Goal: Task Accomplishment & Management: Manage account settings

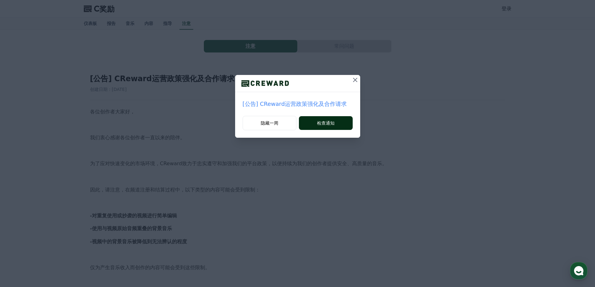
click at [332, 124] on font "检查通知" at bounding box center [326, 123] width 18 height 5
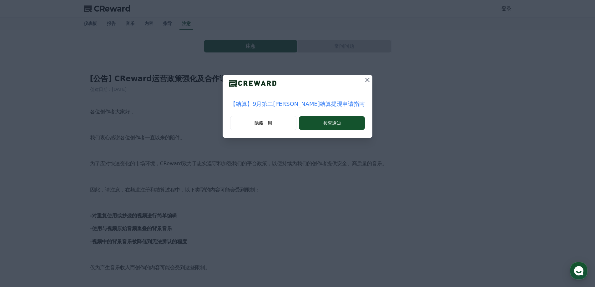
click at [331, 124] on font "检查通知" at bounding box center [332, 123] width 18 height 5
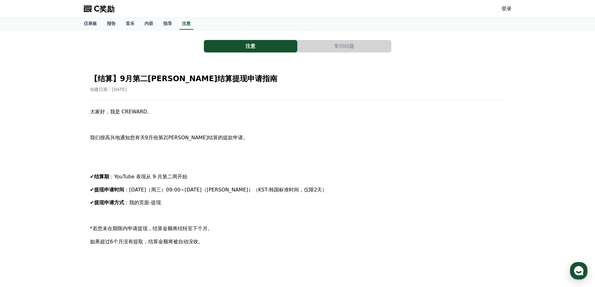
click at [491, 12] on div "C奖励 登录" at bounding box center [298, 9] width 438 height 18
click at [507, 10] on font "登录" at bounding box center [507, 9] width 10 height 6
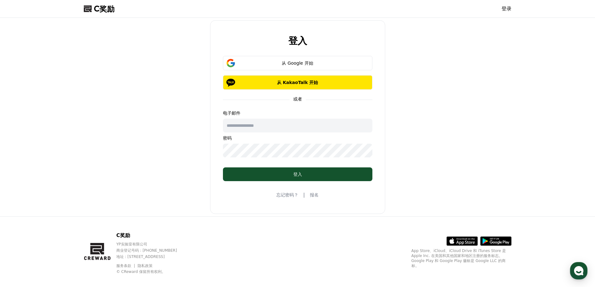
click at [314, 194] on font "报名" at bounding box center [314, 195] width 9 height 5
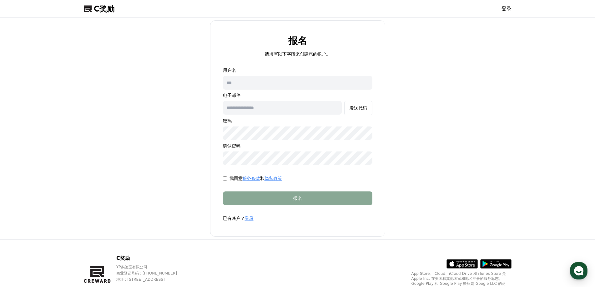
click at [278, 85] on input "text" at bounding box center [297, 83] width 149 height 14
type input "**********"
drag, startPoint x: 253, startPoint y: 83, endPoint x: 290, endPoint y: 83, distance: 36.3
click at [290, 83] on input "**********" at bounding box center [297, 83] width 149 height 14
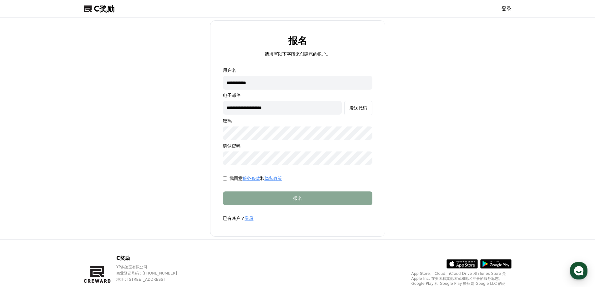
type input "**********"
click at [365, 109] on font "发送代码" at bounding box center [359, 108] width 18 height 5
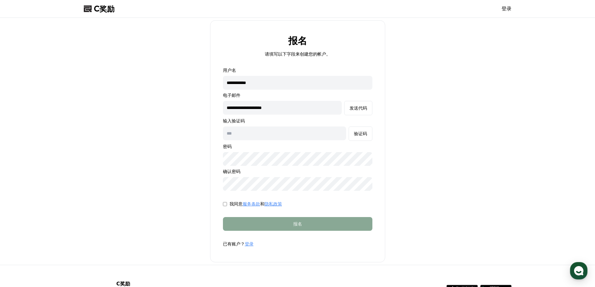
click at [245, 134] on input "text" at bounding box center [284, 134] width 123 height 14
paste input "******"
type input "******"
click at [343, 200] on form "**********" at bounding box center [297, 157] width 169 height 180
click at [287, 145] on p "密码" at bounding box center [297, 147] width 149 height 6
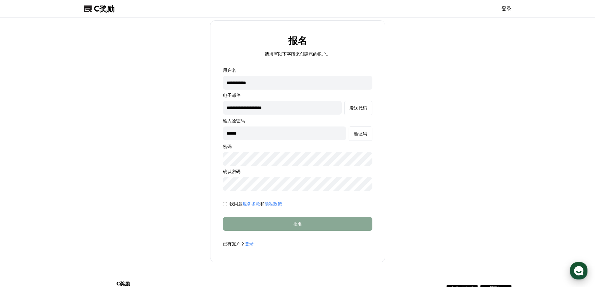
click at [579, 274] on use "button" at bounding box center [578, 270] width 9 height 9
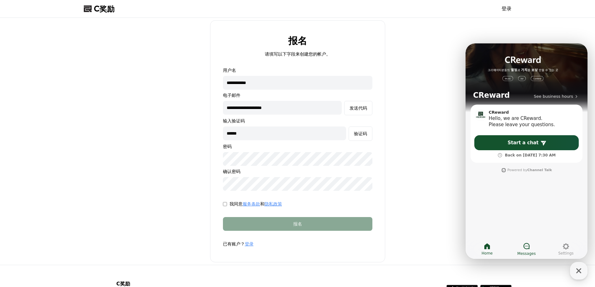
click at [529, 245] on icon at bounding box center [526, 246] width 6 height 6
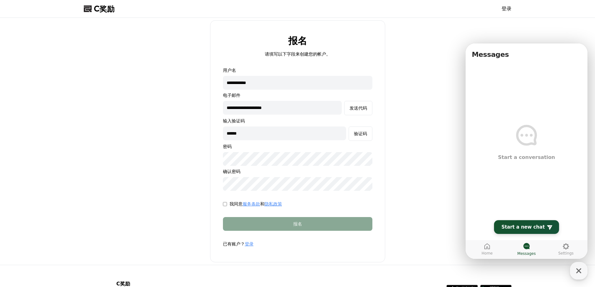
click at [532, 230] on span "Start a new chat" at bounding box center [523, 227] width 43 height 6
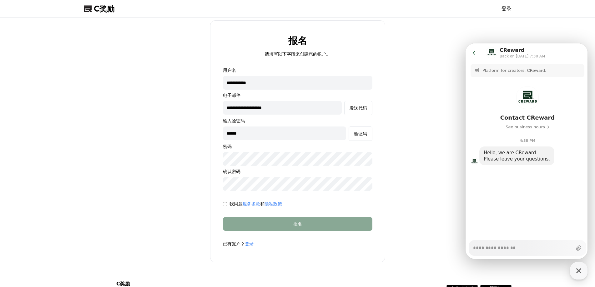
click at [495, 250] on textarea "Messenger Input Textarea" at bounding box center [522, 246] width 99 height 11
click at [482, 248] on textarea "Messenger Input Textarea" at bounding box center [522, 246] width 99 height 11
paste textarea "**********"
type textarea "*"
type textarea "**********"
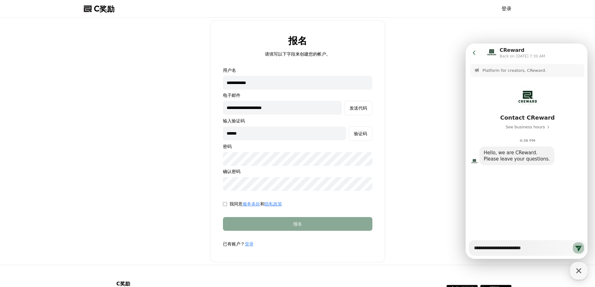
click at [576, 248] on icon at bounding box center [578, 249] width 6 height 6
type textarea "*"
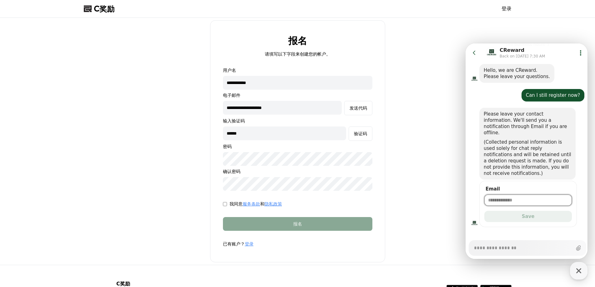
click at [518, 197] on input "Email" at bounding box center [528, 200] width 80 height 6
type input "**********"
click at [499, 211] on button "Save" at bounding box center [528, 216] width 88 height 11
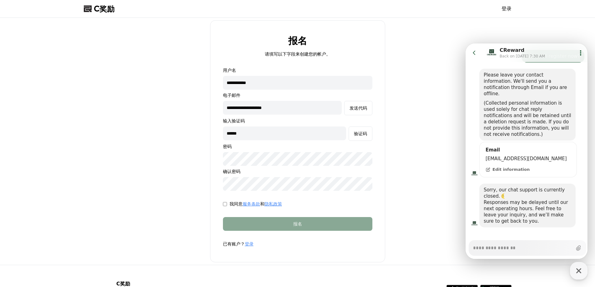
scroll to position [122, 0]
click at [361, 136] on div "验证码" at bounding box center [360, 134] width 13 height 6
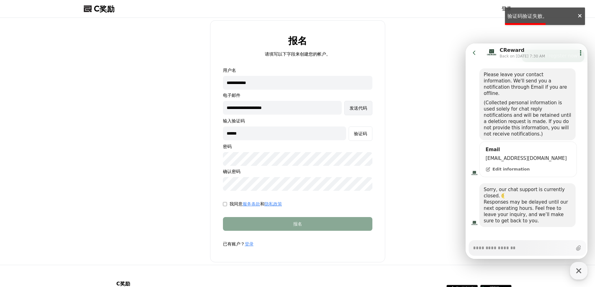
click at [358, 111] on button "发送代码" at bounding box center [358, 108] width 28 height 14
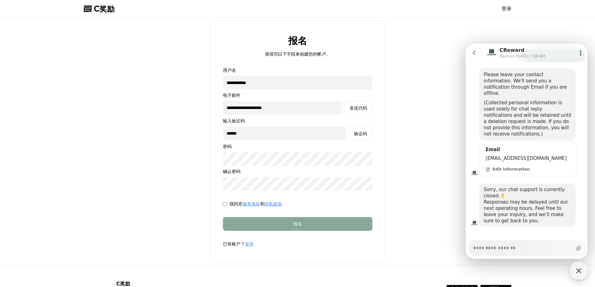
type textarea "*"
drag, startPoint x: 247, startPoint y: 132, endPoint x: 229, endPoint y: 136, distance: 18.7
click at [215, 134] on form "**********" at bounding box center [297, 157] width 169 height 180
paste input "text"
type input "******"
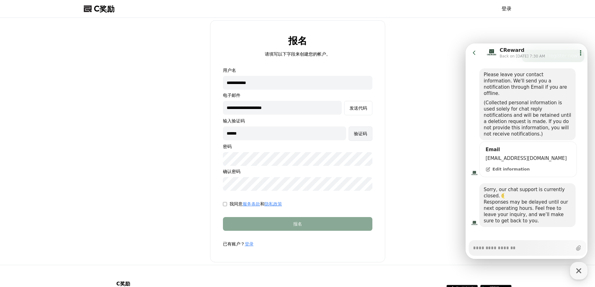
click at [360, 132] on font "验证码" at bounding box center [360, 133] width 13 height 5
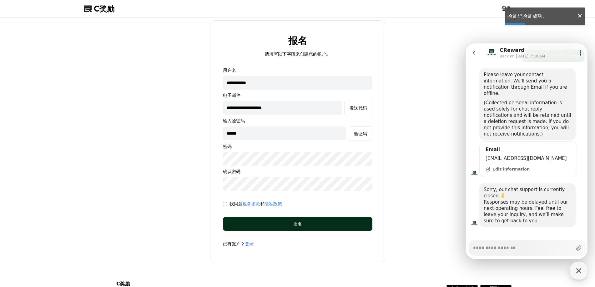
click at [299, 227] on button "报名" at bounding box center [297, 224] width 149 height 14
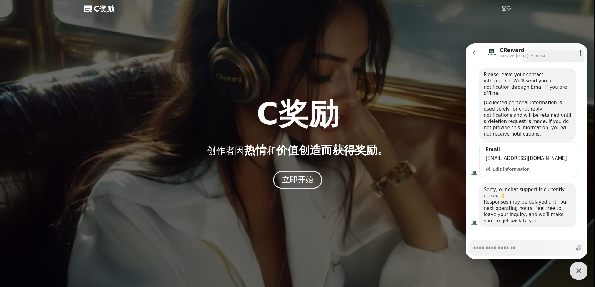
click at [301, 179] on font "立即开始" at bounding box center [298, 179] width 32 height 9
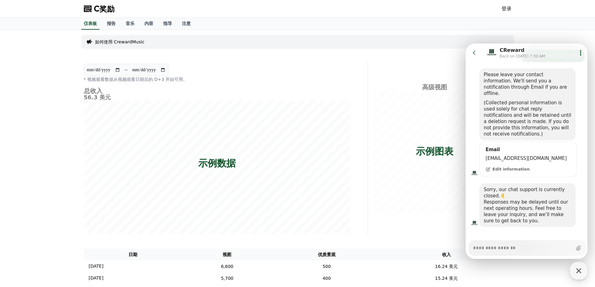
click at [475, 52] on icon at bounding box center [474, 53] width 6 height 6
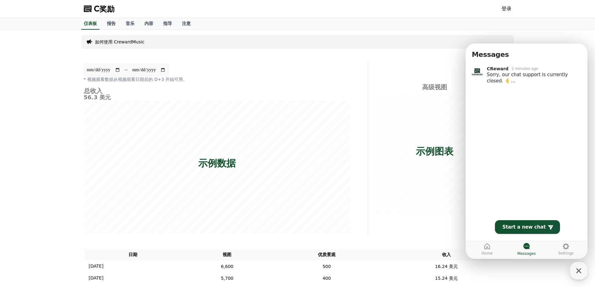
click at [438, 58] on div "**********" at bounding box center [298, 183] width 438 height 306
click at [579, 273] on icon "button" at bounding box center [578, 270] width 11 height 11
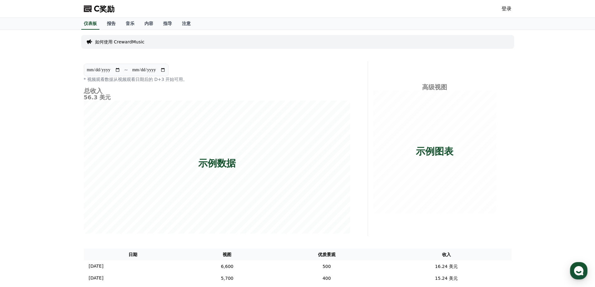
click at [503, 8] on font "登录" at bounding box center [507, 9] width 10 height 6
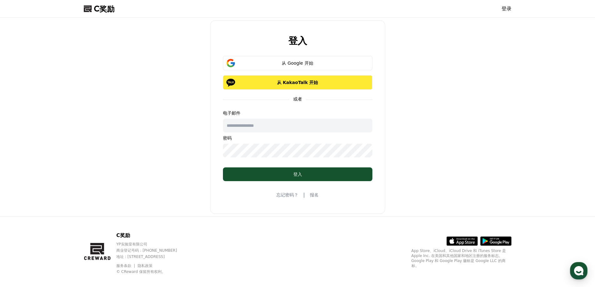
type input "**********"
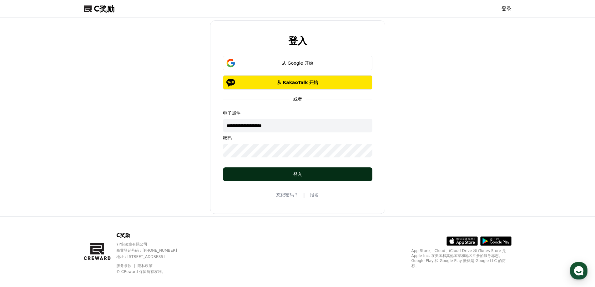
click at [278, 177] on div "登入" at bounding box center [297, 174] width 124 height 6
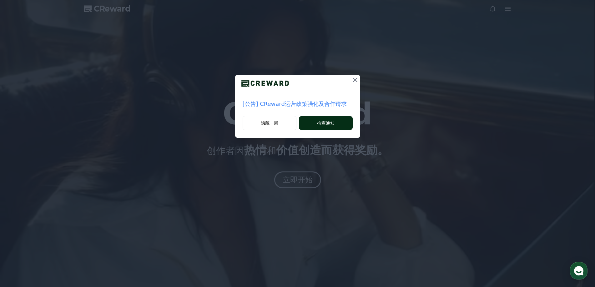
click at [314, 124] on button "检查通知" at bounding box center [325, 123] width 53 height 14
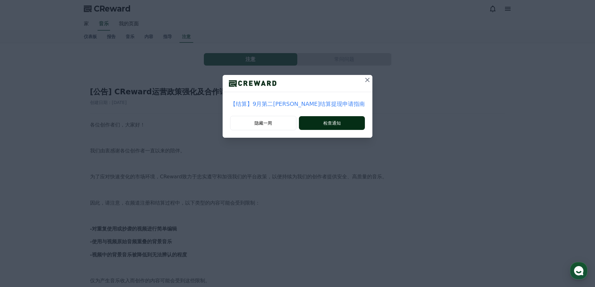
drag, startPoint x: 0, startPoint y: 0, endPoint x: 314, endPoint y: 124, distance: 337.1
click at [314, 124] on button "检查通知" at bounding box center [332, 123] width 66 height 14
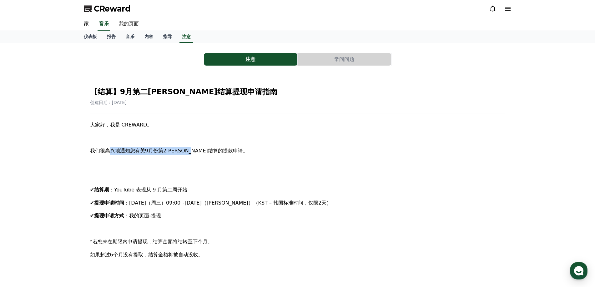
drag, startPoint x: 108, startPoint y: 153, endPoint x: 207, endPoint y: 152, distance: 99.8
click at [207, 152] on font "我们很高兴地通知您有关9月份第2周周结算的提款申请。" at bounding box center [169, 151] width 158 height 6
drag, startPoint x: 125, startPoint y: 189, endPoint x: 178, endPoint y: 189, distance: 52.8
click at [178, 189] on font "：YouTube 表现从 9 月第二周开始" at bounding box center [148, 190] width 78 height 6
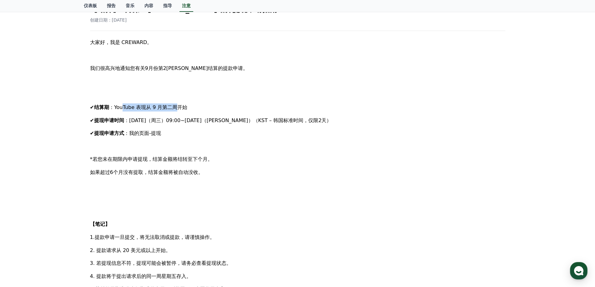
scroll to position [94, 0]
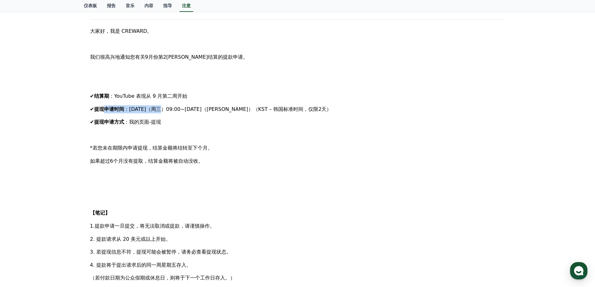
drag, startPoint x: 109, startPoint y: 109, endPoint x: 159, endPoint y: 109, distance: 50.4
click at [164, 109] on p "✔ 提现申请时间 ：9月17日（周三）09:00~9月18日（周四）（KST – 韩国标准时间，仅限2天）" at bounding box center [297, 109] width 415 height 8
click at [114, 121] on font "提现申请方式" at bounding box center [109, 122] width 30 height 6
drag, startPoint x: 106, startPoint y: 121, endPoint x: 152, endPoint y: 120, distance: 45.7
click at [152, 120] on p "✔ 提现申请方式 ：我的页面-提现" at bounding box center [297, 122] width 415 height 8
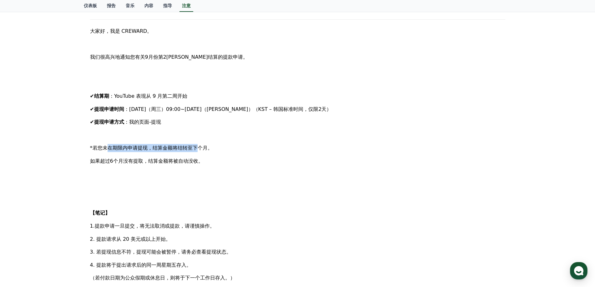
drag, startPoint x: 107, startPoint y: 147, endPoint x: 195, endPoint y: 144, distance: 88.2
click at [195, 144] on div "大家好，我是 CREWARD。 我们很高兴地通知您有关9月份第2周周结算的提款申请。 ✔ 结算期 ：YouTube 表现从 9 月第二周开始 ✔ 提现申请时间…" at bounding box center [297, 219] width 415 height 385
drag, startPoint x: 123, startPoint y: 161, endPoint x: 188, endPoint y: 160, distance: 65.1
click at [188, 160] on font "如果超过6个月没有提取，结算金额将被自动没收。" at bounding box center [146, 161] width 113 height 6
click at [175, 160] on font "如果超过6个月没有提取，结算金额将被自动没收。" at bounding box center [146, 161] width 113 height 6
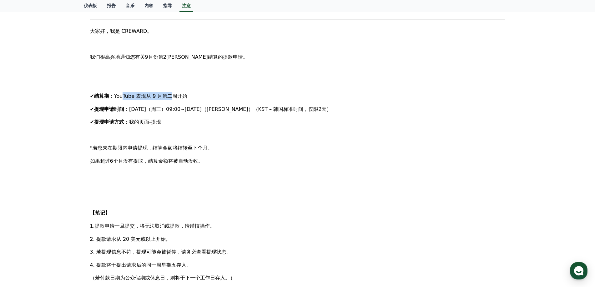
drag, startPoint x: 124, startPoint y: 97, endPoint x: 172, endPoint y: 95, distance: 48.2
click at [172, 95] on font "：YouTube 表现从 9 月第二周开始" at bounding box center [148, 96] width 78 height 6
click at [159, 98] on font "：YouTube 表现从 9 月第二周开始" at bounding box center [148, 96] width 78 height 6
drag, startPoint x: 141, startPoint y: 109, endPoint x: 197, endPoint y: 109, distance: 55.4
click at [197, 109] on font "：9月17日（周三）09:00~9月18日（周四）（KST – 韩国标准时间，仅限2天）" at bounding box center [227, 109] width 207 height 6
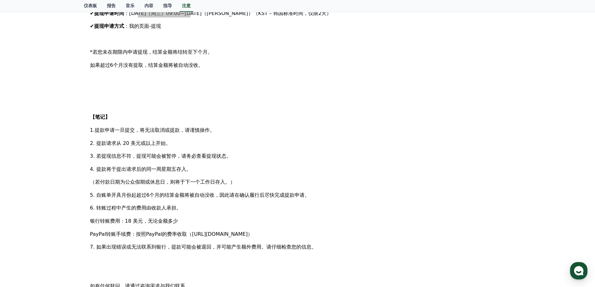
scroll to position [219, 0]
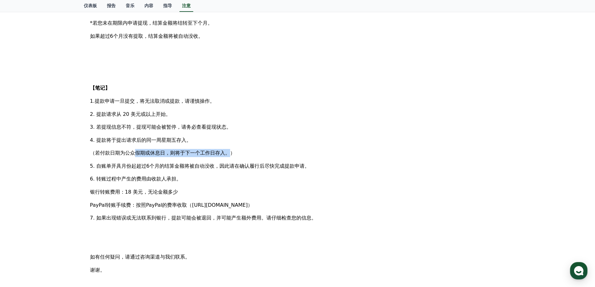
drag, startPoint x: 115, startPoint y: 151, endPoint x: 211, endPoint y: 153, distance: 96.6
click at [211, 153] on font "（若付款日期为公众假期或休息日，则将于下一个工作日存入。）" at bounding box center [162, 153] width 145 height 6
click at [119, 166] on font "5. 自账单开具月份起超过6个月的结算金额将被自动没收，因此请在确认履行后尽快完成提款申请。" at bounding box center [200, 166] width 220 height 6
click at [110, 166] on font "5. 自账单开具月份起超过6个月的结算金额将被自动没收，因此请在确认履行后尽快完成提款申请。" at bounding box center [200, 166] width 220 height 6
drag, startPoint x: 98, startPoint y: 191, endPoint x: 163, endPoint y: 193, distance: 65.7
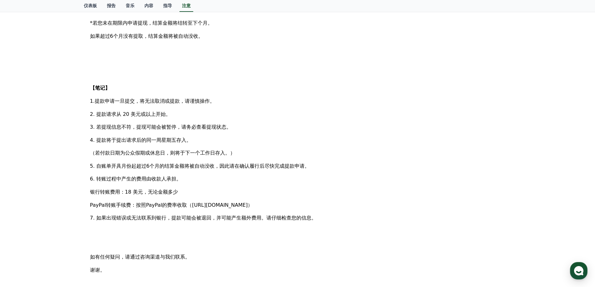
click at [163, 193] on font "银行转账费用：18 美元，无论金额多少" at bounding box center [134, 192] width 88 height 6
click at [142, 208] on p "PayPal转账手续费：按照PayPal的费率收取（https://www.paypal.com/us/webapps/mpp/paypal-fees）" at bounding box center [297, 205] width 415 height 8
drag, startPoint x: 105, startPoint y: 205, endPoint x: 162, endPoint y: 207, distance: 56.9
click at [234, 207] on font "PayPal转账手续费：按照PayPal的费率收取（https://www.paypal.com/us/webapps/mpp/paypal-fees）" at bounding box center [171, 205] width 163 height 6
click at [112, 221] on font "7. 如果出现错误或无法联系到银行，提款可能会被退回，并可能产生额外费用。请仔细检查您的信息。" at bounding box center [203, 218] width 226 height 6
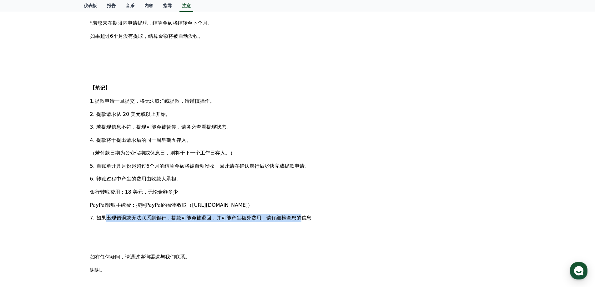
drag, startPoint x: 103, startPoint y: 217, endPoint x: 301, endPoint y: 217, distance: 197.3
click at [300, 217] on font "7. 如果出现错误或无法联系到银行，提款可能会被退回，并可能产生额外费用。请仔细检查您的信息。" at bounding box center [203, 218] width 226 height 6
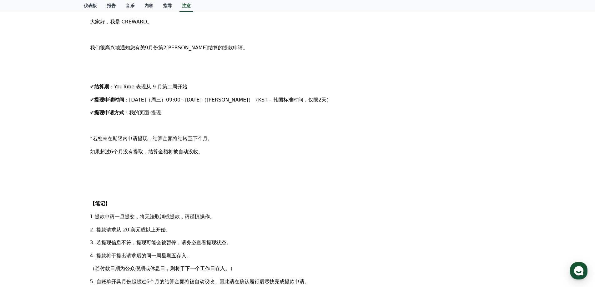
scroll to position [0, 0]
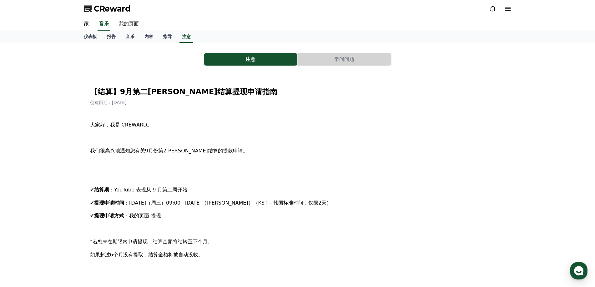
click at [336, 58] on font "常问问题" at bounding box center [344, 59] width 20 height 6
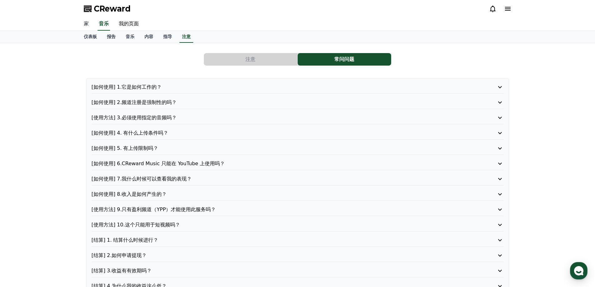
click at [88, 24] on font "家" at bounding box center [86, 24] width 5 height 6
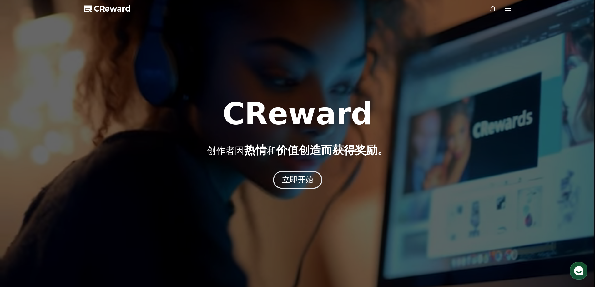
click at [298, 179] on font "立即开始" at bounding box center [298, 179] width 32 height 9
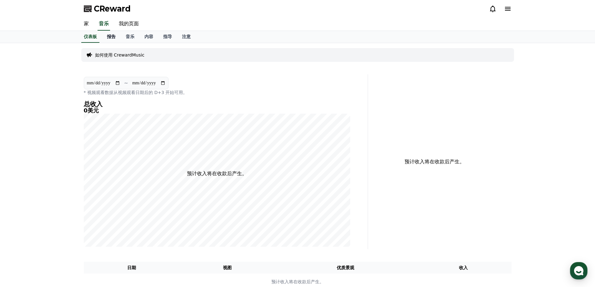
click at [114, 38] on font "报告" at bounding box center [111, 36] width 9 height 5
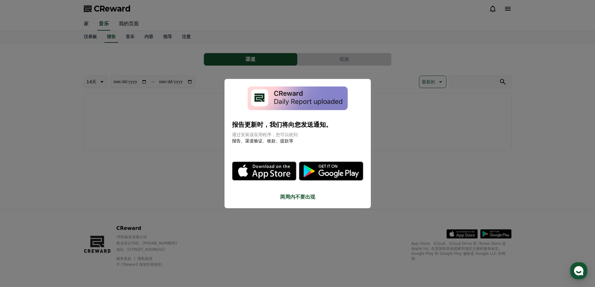
click at [297, 197] on font "两周内不要出现" at bounding box center [297, 197] width 35 height 6
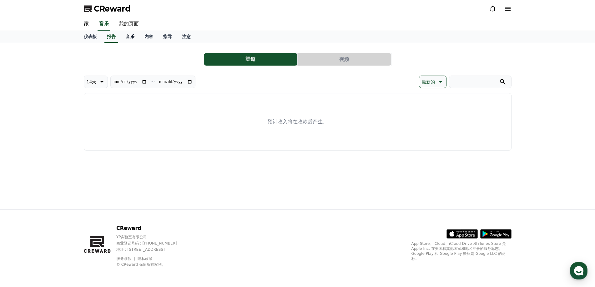
click at [130, 39] on font "音乐" at bounding box center [130, 36] width 9 height 5
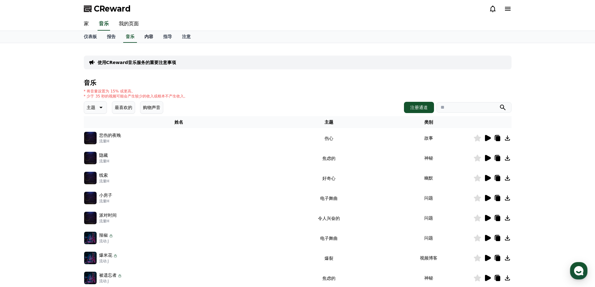
click at [147, 39] on font "内容" at bounding box center [148, 36] width 9 height 5
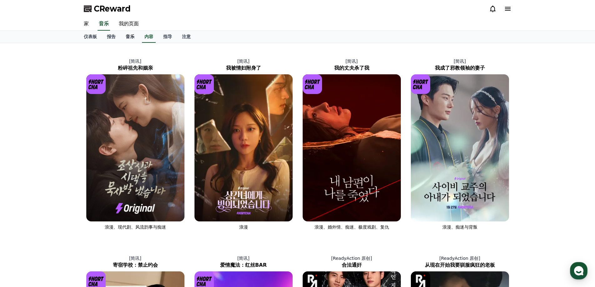
click at [135, 39] on link "音乐" at bounding box center [130, 37] width 19 height 12
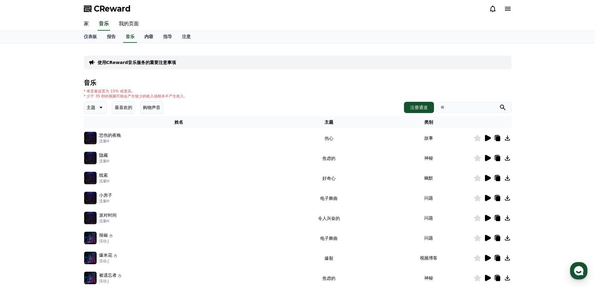
click at [152, 38] on font "内容" at bounding box center [148, 36] width 9 height 5
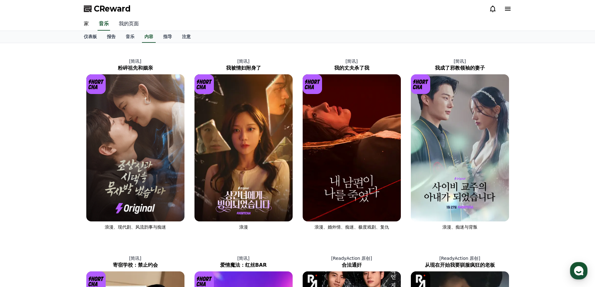
click at [118, 24] on link "我的页面" at bounding box center [129, 24] width 30 height 13
select select "**********"
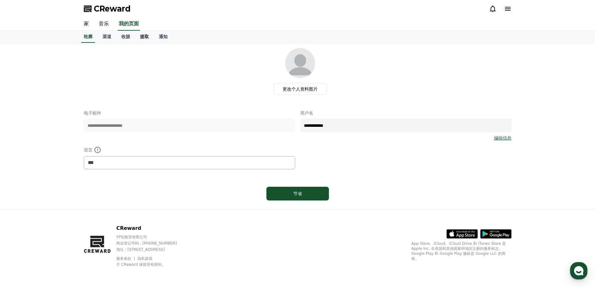
click at [147, 37] on font "提取" at bounding box center [144, 36] width 9 height 5
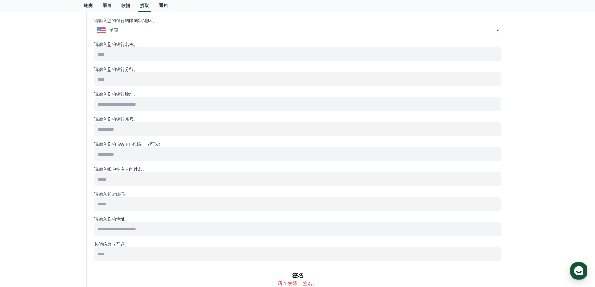
scroll to position [31, 0]
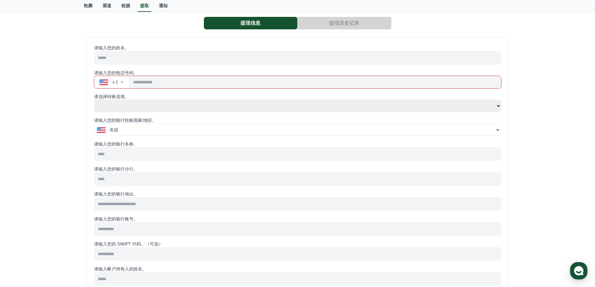
click at [125, 104] on select "**** **" at bounding box center [297, 106] width 407 height 13
select select "**********"
click at [94, 100] on select "**** **" at bounding box center [297, 106] width 407 height 13
click at [140, 84] on input "tel" at bounding box center [315, 82] width 371 height 13
click at [122, 82] on icon "button" at bounding box center [121, 82] width 5 height 5
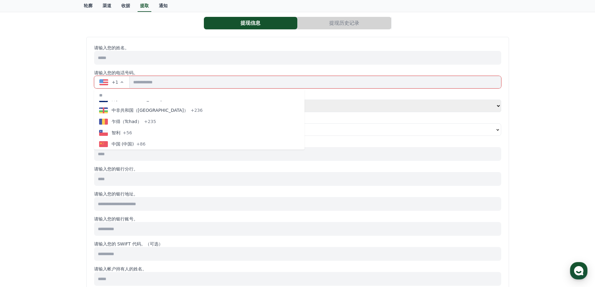
scroll to position [500, 0]
click at [127, 110] on font "中国 (中国)" at bounding box center [123, 112] width 22 height 5
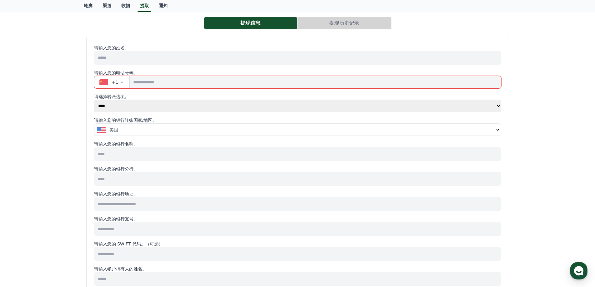
click at [152, 83] on input "tel" at bounding box center [315, 82] width 371 height 13
click at [130, 130] on div "美国" at bounding box center [295, 130] width 397 height 6
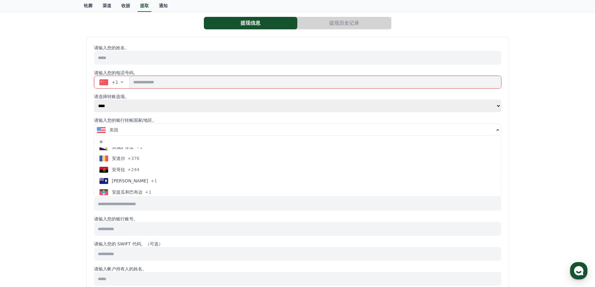
scroll to position [63, 0]
click at [79, 130] on div "提现信息 提现历史记录 请输入您的姓名。 请输入您的电话号码。 +1 请选择转账选项。 **** ** 请输入您的银行转账国家/地区。 美国 阿富汗 (阿富汗…" at bounding box center [298, 262] width 438 height 500
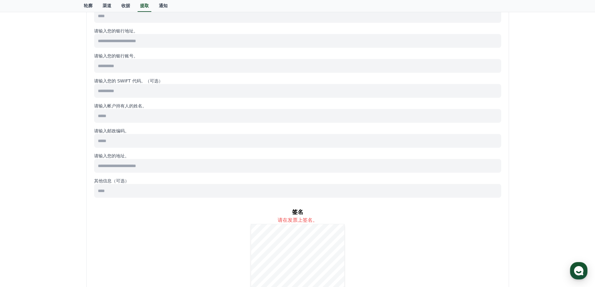
scroll to position [250, 0]
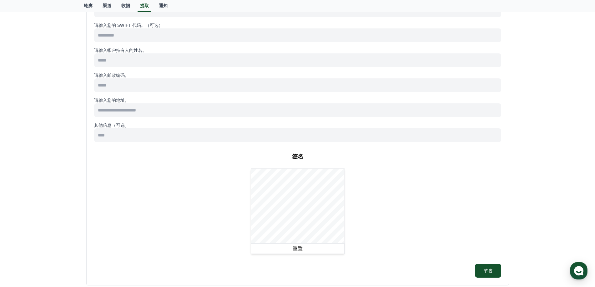
click at [365, 210] on div "签名 请在发票上签名。 重置" at bounding box center [297, 203] width 407 height 112
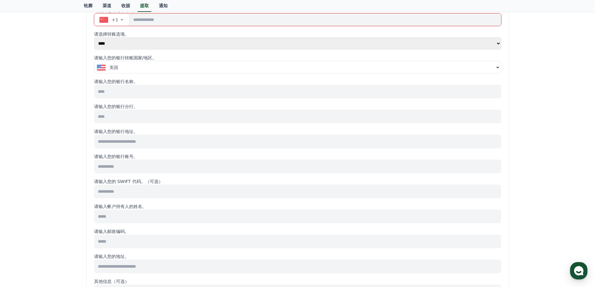
scroll to position [0, 0]
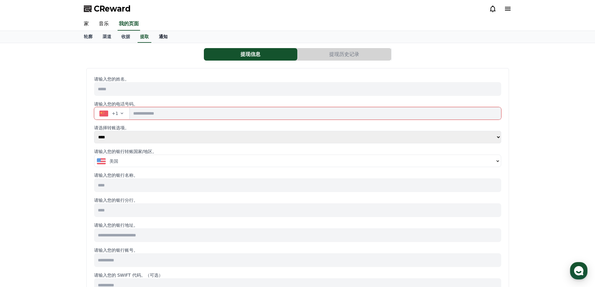
click at [167, 38] on font "通知" at bounding box center [163, 36] width 9 height 5
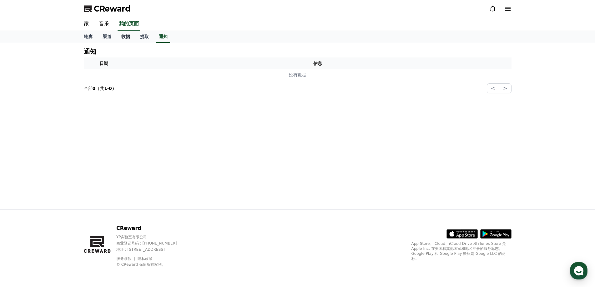
click at [127, 39] on font "收据" at bounding box center [125, 36] width 9 height 5
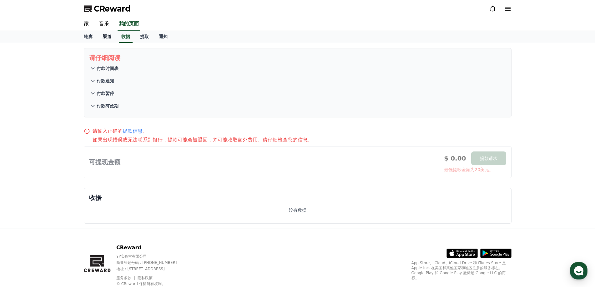
click at [109, 34] on font "渠道" at bounding box center [107, 36] width 9 height 5
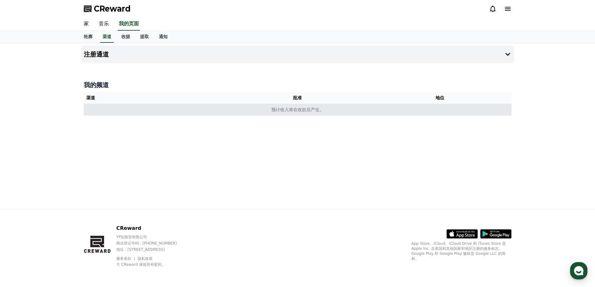
drag, startPoint x: 276, startPoint y: 110, endPoint x: 313, endPoint y: 110, distance: 36.9
click at [313, 110] on font "预计收入将在收款后产生。" at bounding box center [297, 109] width 53 height 5
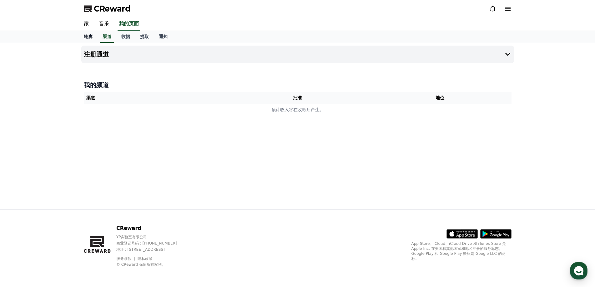
click at [91, 36] on font "轮廓" at bounding box center [88, 36] width 9 height 5
select select "**********"
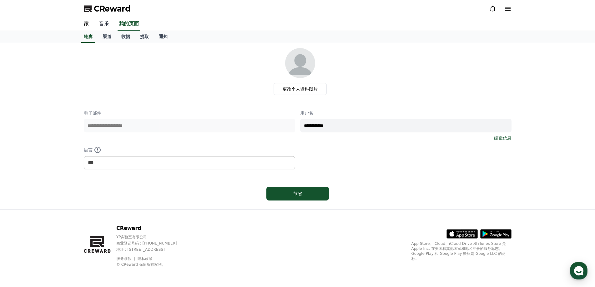
click at [104, 28] on link "音乐" at bounding box center [104, 24] width 20 height 13
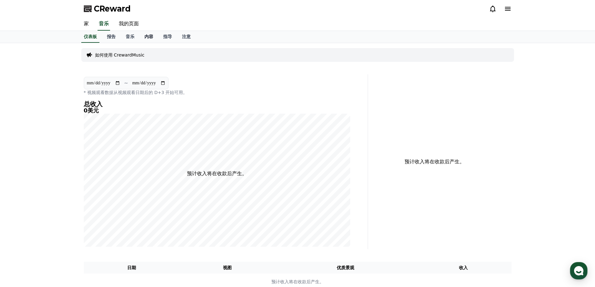
click at [151, 37] on font "内容" at bounding box center [148, 36] width 9 height 5
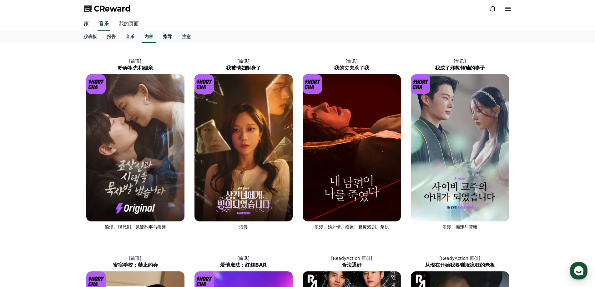
click at [167, 37] on font "指导" at bounding box center [167, 36] width 9 height 5
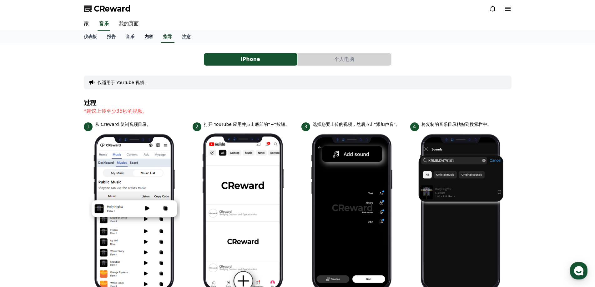
click at [151, 38] on font "内容" at bounding box center [148, 36] width 9 height 5
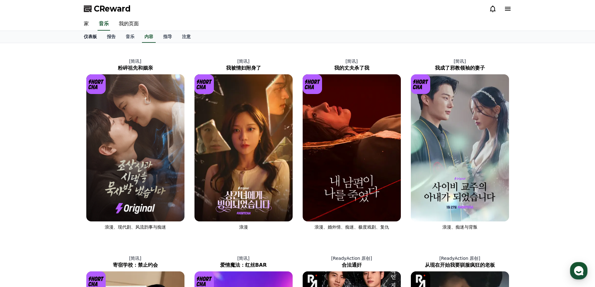
click at [95, 37] on font "仪表板" at bounding box center [90, 36] width 13 height 5
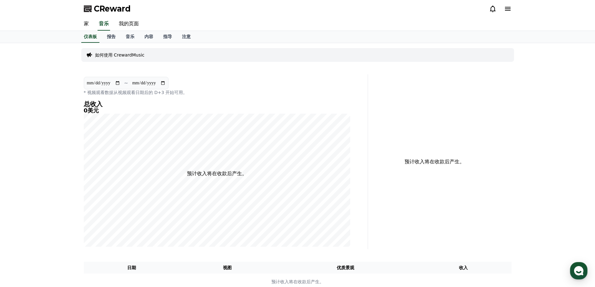
click at [507, 10] on icon at bounding box center [508, 9] width 6 height 4
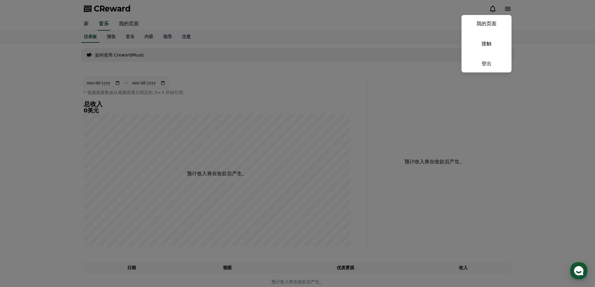
click at [507, 10] on button "关闭" at bounding box center [297, 143] width 595 height 287
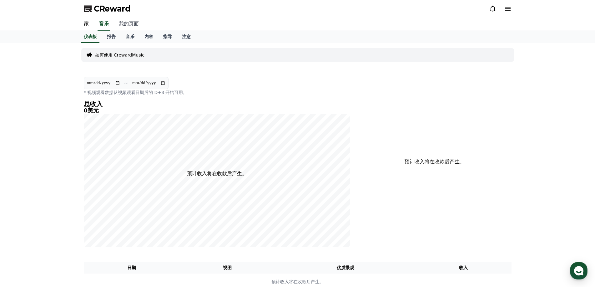
click at [133, 25] on font "我的页面" at bounding box center [129, 24] width 20 height 6
select select "**********"
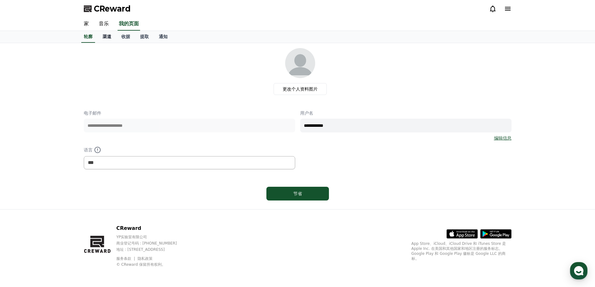
click at [109, 37] on font "渠道" at bounding box center [107, 36] width 9 height 5
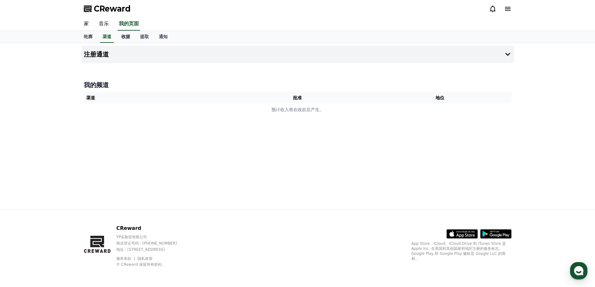
click at [130, 37] on font "收据" at bounding box center [125, 36] width 9 height 5
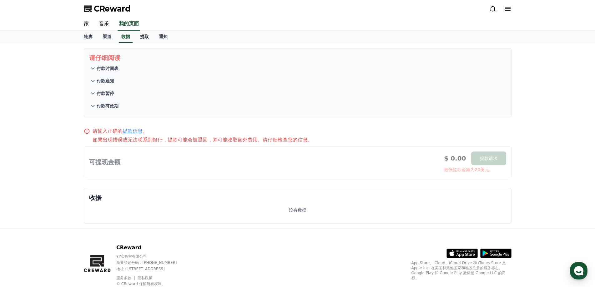
click at [146, 34] on font "提取" at bounding box center [144, 36] width 9 height 5
select select
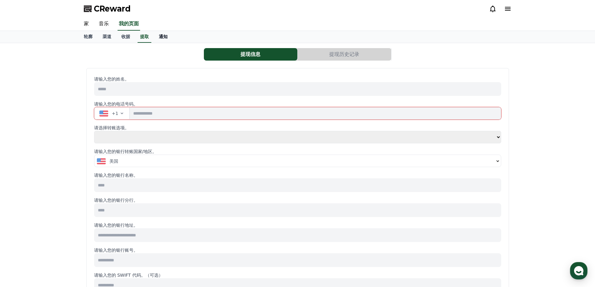
click at [162, 38] on font "通知" at bounding box center [163, 36] width 9 height 5
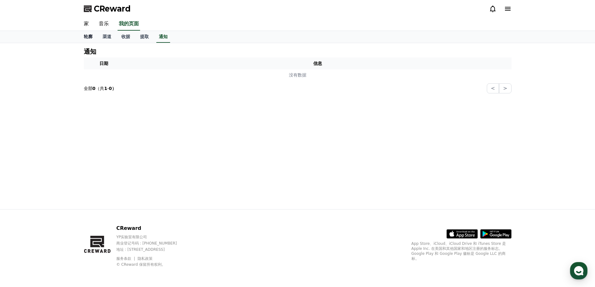
click at [93, 35] on link "轮廓" at bounding box center [88, 37] width 19 height 12
select select "**********"
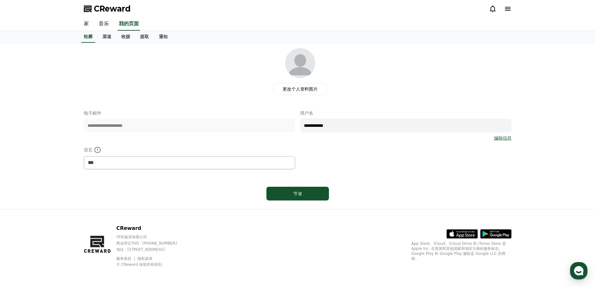
click at [89, 25] on link "家" at bounding box center [86, 24] width 15 height 13
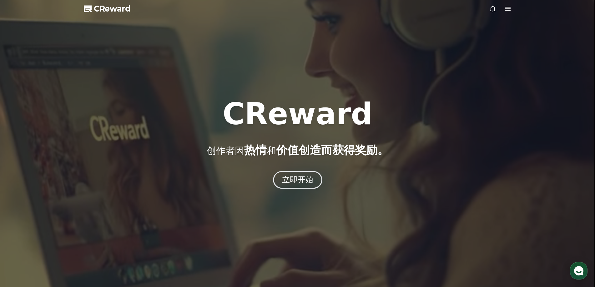
click at [305, 176] on font "立即开始" at bounding box center [298, 179] width 32 height 9
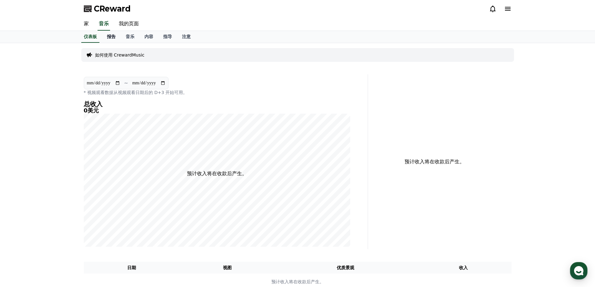
click at [112, 35] on font "报告" at bounding box center [111, 36] width 9 height 5
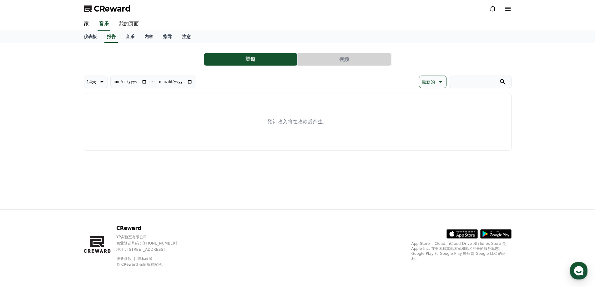
click at [340, 65] on button "视频" at bounding box center [345, 59] width 94 height 13
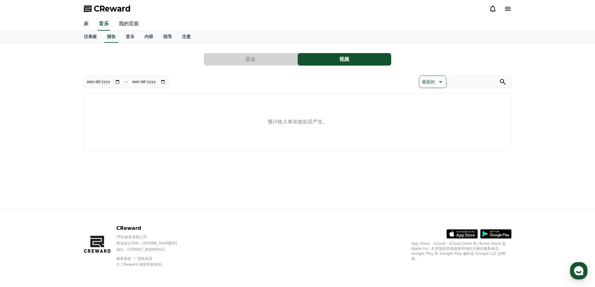
click at [271, 57] on button "渠道" at bounding box center [251, 59] width 94 height 13
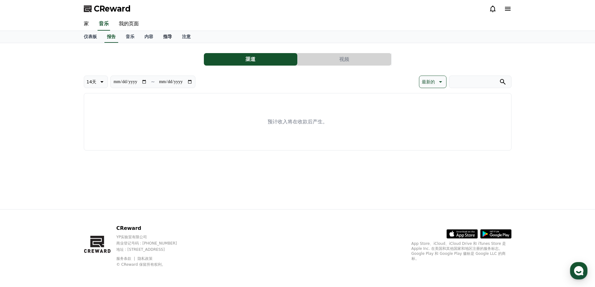
click at [166, 38] on font "指导" at bounding box center [167, 36] width 9 height 5
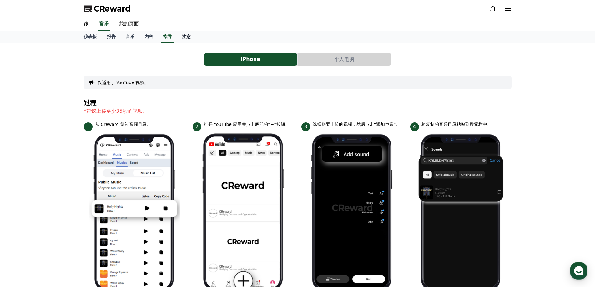
click at [190, 38] on font "注意" at bounding box center [186, 36] width 9 height 5
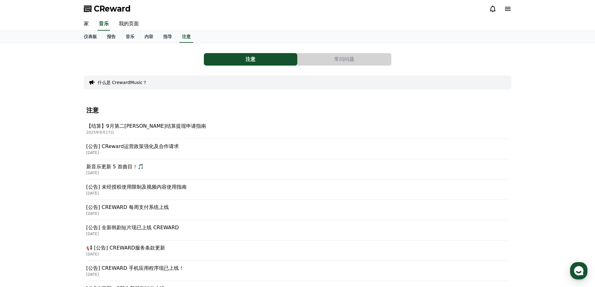
click at [316, 59] on button "常问问题" at bounding box center [345, 59] width 94 height 13
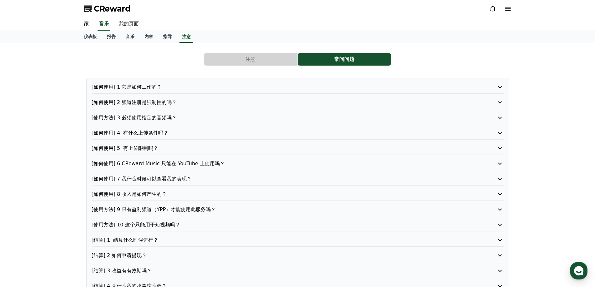
click at [151, 104] on font "[如何使用] 2.频道注册是强制性的吗？" at bounding box center [134, 102] width 85 height 6
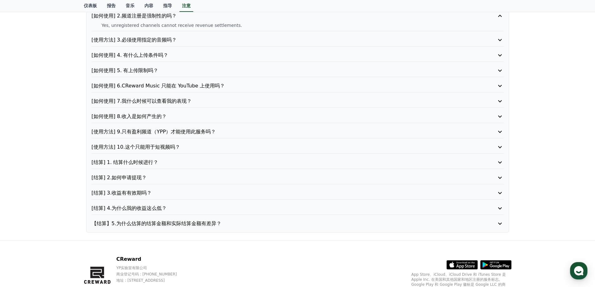
scroll to position [94, 0]
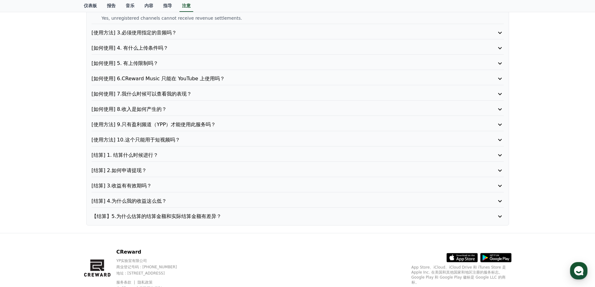
click at [137, 154] on font "[结算] 1. 结算什么时候进行？" at bounding box center [125, 155] width 67 height 6
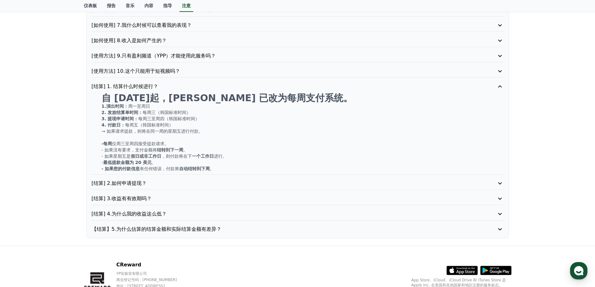
scroll to position [156, 0]
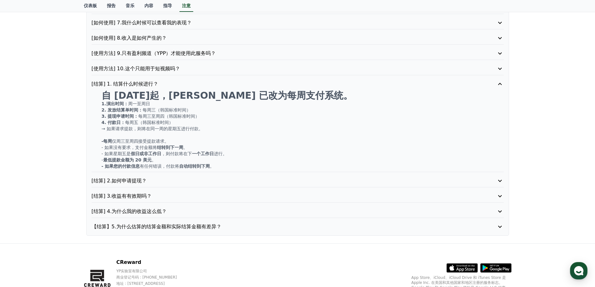
drag, startPoint x: 114, startPoint y: 103, endPoint x: 140, endPoint y: 105, distance: 26.0
click at [140, 105] on p "1.演出时间： 周一至周日" at bounding box center [303, 104] width 402 height 6
drag, startPoint x: 118, startPoint y: 111, endPoint x: 179, endPoint y: 109, distance: 61.0
click at [179, 109] on p "2. 发放结算单时间： 每周三（韩国标准时间）" at bounding box center [303, 110] width 402 height 6
drag, startPoint x: 116, startPoint y: 116, endPoint x: 174, endPoint y: 116, distance: 58.2
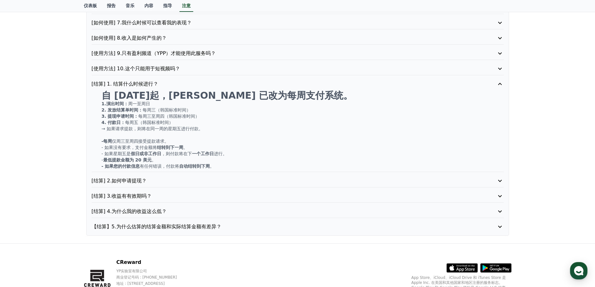
click at [174, 116] on p "3. 提现申请时间： 每周三至周四（韩国标准时间）" at bounding box center [303, 116] width 402 height 6
click at [118, 124] on font "4. 付款日：" at bounding box center [114, 122] width 24 height 5
drag, startPoint x: 113, startPoint y: 123, endPoint x: 150, endPoint y: 122, distance: 37.5
click at [150, 122] on p "4. 付款日： 每周五（韩国标准时间）" at bounding box center [303, 122] width 402 height 6
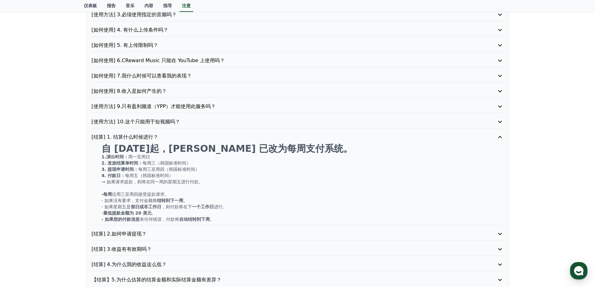
scroll to position [94, 0]
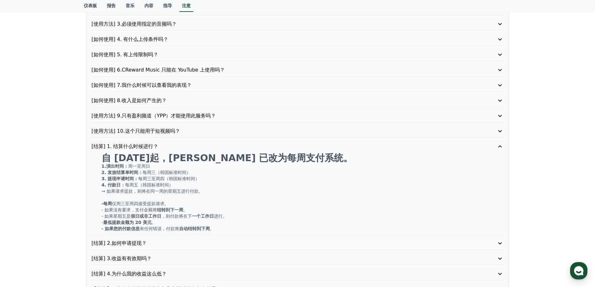
click at [174, 119] on font "[使用方法] 9.只有盈利频道（YPP）才能使用此服务吗？" at bounding box center [154, 116] width 124 height 6
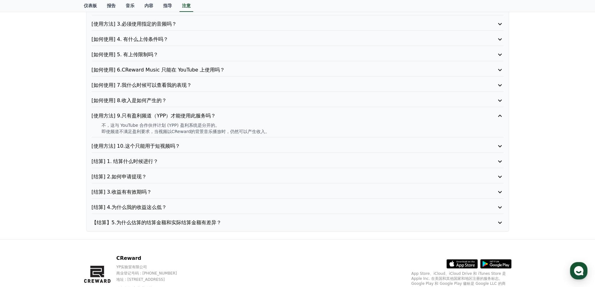
drag, startPoint x: 115, startPoint y: 132, endPoint x: 207, endPoint y: 132, distance: 92.6
click at [207, 132] on font "即使频道不满足盈利要求，当视频以CReward的背景音乐播放时，仍然可以产生收入。" at bounding box center [186, 131] width 168 height 5
drag, startPoint x: 544, startPoint y: 98, endPoint x: 567, endPoint y: 160, distance: 66.6
click at [544, 98] on div "注意 常问问题 [如何使用] 1.它是如何工作的？ [如何使用] 2.频道注册是强制性的吗？ [使用方法] 3.必须使用指定的音频吗？ [如何使用] 4. 有…" at bounding box center [297, 94] width 595 height 290
click at [578, 270] on use "button" at bounding box center [578, 270] width 9 height 9
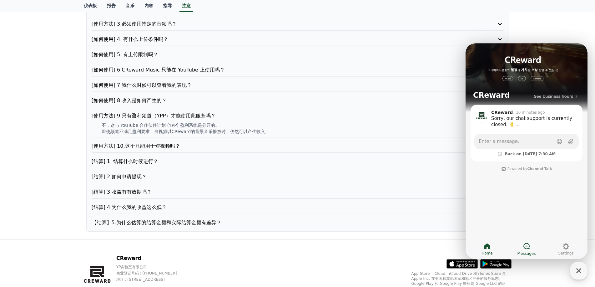
click at [528, 250] on div at bounding box center [527, 247] width 8 height 8
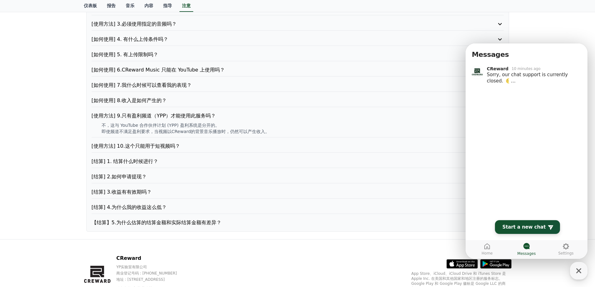
click at [518, 232] on link "New Chat Button Start a new chat" at bounding box center [527, 227] width 65 height 14
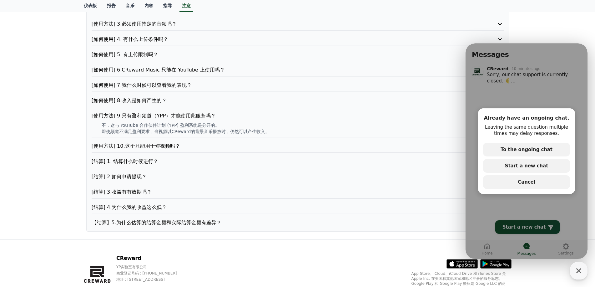
click at [526, 204] on div "Already have an ongoing chat. Leaving the same question multiple times may dela…" at bounding box center [527, 151] width 122 height 216
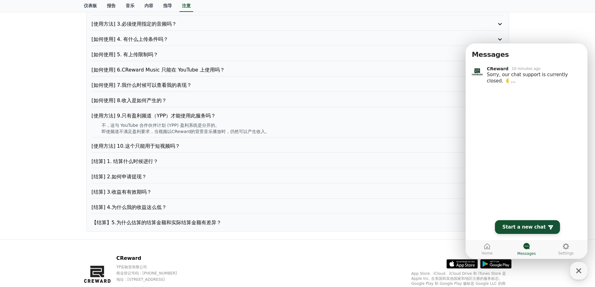
click at [527, 226] on span "Start a new chat" at bounding box center [524, 227] width 43 height 6
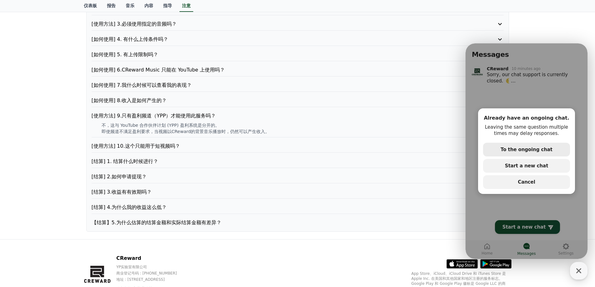
click at [528, 154] on button "secondary Button To the ongoing chat" at bounding box center [526, 150] width 87 height 14
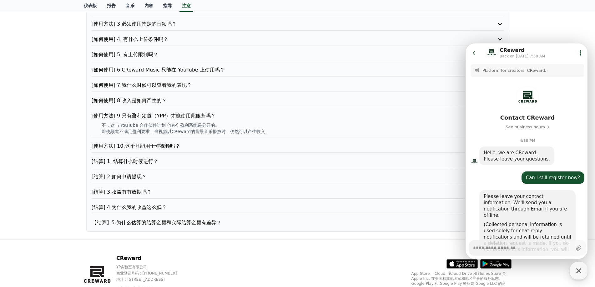
scroll to position [122, 0]
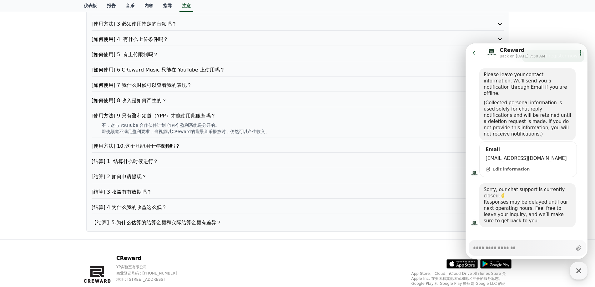
click at [503, 249] on textarea "Messenger Input Textarea" at bounding box center [522, 246] width 99 height 11
paste textarea "**********"
type textarea "*"
type textarea "**********"
click at [574, 252] on button "Send new message" at bounding box center [578, 248] width 11 height 11
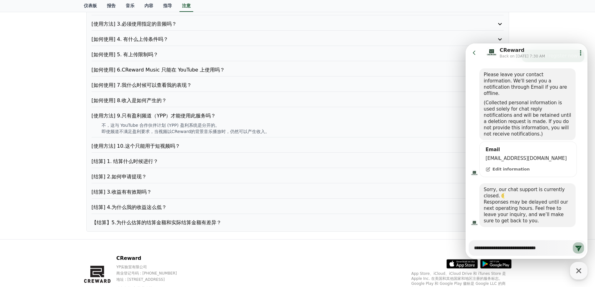
type textarea "*"
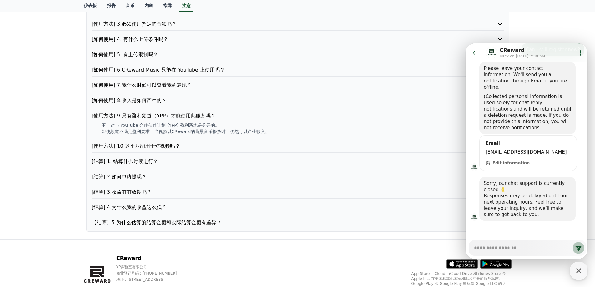
type textarea "*"
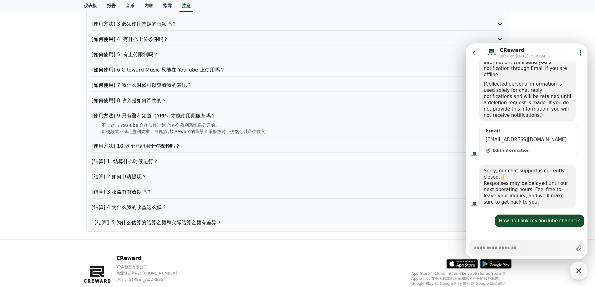
scroll to position [0, 0]
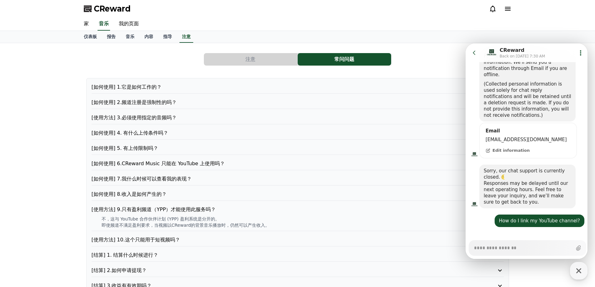
click at [495, 10] on icon at bounding box center [493, 9] width 8 height 8
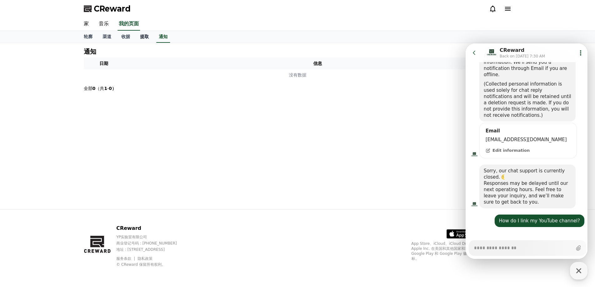
click at [148, 38] on font "提取" at bounding box center [144, 36] width 9 height 5
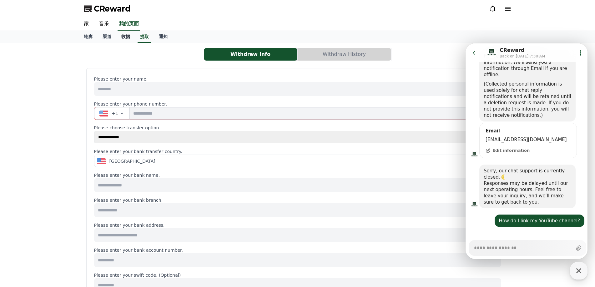
select select
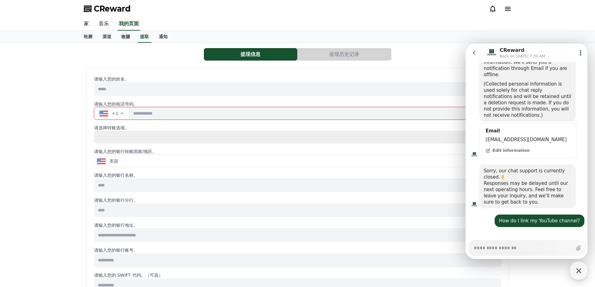
click at [127, 35] on font "收据" at bounding box center [125, 36] width 9 height 5
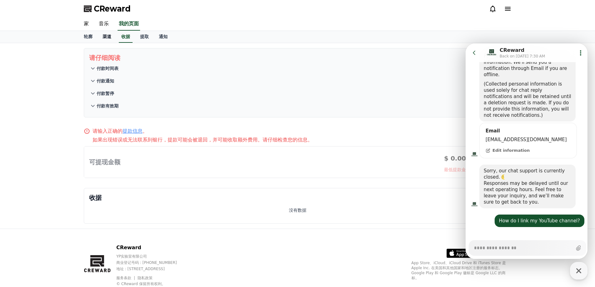
click at [109, 37] on font "渠道" at bounding box center [107, 36] width 9 height 5
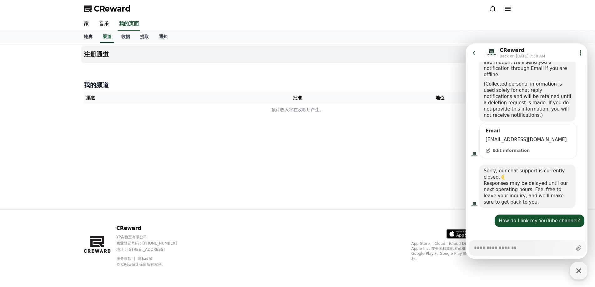
click at [90, 38] on font "轮廓" at bounding box center [88, 36] width 9 height 5
select select "**********"
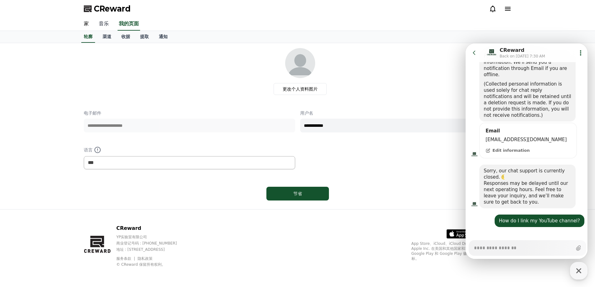
click at [100, 24] on font "音乐" at bounding box center [104, 24] width 10 height 6
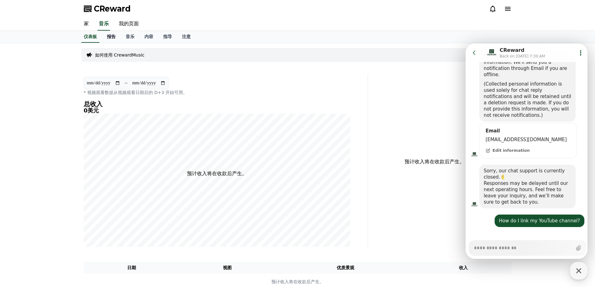
click at [109, 36] on font "报告" at bounding box center [111, 36] width 9 height 5
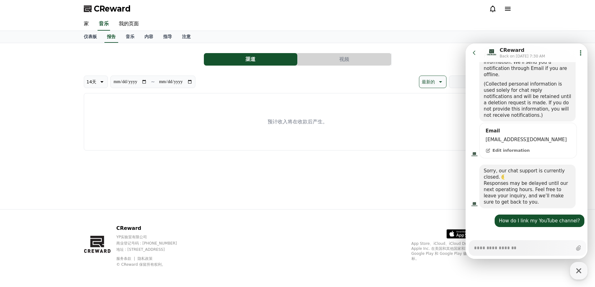
click at [346, 57] on font "视频" at bounding box center [344, 59] width 10 height 6
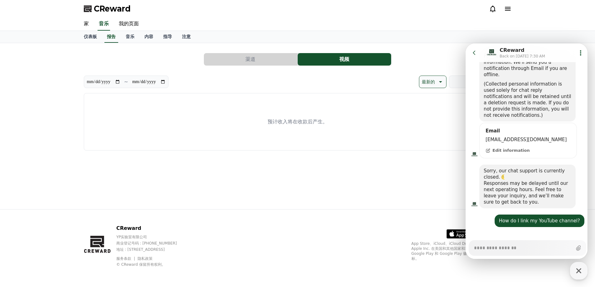
click at [293, 57] on button "渠道" at bounding box center [251, 59] width 94 height 13
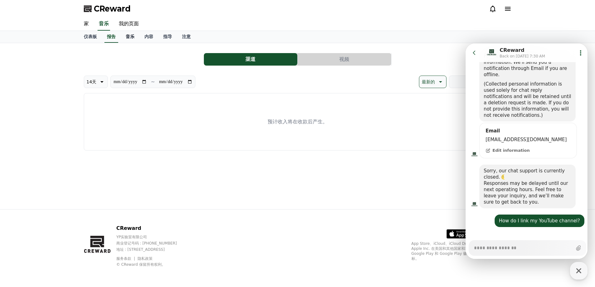
click at [129, 38] on font "音乐" at bounding box center [130, 36] width 9 height 5
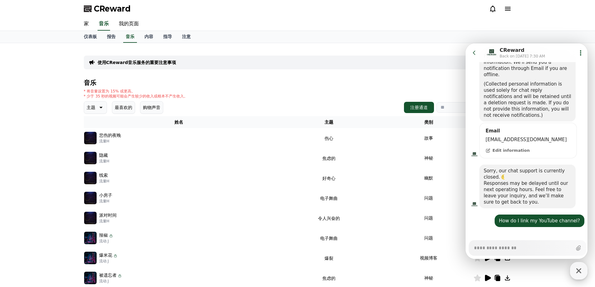
click at [582, 271] on icon "button" at bounding box center [578, 270] width 11 height 11
type textarea "*"
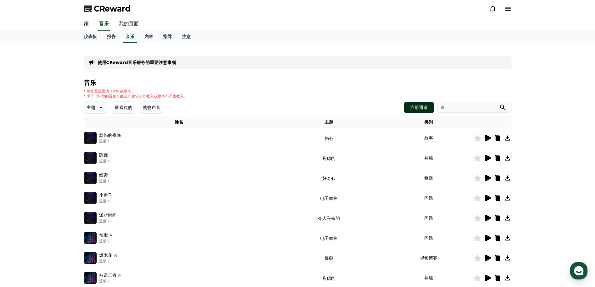
click at [422, 108] on font "注册通道" at bounding box center [419, 107] width 18 height 5
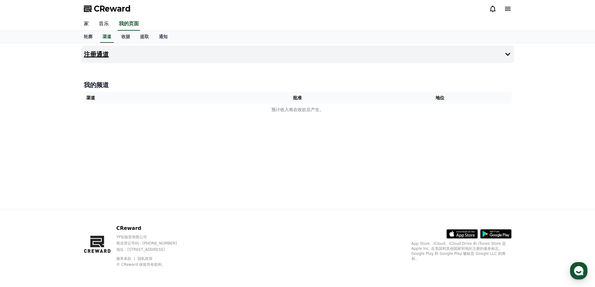
click at [505, 55] on icon at bounding box center [508, 55] width 8 height 8
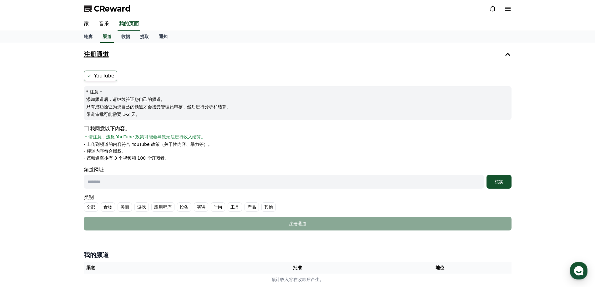
drag, startPoint x: 94, startPoint y: 101, endPoint x: 128, endPoint y: 115, distance: 36.8
click at [128, 115] on div "* 注意 * 添加频道后，请继续验证您自己的频道。 只有成功验证为您自己的频道才会接受管理员审核，然后进行分析和结算。 渠道审批可能需要 1-2 天。" at bounding box center [298, 103] width 428 height 34
drag, startPoint x: 99, startPoint y: 137, endPoint x: 183, endPoint y: 139, distance: 83.8
click at [183, 139] on font "* 请注意，违反 YouTube 政策可能会导致无法进行收入结算。" at bounding box center [145, 136] width 120 height 5
drag, startPoint x: 98, startPoint y: 159, endPoint x: 151, endPoint y: 159, distance: 53.2
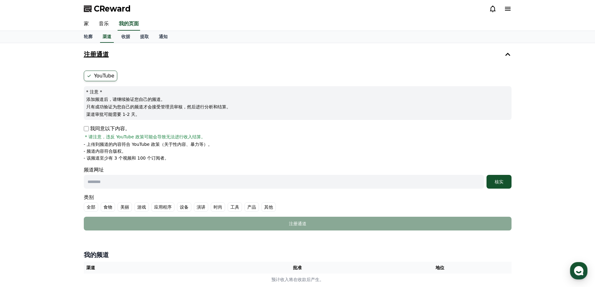
click at [151, 159] on font "- 该频道至少有 3 个视频和 100 个订阅者。" at bounding box center [126, 158] width 85 height 5
click at [107, 145] on font "- 上传到频道的内容符合 YouTube 政策（关于性内容、暴力等）。" at bounding box center [148, 144] width 129 height 5
drag, startPoint x: 98, startPoint y: 106, endPoint x: 115, endPoint y: 111, distance: 18.0
click at [115, 111] on div "* 注意 * 添加频道后，请继续验证您自己的频道。 只有成功验证为您自己的频道才会接受管理员审核，然后进行分析和结算。 渠道审批可能需要 1-2 天。" at bounding box center [298, 103] width 428 height 34
click at [385, 9] on div "CReward" at bounding box center [298, 9] width 438 height 18
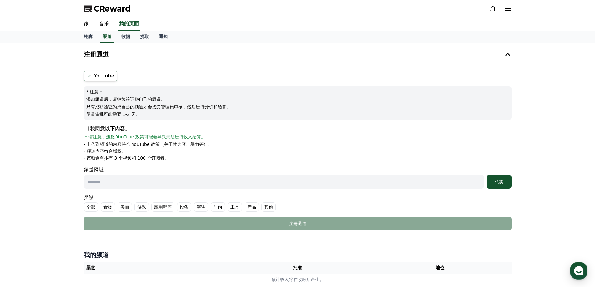
drag, startPoint x: 399, startPoint y: 0, endPoint x: 392, endPoint y: 61, distance: 61.6
click at [392, 61] on button "注册通道" at bounding box center [297, 55] width 433 height 18
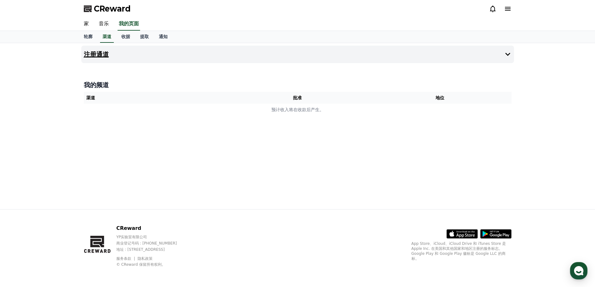
click at [397, 28] on div "家 音乐 我的页面" at bounding box center [298, 24] width 438 height 13
click at [504, 55] on icon at bounding box center [508, 55] width 8 height 8
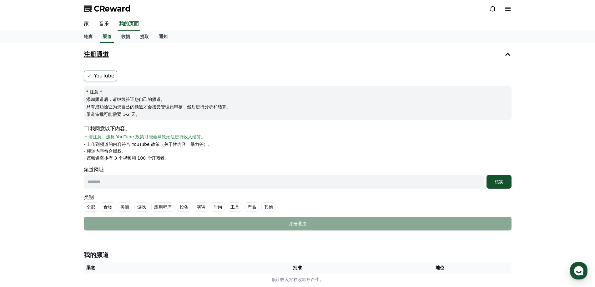
drag, startPoint x: 98, startPoint y: 145, endPoint x: 137, endPoint y: 144, distance: 39.1
click at [137, 144] on font "- 上传到频道的内容符合 YouTube 政策（关于性内容、暴力等）。" at bounding box center [148, 144] width 129 height 5
click at [98, 150] on font "- 频道内容符合版权。" at bounding box center [105, 151] width 43 height 5
drag, startPoint x: 93, startPoint y: 150, endPoint x: 117, endPoint y: 151, distance: 24.4
click at [117, 151] on font "- 频道内容符合版权。" at bounding box center [105, 151] width 43 height 5
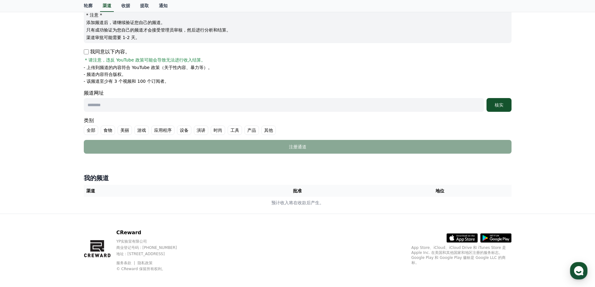
scroll to position [81, 0]
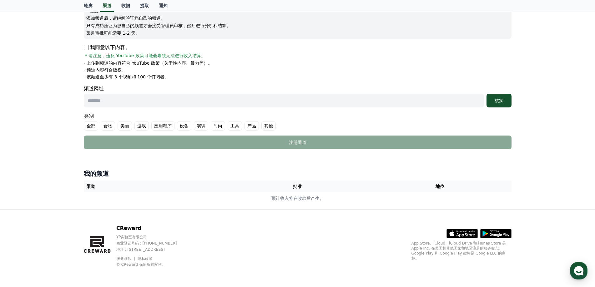
click at [337, 169] on div "我的频道 渠道 批准 地位 预计收入将在收款后产生。" at bounding box center [297, 187] width 433 height 40
click at [93, 124] on font "全部" at bounding box center [91, 126] width 9 height 5
click at [97, 126] on font "全部" at bounding box center [98, 126] width 9 height 5
click at [266, 127] on font "其他" at bounding box center [268, 126] width 9 height 5
click at [220, 159] on div "注册通道 YouTube * 注意 * 添加频道后，请继续验证您自己的频道。 只有成功验证为您自己的频道才会接受管理员审核，然后进行分析和结算。 渠道审批可能…" at bounding box center [298, 86] width 438 height 248
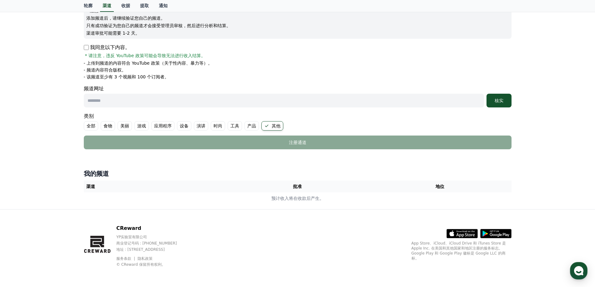
scroll to position [0, 0]
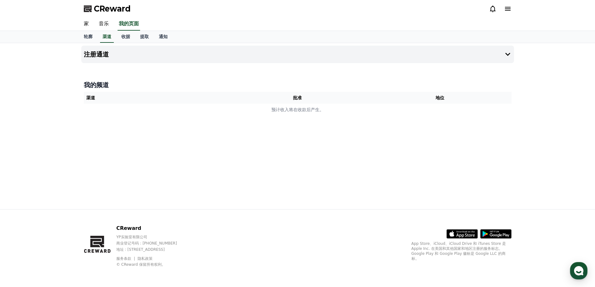
click at [328, 70] on div "注册通道 我的频道 渠道 批准 地位 预计收入将在收款后产生。" at bounding box center [298, 126] width 438 height 166
click at [508, 55] on icon at bounding box center [508, 55] width 8 height 8
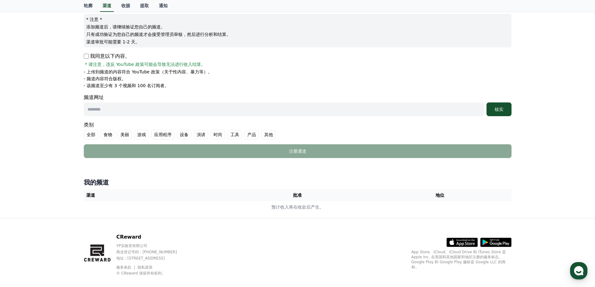
scroll to position [81, 0]
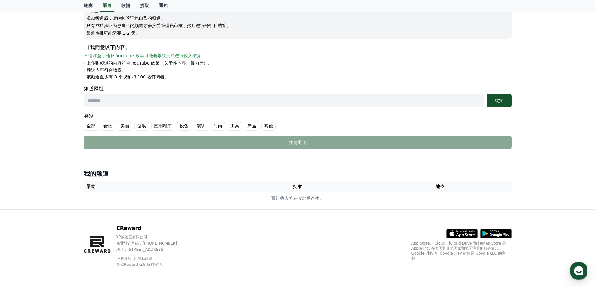
click at [298, 188] on font "批准" at bounding box center [297, 186] width 9 height 5
click at [118, 99] on input "text" at bounding box center [284, 101] width 400 height 14
paste input "**********"
type input "**********"
click at [507, 102] on div "核实" at bounding box center [499, 101] width 20 height 6
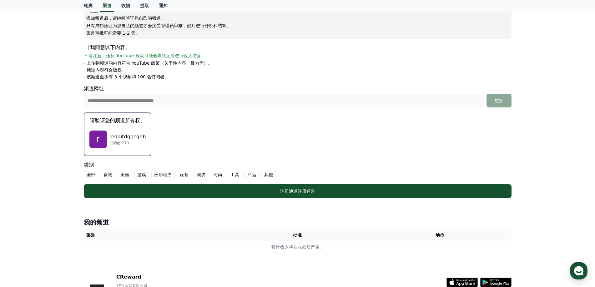
click at [265, 175] on font "其他" at bounding box center [268, 174] width 9 height 5
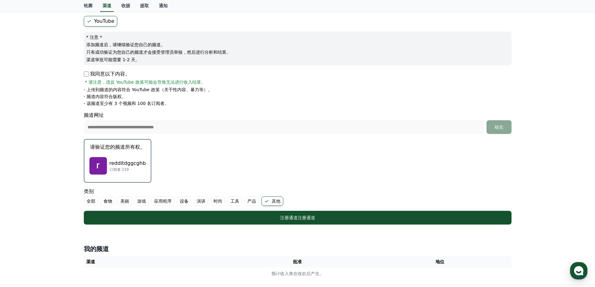
scroll to position [0, 0]
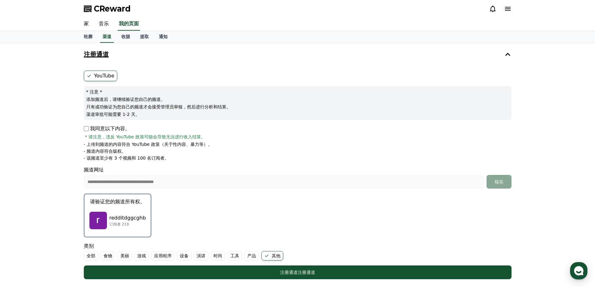
drag, startPoint x: 99, startPoint y: 108, endPoint x: 167, endPoint y: 108, distance: 68.2
click at [167, 108] on font "只有成功验证为您自己的频道才会接受管理员审核，然后进行分析和结算。" at bounding box center [158, 106] width 144 height 5
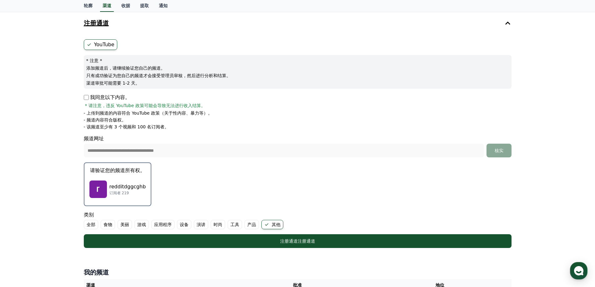
scroll to position [130, 0]
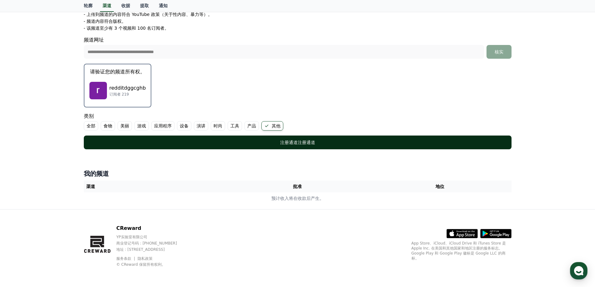
click at [302, 145] on div "注册通道 注册通道" at bounding box center [297, 142] width 403 height 6
click at [307, 143] on font "注册通道" at bounding box center [307, 142] width 18 height 5
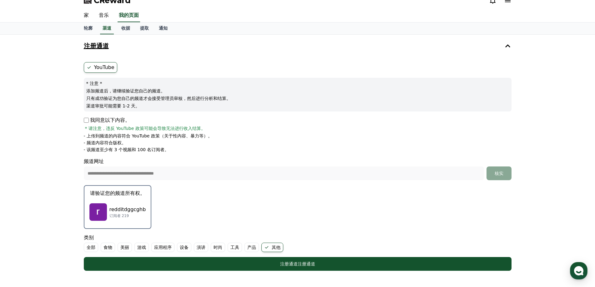
scroll to position [5, 0]
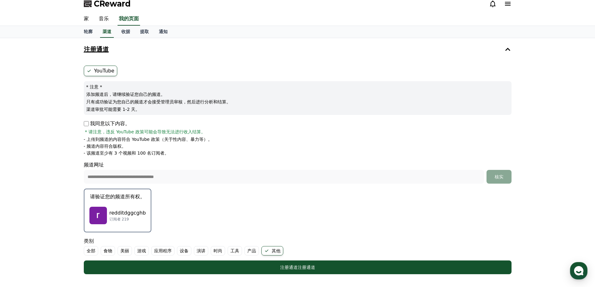
click at [332, 141] on li "- 上传到频道的内容符合 YouTube 政策（关于性内容、暴力等）。" at bounding box center [298, 139] width 428 height 6
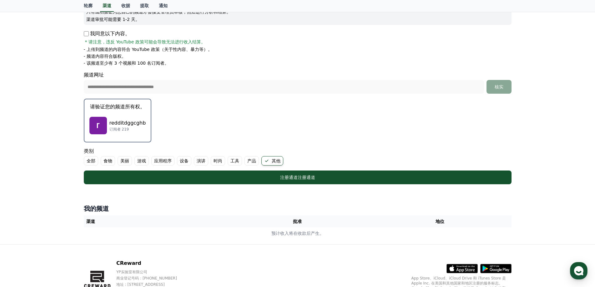
scroll to position [130, 0]
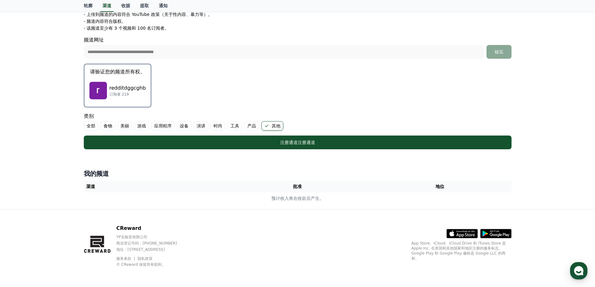
click at [293, 186] on th "批准" at bounding box center [297, 187] width 143 height 12
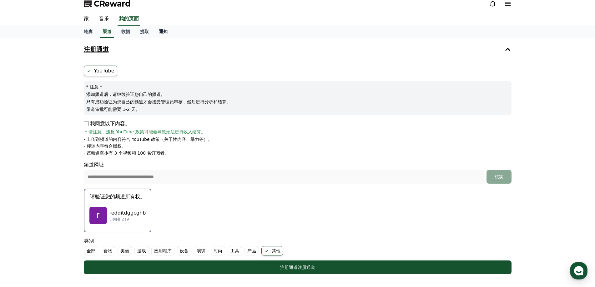
click at [160, 32] on font "通知" at bounding box center [163, 31] width 9 height 5
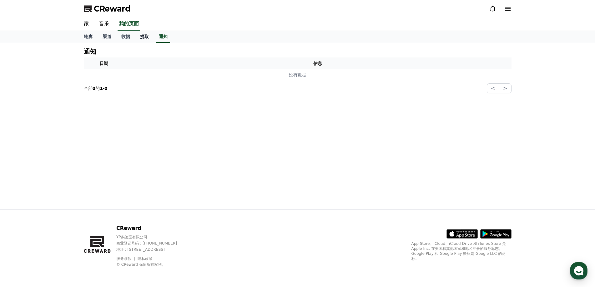
click at [147, 35] on font "提取" at bounding box center [144, 36] width 9 height 5
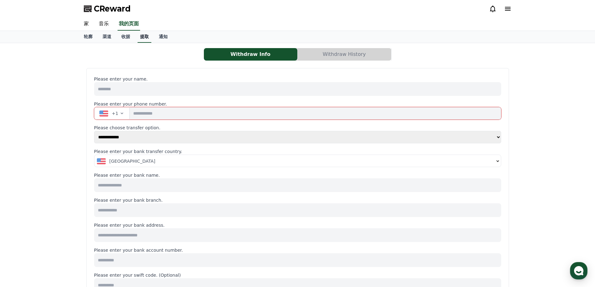
select select
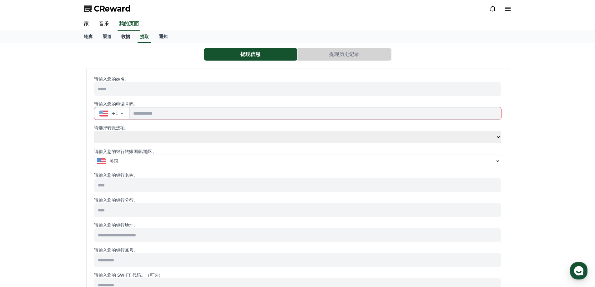
click at [132, 35] on link "收据" at bounding box center [125, 37] width 19 height 12
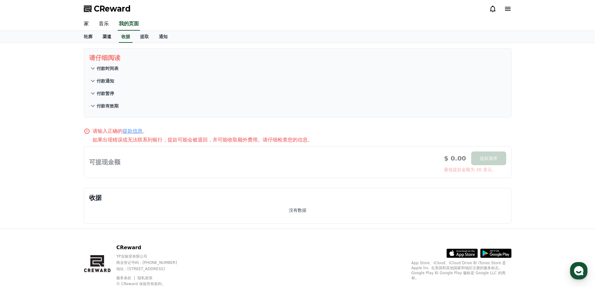
click at [108, 36] on font "渠道" at bounding box center [107, 36] width 9 height 5
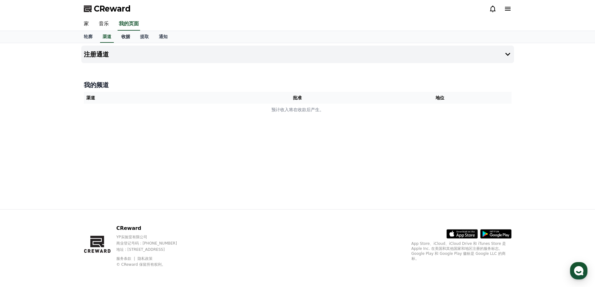
click at [129, 37] on font "收据" at bounding box center [125, 36] width 9 height 5
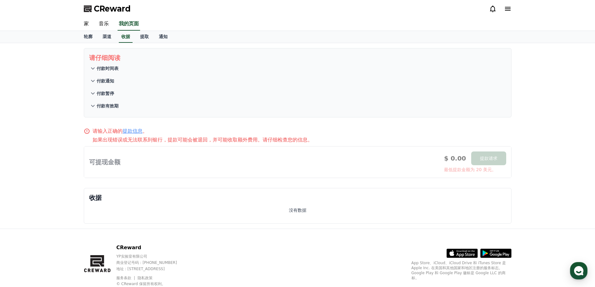
drag, startPoint x: 103, startPoint y: 140, endPoint x: 134, endPoint y: 136, distance: 32.1
click at [134, 136] on p "如果出现错误或无法联系到银行，提款可能会被退回，并可能收取额外费用。请仔细检查您的信息。" at bounding box center [302, 140] width 419 height 8
click at [132, 130] on font "提款信息" at bounding box center [133, 131] width 20 height 6
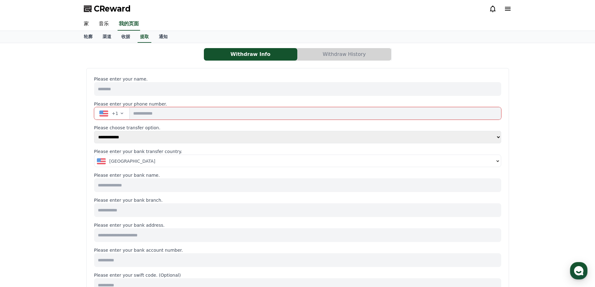
select select
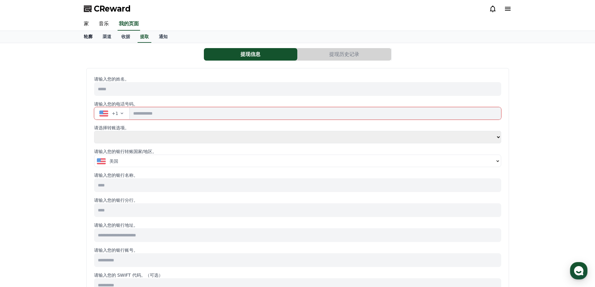
click at [91, 35] on font "轮廓" at bounding box center [88, 36] width 9 height 5
select select "**********"
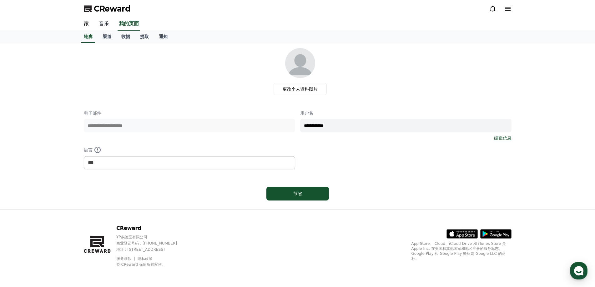
click at [104, 24] on font "音乐" at bounding box center [104, 24] width 10 height 6
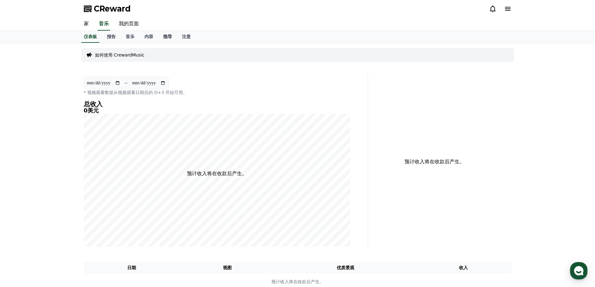
click at [170, 38] on font "指导" at bounding box center [167, 36] width 9 height 5
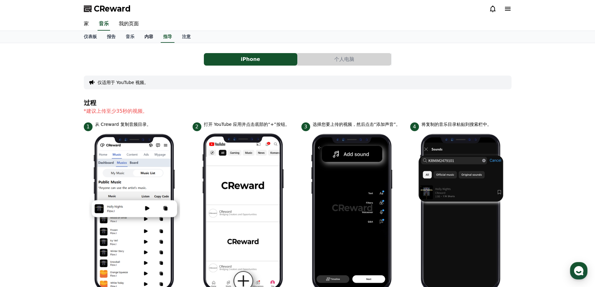
click at [146, 33] on link "内容" at bounding box center [148, 37] width 19 height 12
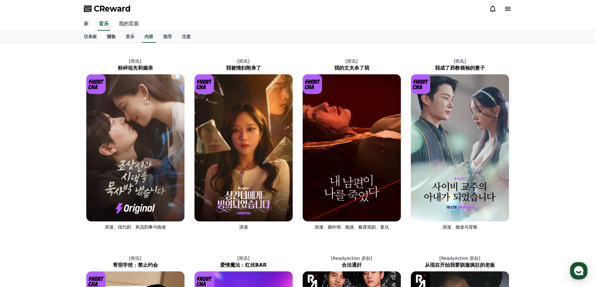
click at [110, 36] on font "报告" at bounding box center [111, 36] width 9 height 5
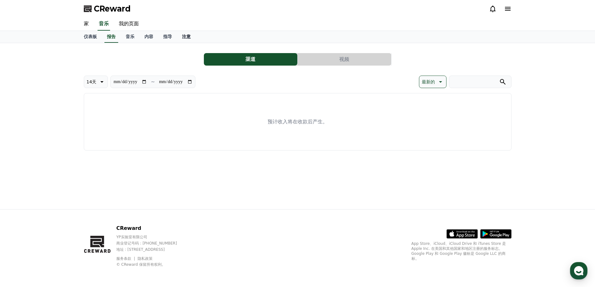
click at [183, 36] on font "注意" at bounding box center [186, 36] width 9 height 5
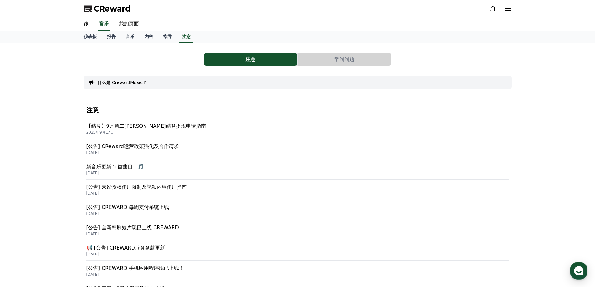
click at [126, 189] on font "[公告] 未经授权使用限制及视频内容使用指南" at bounding box center [136, 187] width 101 height 6
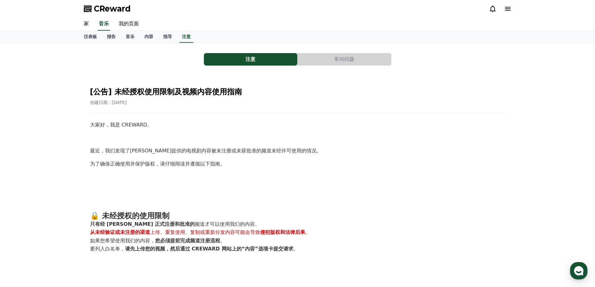
drag, startPoint x: 114, startPoint y: 151, endPoint x: 174, endPoint y: 151, distance: 60.0
click at [174, 151] on font "最近，我们发现了CREWARD提供的电视剧内容被未注册或未获批准的频道未经许可使用的情况。" at bounding box center [206, 151] width 232 height 6
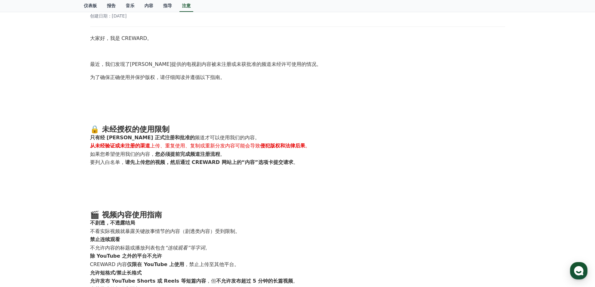
scroll to position [94, 0]
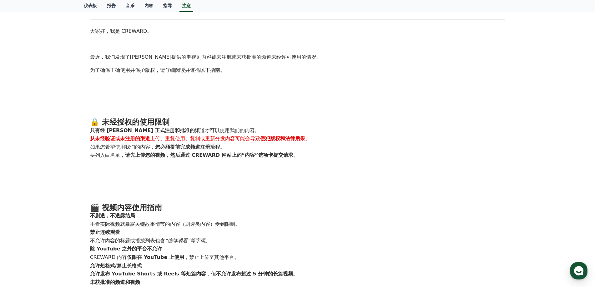
drag, startPoint x: 100, startPoint y: 130, endPoint x: 278, endPoint y: 156, distance: 179.8
click at [278, 156] on ol "只有经 CREWARD 正式注册和批准的 频道 才可以使用我们的内容。 从未经验证或未注册的渠道 上传、重复使用、复制或重新分发内容 可能会导致 侵犯版权和法…" at bounding box center [297, 143] width 415 height 33
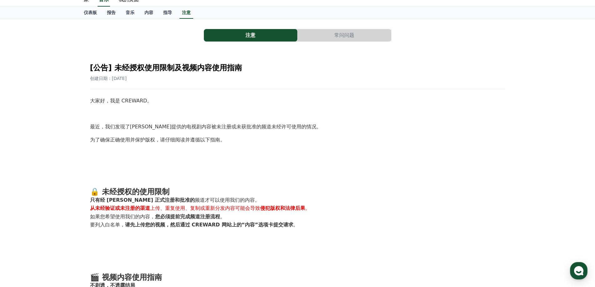
scroll to position [0, 0]
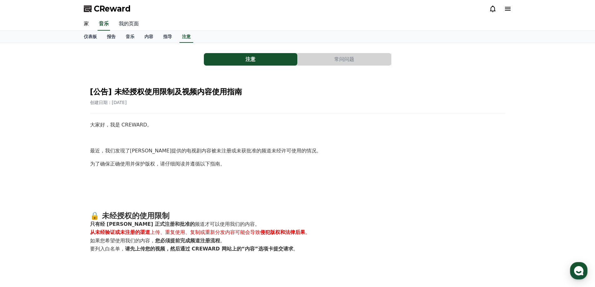
click at [132, 25] on font "我的页面" at bounding box center [129, 24] width 20 height 6
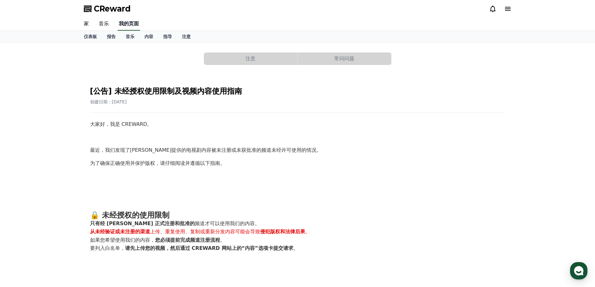
select select "**********"
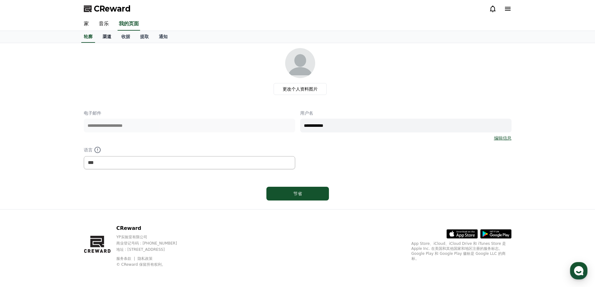
click at [108, 40] on link "渠道" at bounding box center [107, 37] width 19 height 12
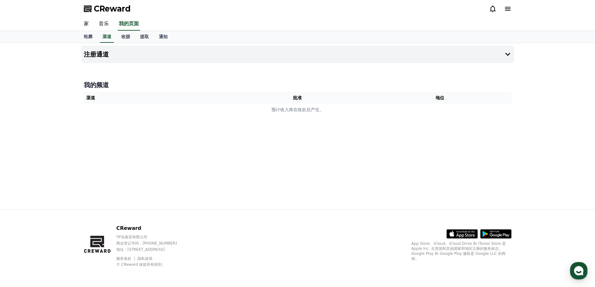
click at [214, 121] on div "注册通道 我的频道 渠道 批准 地位 预计收入将在收款后产生。" at bounding box center [298, 126] width 438 height 166
click at [509, 53] on icon at bounding box center [507, 54] width 5 height 3
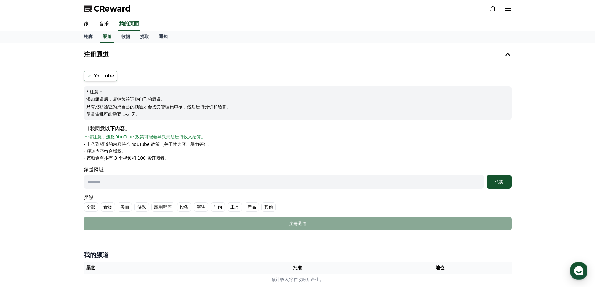
click at [186, 74] on ul "YouTube" at bounding box center [298, 76] width 428 height 11
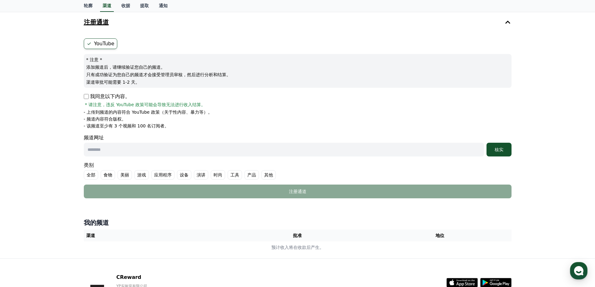
scroll to position [81, 0]
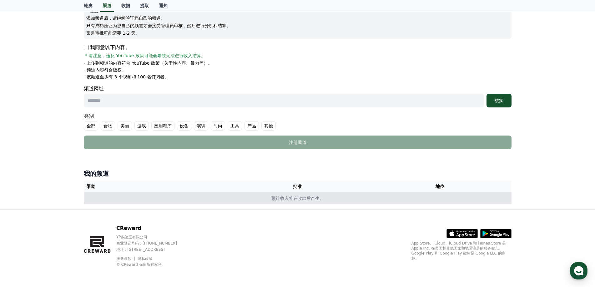
drag, startPoint x: 284, startPoint y: 198, endPoint x: 311, endPoint y: 200, distance: 27.0
click at [311, 200] on font "预计收入将在收款后产生。" at bounding box center [297, 198] width 53 height 5
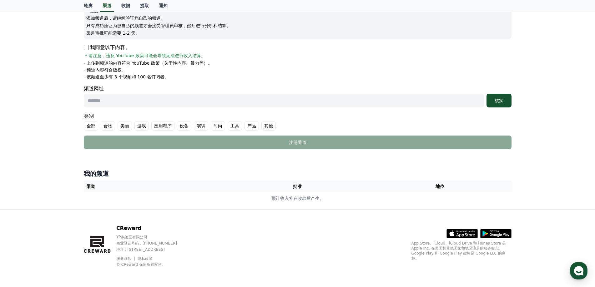
click at [244, 72] on li "- 频道内容符合版权。" at bounding box center [298, 70] width 428 height 6
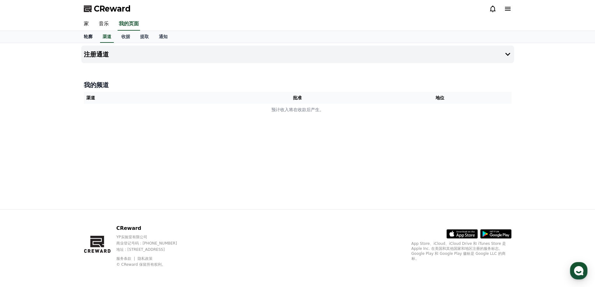
click at [89, 38] on font "轮廓" at bounding box center [88, 36] width 9 height 5
select select "**********"
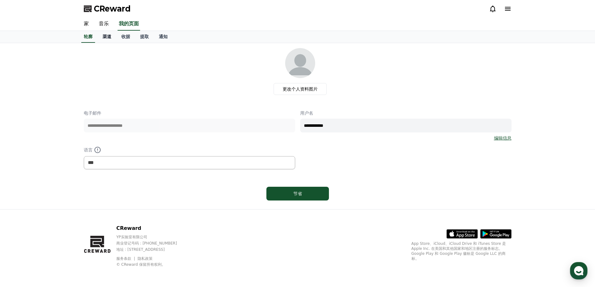
click at [106, 36] on font "渠道" at bounding box center [107, 36] width 9 height 5
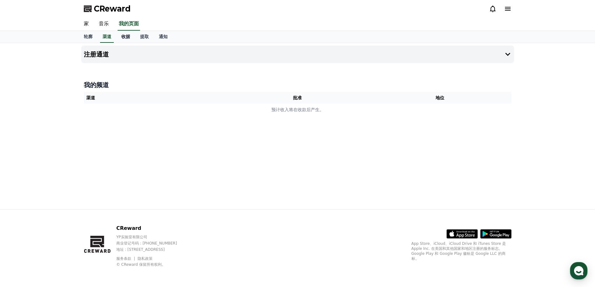
click at [122, 32] on link "收据" at bounding box center [125, 37] width 19 height 12
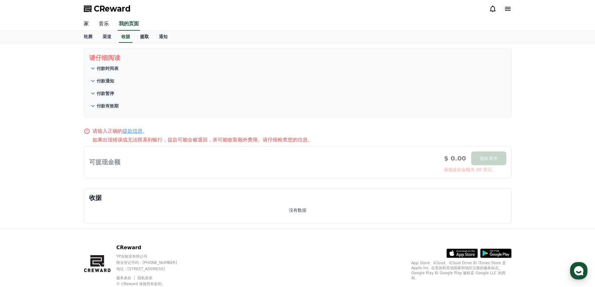
click at [136, 35] on link "提取" at bounding box center [144, 37] width 19 height 12
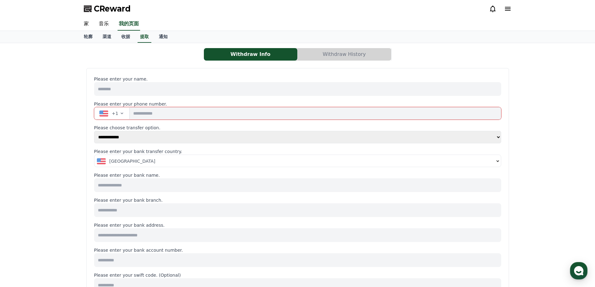
select select
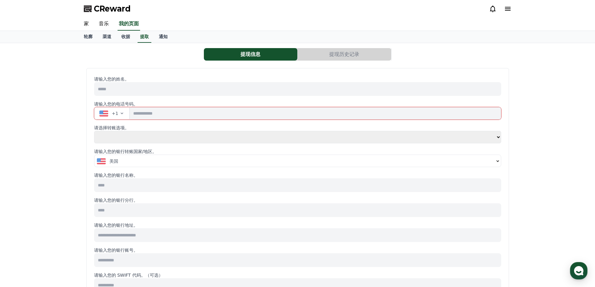
click at [153, 36] on div "轮廓 渠道 收据 提取 通知" at bounding box center [298, 37] width 438 height 12
click at [164, 40] on link "通知" at bounding box center [163, 37] width 19 height 12
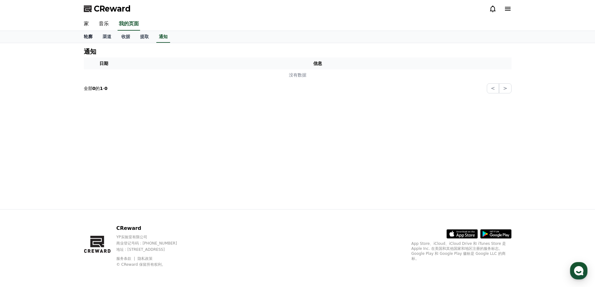
click at [91, 37] on font "轮廓" at bounding box center [88, 36] width 9 height 5
select select "**********"
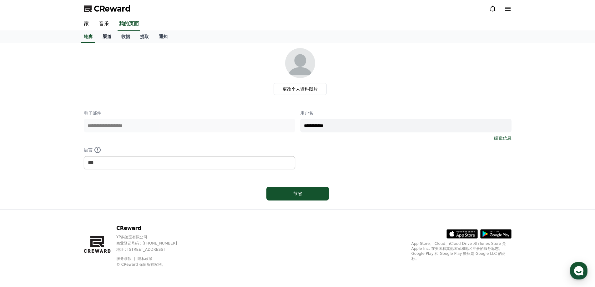
click at [108, 36] on font "渠道" at bounding box center [107, 36] width 9 height 5
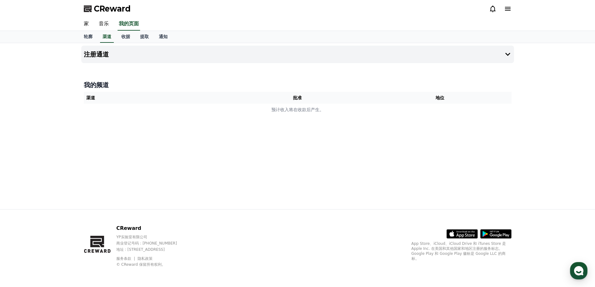
click at [121, 133] on div "注册通道 我的频道 渠道 批准 地位 预计收入将在收款后产生。" at bounding box center [298, 126] width 438 height 166
click at [93, 54] on font "注册通道" at bounding box center [96, 55] width 25 height 8
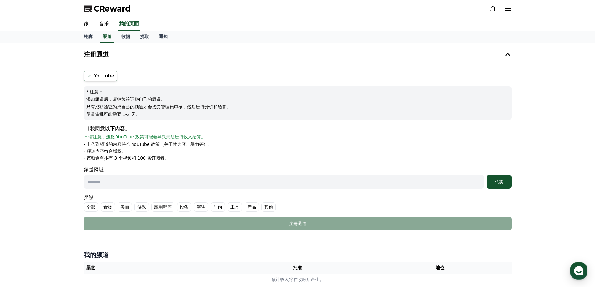
click at [120, 183] on input "text" at bounding box center [284, 182] width 400 height 14
paste input "**********"
type input "**********"
click at [494, 183] on div "核实" at bounding box center [499, 182] width 20 height 6
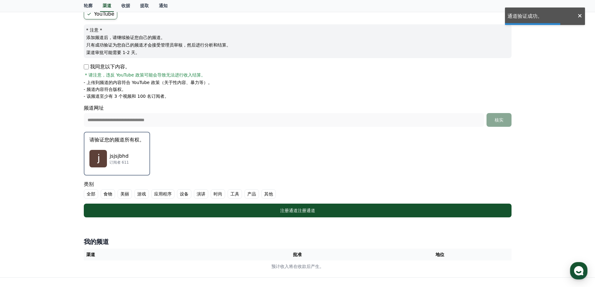
scroll to position [63, 0]
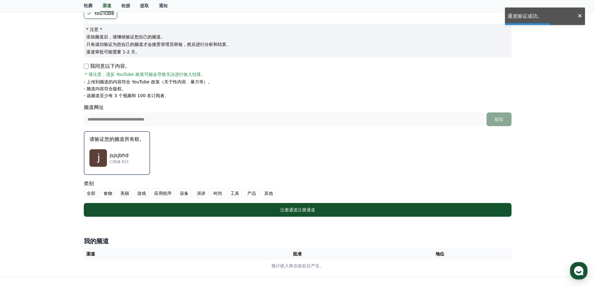
click at [114, 146] on div "jsjsjbhd 订阅者 611" at bounding box center [116, 158] width 55 height 25
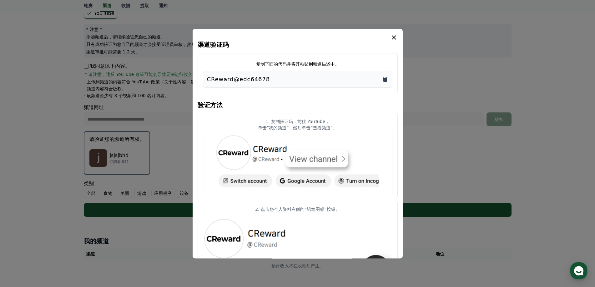
click at [382, 80] on icon "复制到剪贴板" at bounding box center [385, 79] width 6 height 6
click at [393, 39] on icon "情态动词" at bounding box center [394, 38] width 8 height 8
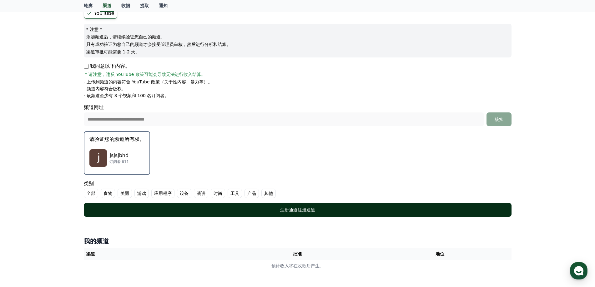
click at [310, 210] on font "注册通道" at bounding box center [307, 210] width 18 height 5
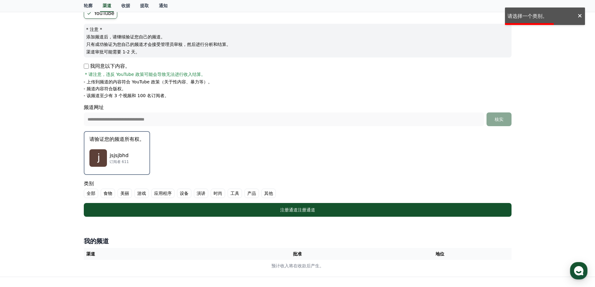
click at [267, 192] on font "其他" at bounding box center [268, 193] width 9 height 5
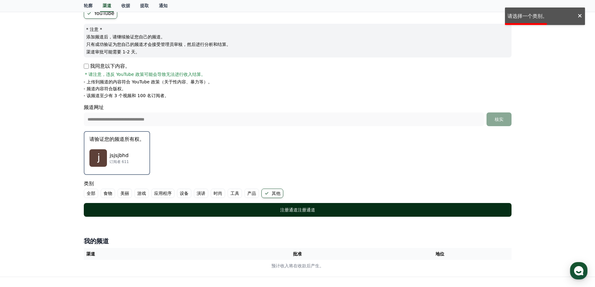
click at [276, 210] on div "注册通道 注册通道" at bounding box center [297, 210] width 403 height 6
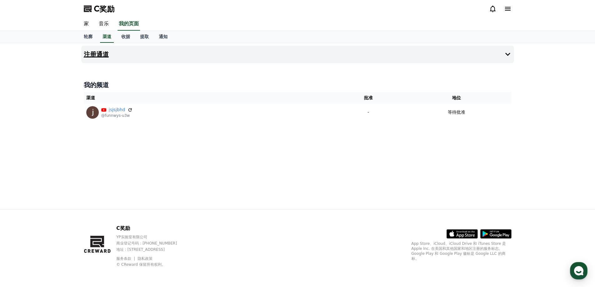
click at [100, 56] on font "注册通道" at bounding box center [96, 55] width 25 height 8
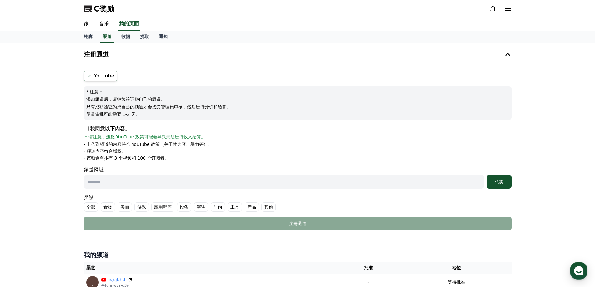
click at [101, 179] on input "text" at bounding box center [284, 182] width 400 height 14
paste input "**********"
type input "**********"
click at [503, 184] on font "核实" at bounding box center [499, 182] width 9 height 5
click at [265, 208] on form "**********" at bounding box center [298, 151] width 428 height 160
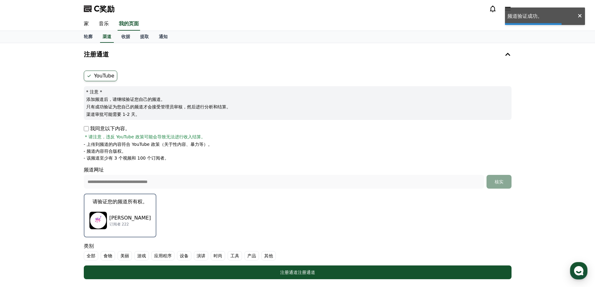
click at [135, 216] on font "[PERSON_NAME]" at bounding box center [130, 218] width 42 height 6
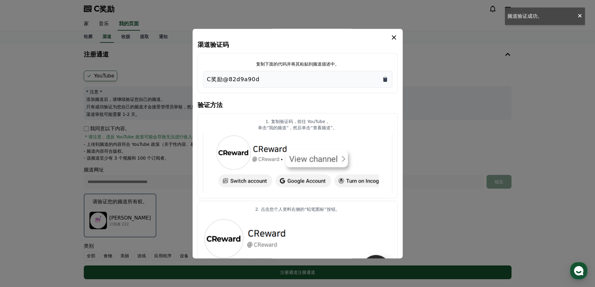
click at [386, 78] on icon "复制到剪贴板" at bounding box center [385, 79] width 6 height 6
click at [195, 285] on button "关闭模态框" at bounding box center [297, 143] width 595 height 287
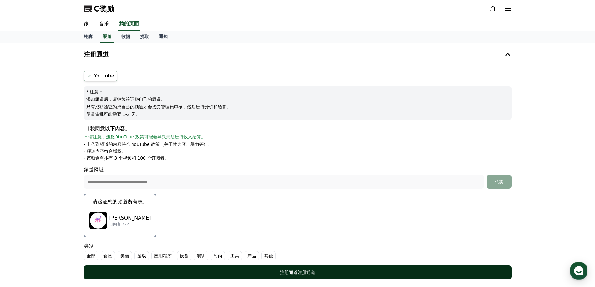
click at [297, 273] on font "注册通道" at bounding box center [289, 272] width 18 height 5
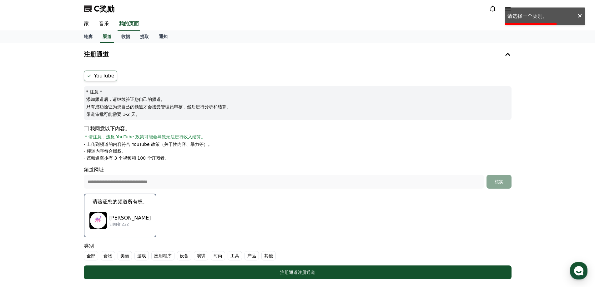
click at [267, 256] on font "其他" at bounding box center [268, 256] width 9 height 5
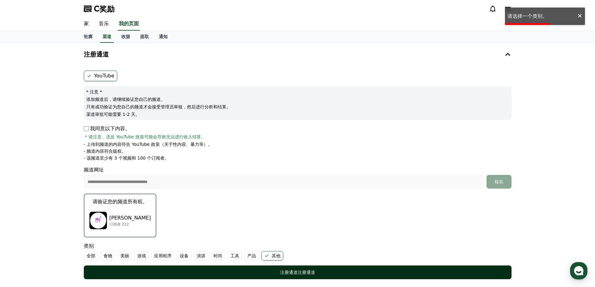
click at [257, 271] on div "注册通道 注册通道" at bounding box center [297, 273] width 403 height 6
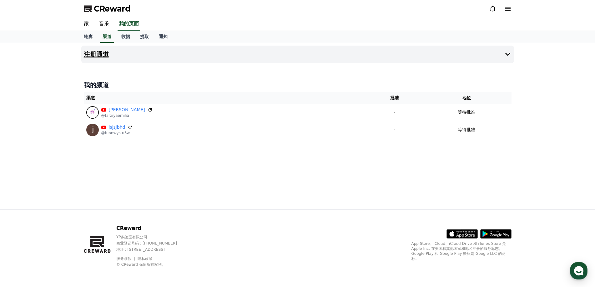
click at [125, 55] on button "注册通道" at bounding box center [297, 55] width 433 height 18
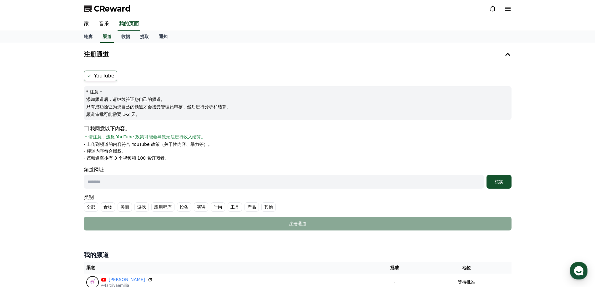
click at [105, 184] on input "text" at bounding box center [284, 182] width 400 height 14
paste input "**********"
type input "**********"
click at [495, 181] on font "核实" at bounding box center [499, 182] width 9 height 5
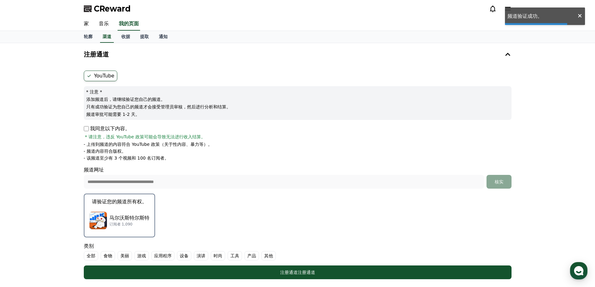
click at [125, 216] on font "马尔沃斯特尔斯特" at bounding box center [129, 218] width 40 height 6
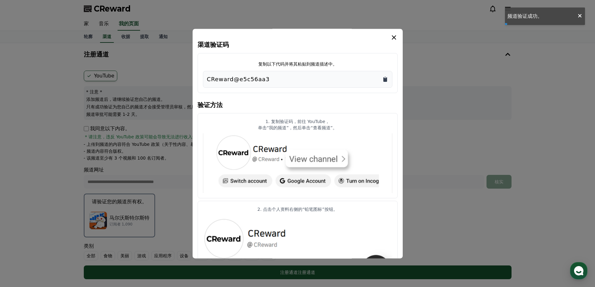
click at [385, 78] on icon "复制到剪贴板" at bounding box center [385, 79] width 6 height 6
click at [393, 38] on icon "情态动词" at bounding box center [394, 38] width 8 height 8
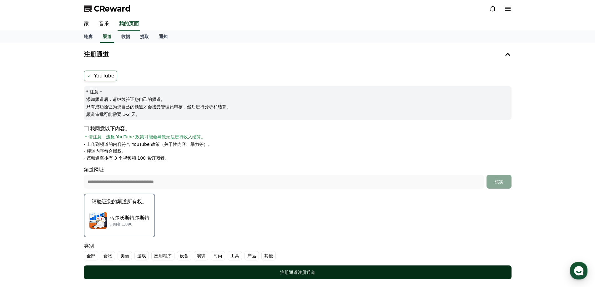
click at [279, 274] on div "注册通道 注册通道" at bounding box center [297, 273] width 403 height 6
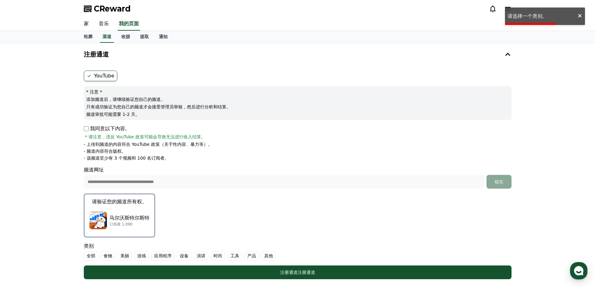
click at [233, 256] on font "工具" at bounding box center [234, 256] width 9 height 5
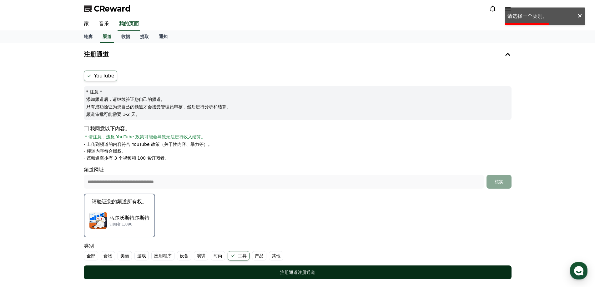
click at [241, 275] on div "注册通道 注册通道" at bounding box center [297, 273] width 403 height 6
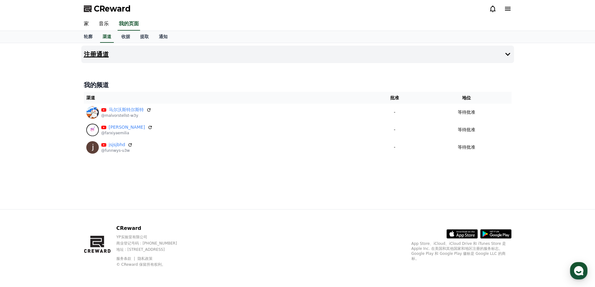
click at [108, 59] on button "注册通道" at bounding box center [297, 55] width 433 height 18
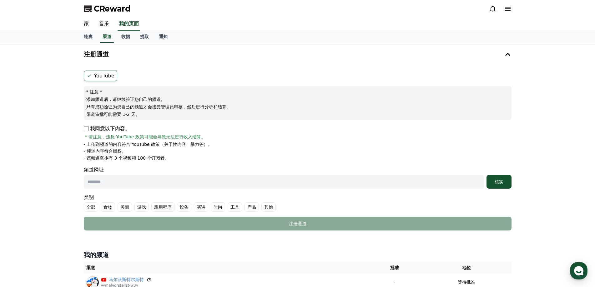
click at [226, 174] on div "频道网址 核实" at bounding box center [298, 177] width 428 height 23
click at [220, 180] on input "text" at bounding box center [284, 182] width 400 height 14
paste input "**********"
type input "**********"
click at [507, 185] on button "核实" at bounding box center [499, 182] width 25 height 14
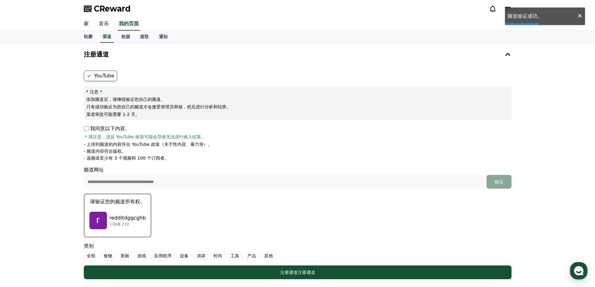
click at [269, 258] on font "其他" at bounding box center [268, 256] width 9 height 5
click at [129, 220] on font "redditdggcghb" at bounding box center [127, 218] width 37 height 6
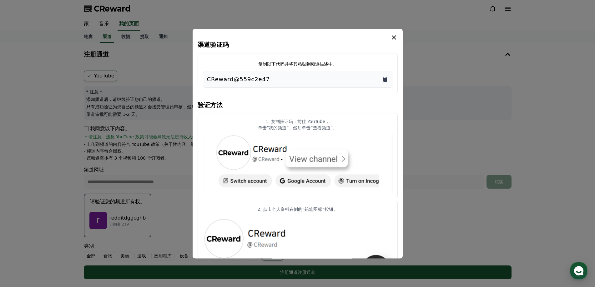
click at [386, 78] on icon "复制到剪贴板" at bounding box center [385, 79] width 4 height 5
click at [396, 34] on icon "情态动词" at bounding box center [394, 38] width 8 height 8
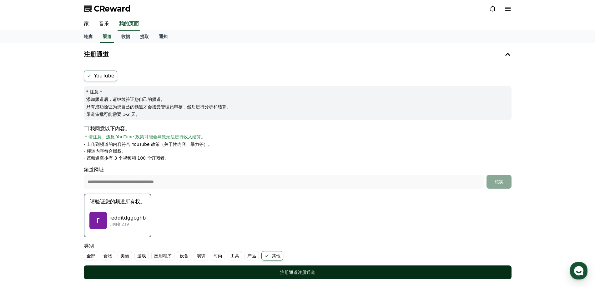
click at [244, 270] on div "注册通道 注册通道" at bounding box center [297, 273] width 403 height 6
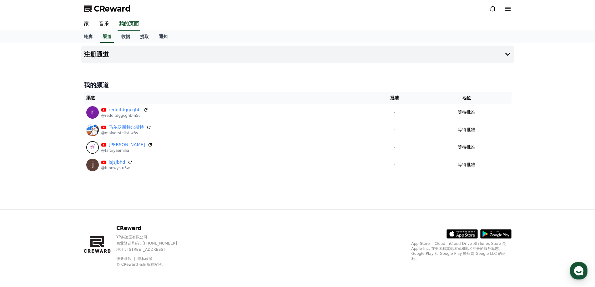
click at [191, 201] on div "注册通道 我的频道 渠道 批准 地位 redditdggcghb @redditdggcghb-n5c - 等待批准 [PERSON_NAME]沃斯特尔[PE…" at bounding box center [298, 126] width 438 height 166
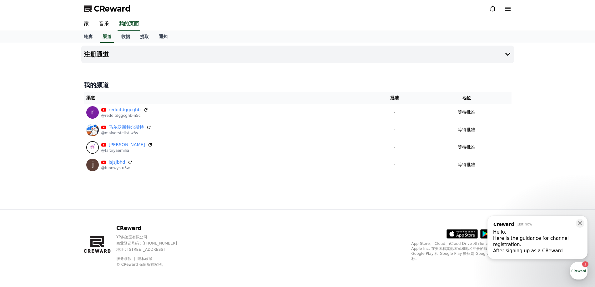
click at [527, 249] on div "After signing up as a CReward member ( [URL][DOMAIN_NAME] )," at bounding box center [537, 251] width 89 height 6
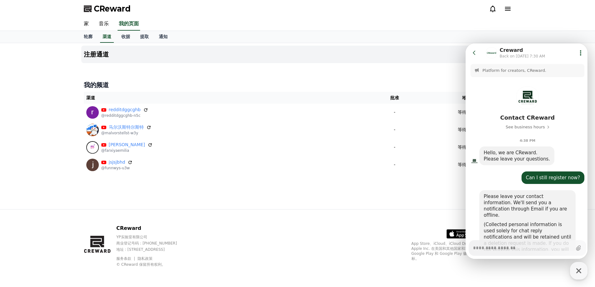
scroll to position [237, 0]
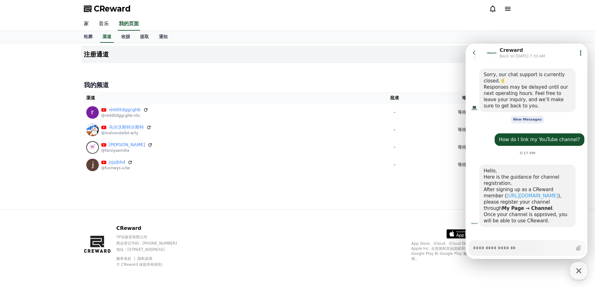
click at [487, 247] on textarea "Messenger Input Textarea" at bounding box center [522, 246] width 99 height 11
click at [493, 246] on textarea "Messenger Input Textarea" at bounding box center [522, 246] width 99 height 11
paste textarea "**********"
type textarea "*"
type textarea "**********"
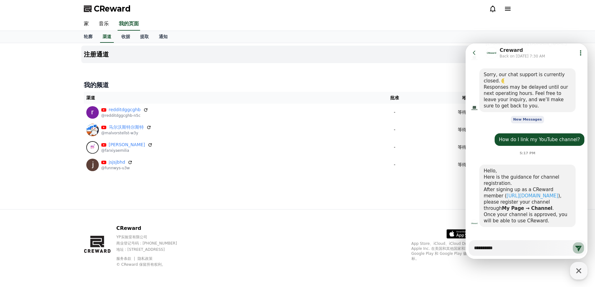
click at [576, 250] on icon at bounding box center [578, 249] width 6 height 6
type textarea "*"
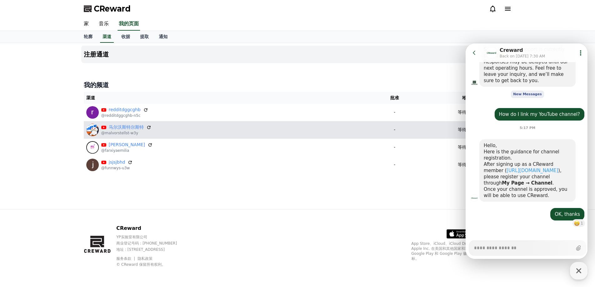
scroll to position [263, 0]
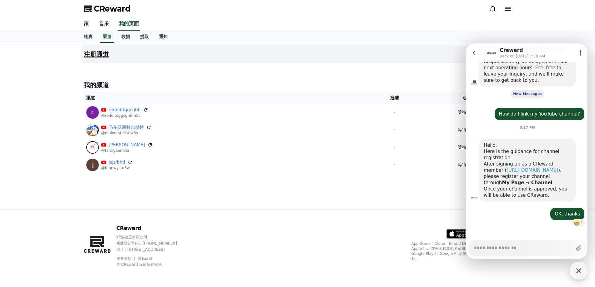
click at [129, 58] on button "注册通道" at bounding box center [297, 55] width 433 height 18
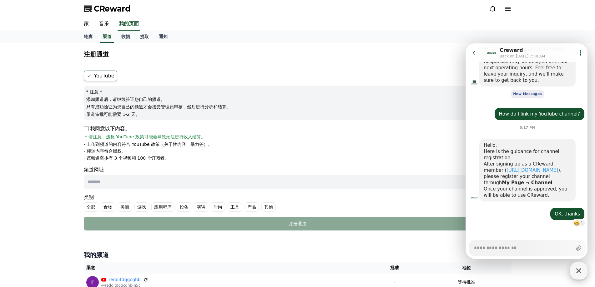
click at [576, 269] on icon "button" at bounding box center [578, 270] width 11 height 11
type textarea "*"
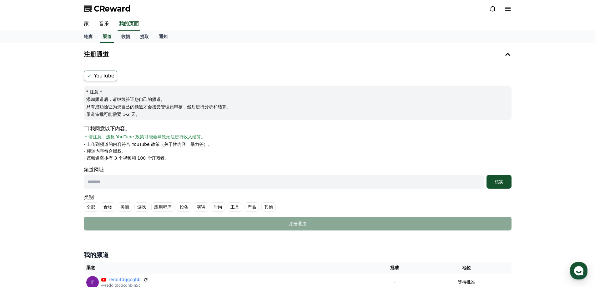
click at [117, 179] on input "text" at bounding box center [284, 182] width 400 height 14
paste input "**********"
type input "**********"
click at [497, 188] on button "核实" at bounding box center [499, 182] width 25 height 14
click at [270, 208] on font "其他" at bounding box center [268, 207] width 9 height 5
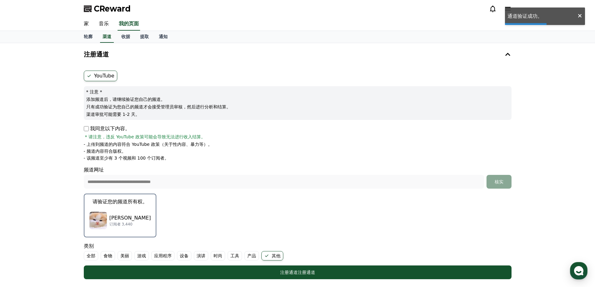
click at [124, 215] on p "[PERSON_NAME]" at bounding box center [130, 219] width 42 height 8
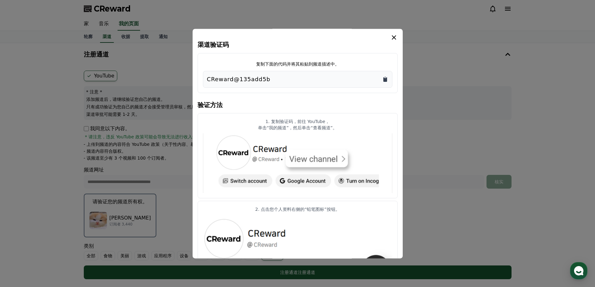
click at [385, 78] on icon "复制到剪贴板" at bounding box center [385, 79] width 4 height 5
click at [391, 38] on icon "情态动词" at bounding box center [394, 38] width 8 height 8
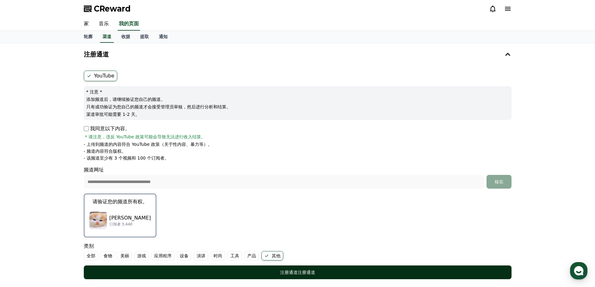
click at [214, 270] on div "注册通道 注册通道" at bounding box center [297, 273] width 403 height 6
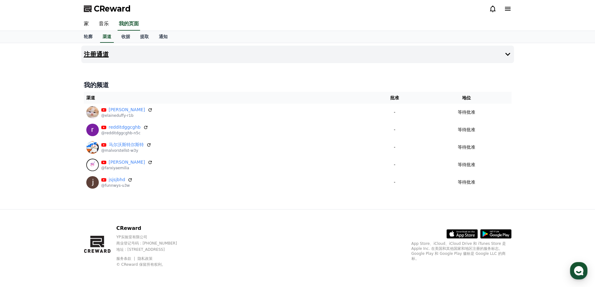
click at [147, 54] on button "注册通道" at bounding box center [297, 55] width 433 height 18
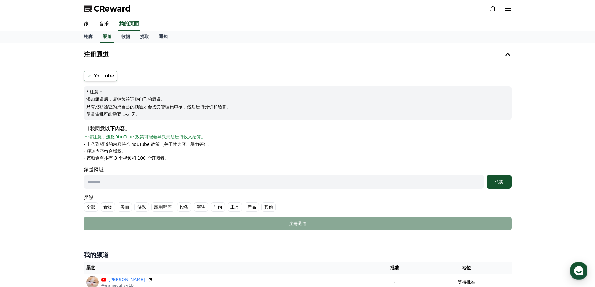
click at [111, 186] on input "text" at bounding box center [284, 182] width 400 height 14
paste input "**********"
type input "**********"
click at [508, 181] on div "核实" at bounding box center [499, 182] width 20 height 6
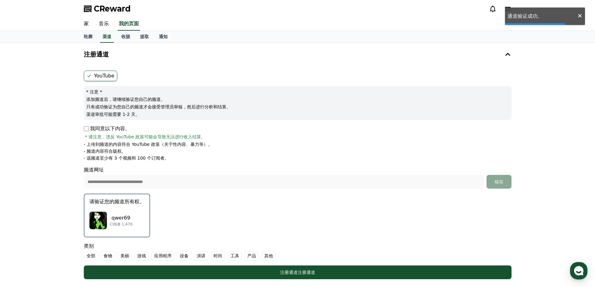
click at [126, 215] on p "qwer69" at bounding box center [120, 219] width 23 height 8
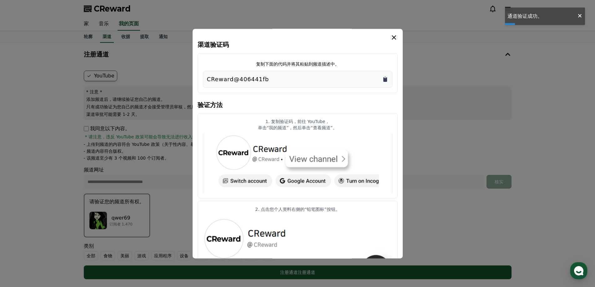
click at [384, 79] on icon "复制到剪贴板" at bounding box center [385, 79] width 4 height 5
click at [396, 39] on icon "情态动词" at bounding box center [394, 38] width 8 height 8
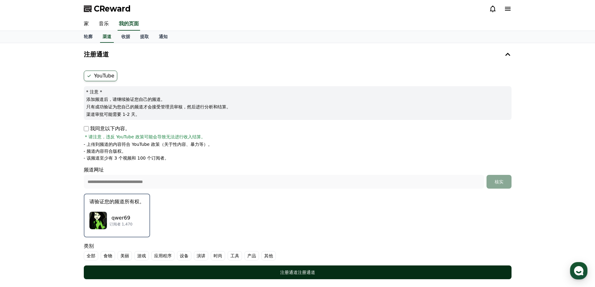
click at [287, 273] on font "注册通道" at bounding box center [289, 272] width 18 height 5
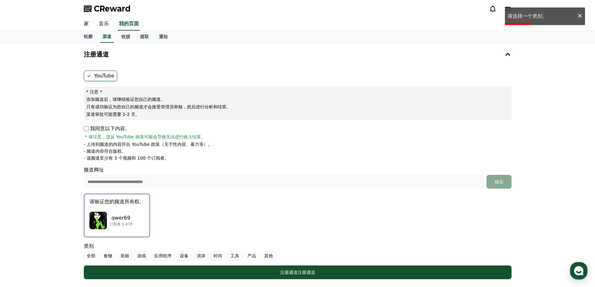
click at [271, 256] on font "其他" at bounding box center [268, 256] width 9 height 5
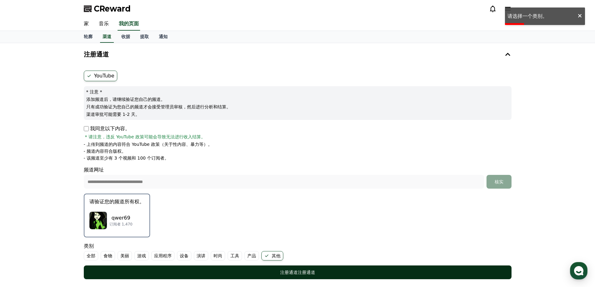
click at [254, 270] on div "注册通道 注册通道" at bounding box center [297, 273] width 403 height 6
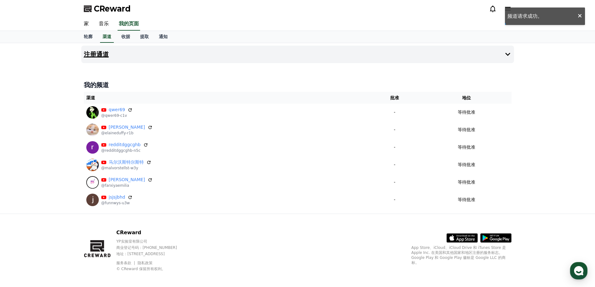
click at [143, 56] on button "注册通道" at bounding box center [297, 55] width 433 height 18
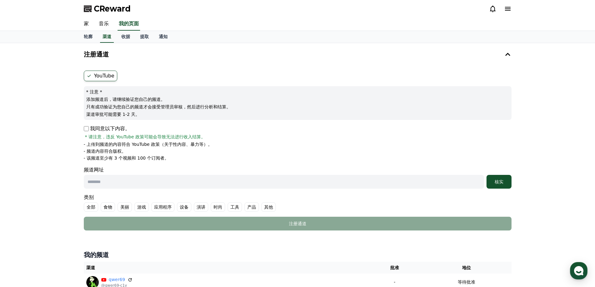
click at [100, 178] on input "text" at bounding box center [284, 182] width 400 height 14
paste input "**********"
type input "**********"
click at [497, 182] on font "核实" at bounding box center [499, 182] width 9 height 5
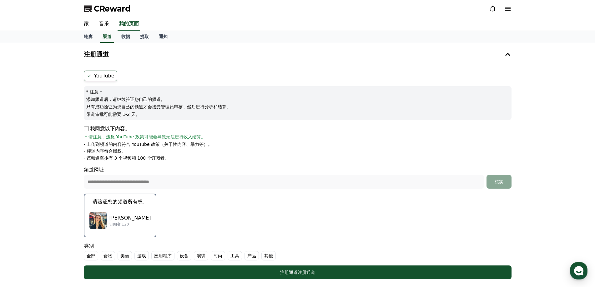
click at [234, 257] on font "工具" at bounding box center [234, 256] width 9 height 5
click at [123, 218] on font "[PERSON_NAME]" at bounding box center [130, 218] width 42 height 6
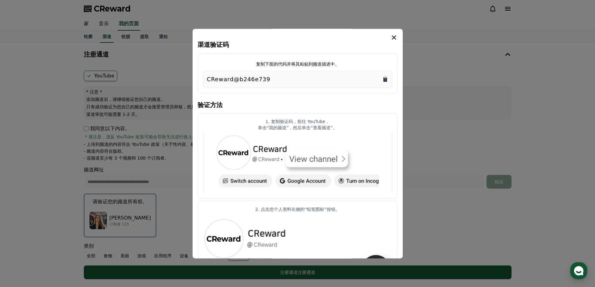
click at [383, 77] on icon "复制到剪贴板" at bounding box center [385, 79] width 6 height 6
click at [391, 37] on icon "情态动词" at bounding box center [394, 38] width 8 height 8
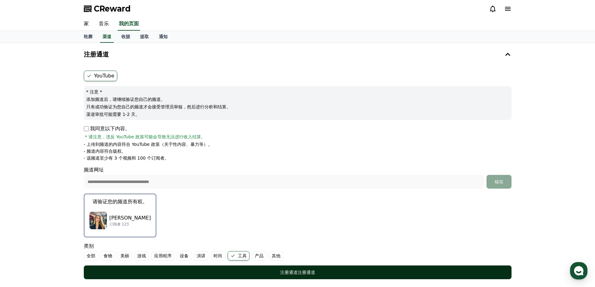
click at [290, 271] on font "注册通道" at bounding box center [289, 272] width 18 height 5
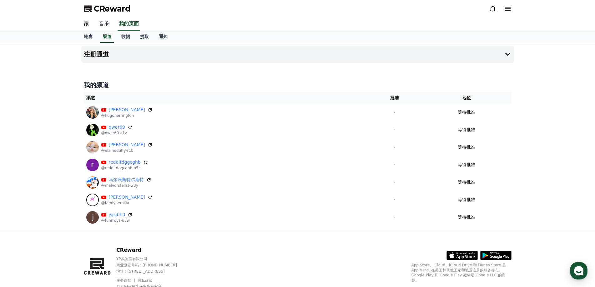
click at [106, 26] on font "音乐" at bounding box center [104, 24] width 10 height 6
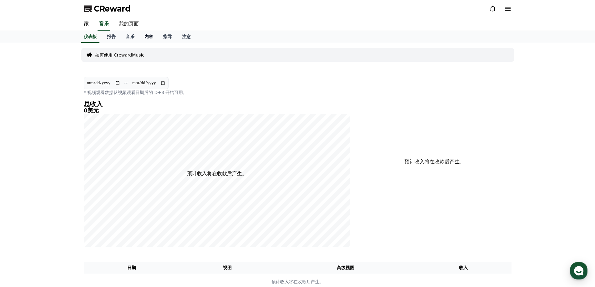
click at [146, 37] on font "内容" at bounding box center [148, 36] width 9 height 5
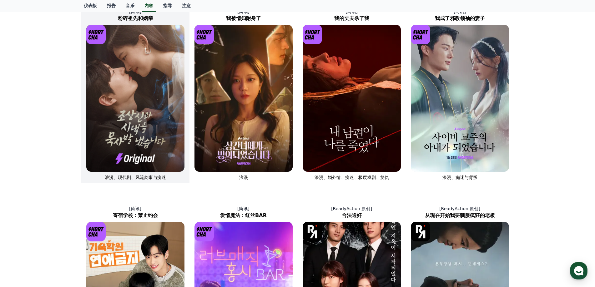
scroll to position [188, 0]
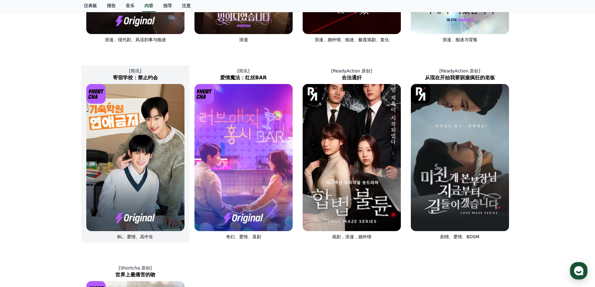
click at [151, 114] on img at bounding box center [135, 157] width 98 height 147
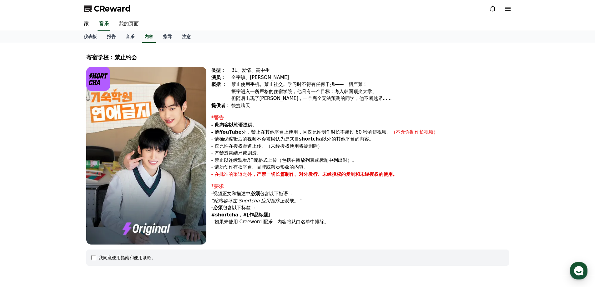
drag, startPoint x: 237, startPoint y: 86, endPoint x: 306, endPoint y: 97, distance: 69.7
click at [306, 97] on div "禁止使用手机。禁止社交。学习时不得有任何干扰——一切严禁！ [PERSON_NAME]进入一所严格的住宿学院，他只有一个目标：考入韩国顶尖大学。 但随后出现了…" at bounding box center [370, 91] width 278 height 21
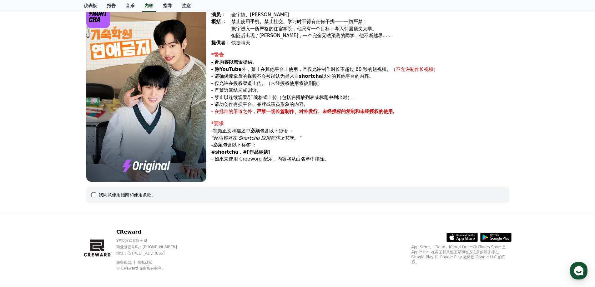
scroll to position [67, 0]
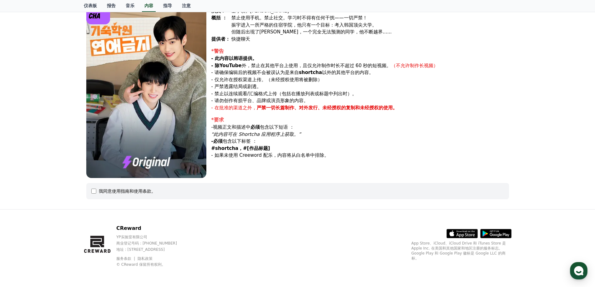
drag, startPoint x: 223, startPoint y: 65, endPoint x: 272, endPoint y: 68, distance: 49.5
click at [272, 68] on p "- 除YouTube 外，禁止在其他平台上使用 ，且仅允许制作时长不超过 60 秒的短视频。 （不允许制作长视频）" at bounding box center [360, 65] width 298 height 7
click at [231, 72] on font "- 请确保编辑后的视频不会被误认为是来自" at bounding box center [255, 73] width 88 height 6
drag, startPoint x: 225, startPoint y: 73, endPoint x: 246, endPoint y: 86, distance: 24.8
click at [246, 86] on div "*警告 - 此内容以韩语提供。 - 除YouTube 外，禁止在其他平台上使用 ，且仅允许制作时长不超过 60 秒的短视频。 （不允许制作长视频） - 请确保…" at bounding box center [360, 80] width 298 height 64
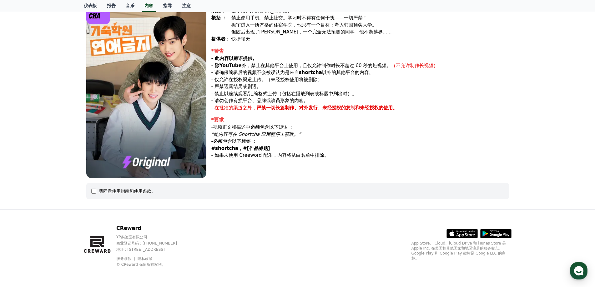
click at [228, 95] on font "- 禁止以连续观看/汇编格式上传（包括在播放列表或标题中列出时）。" at bounding box center [283, 94] width 145 height 6
drag, startPoint x: 221, startPoint y: 95, endPoint x: 259, endPoint y: 100, distance: 37.9
click at [259, 100] on div "*警告 - 此内容以韩语提供。 - 除YouTube 外，禁止在其他平台上使用 ，且仅允许制作时长不超过 60 秒的短视频。 （不允许制作长视频） - 请确保…" at bounding box center [360, 80] width 298 height 64
click at [93, 194] on div "我同意使用指南和使用条款。" at bounding box center [297, 191] width 413 height 6
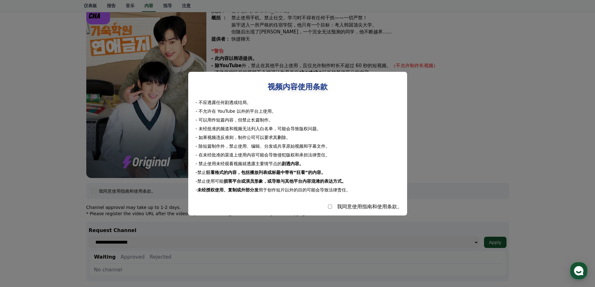
select select
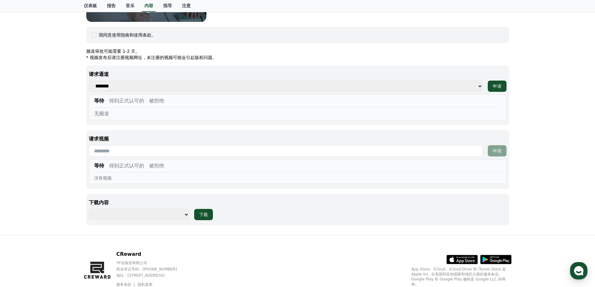
scroll to position [249, 0]
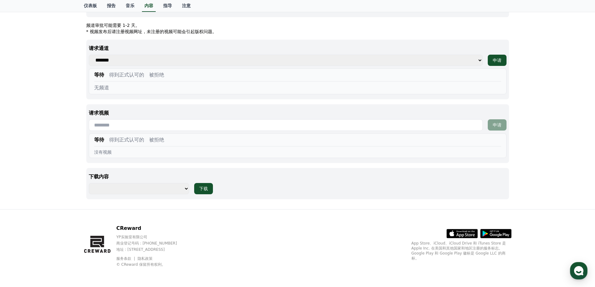
click at [185, 190] on select "*********" at bounding box center [139, 188] width 100 height 11
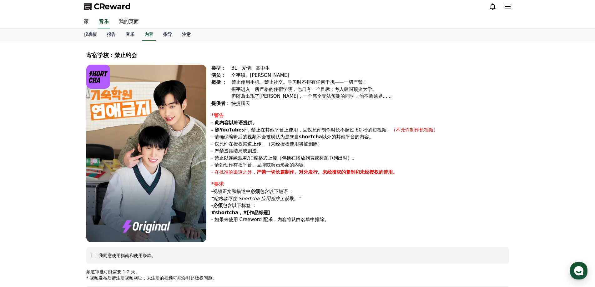
scroll to position [0, 0]
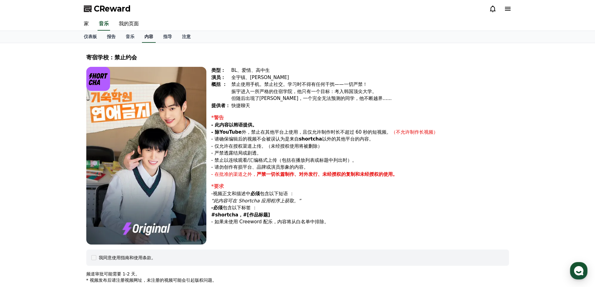
click at [148, 41] on link "内容" at bounding box center [149, 37] width 14 height 12
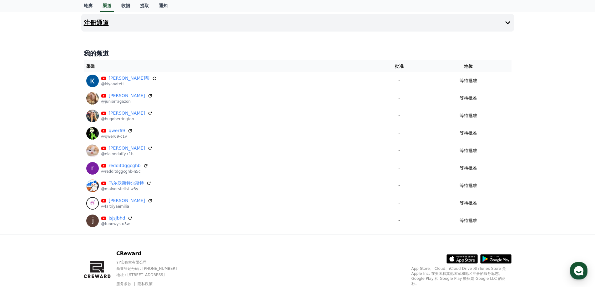
click at [108, 26] on font "注册通道" at bounding box center [96, 23] width 25 height 8
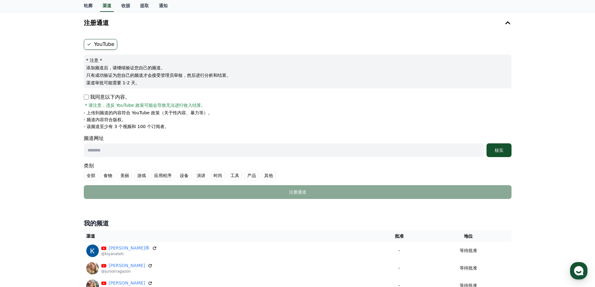
click at [101, 144] on input "text" at bounding box center [284, 151] width 400 height 14
paste input "**********"
type input "**********"
click at [499, 155] on button "核实" at bounding box center [499, 151] width 25 height 14
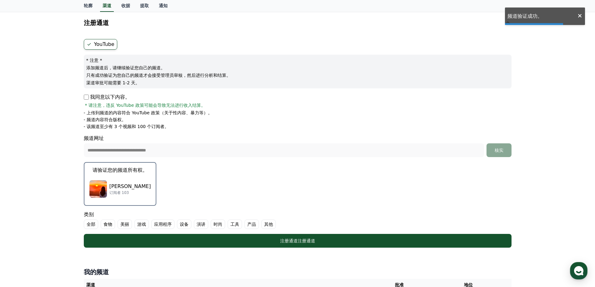
click at [134, 182] on div "马塞利诺·蒂 订阅者 103" at bounding box center [120, 189] width 62 height 25
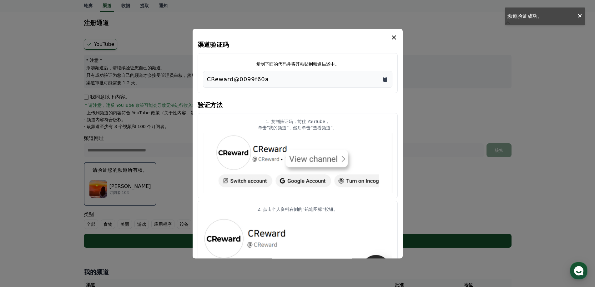
click at [384, 80] on icon "复制到剪贴板" at bounding box center [385, 79] width 4 height 5
click at [442, 171] on button "关闭模态框" at bounding box center [297, 143] width 595 height 287
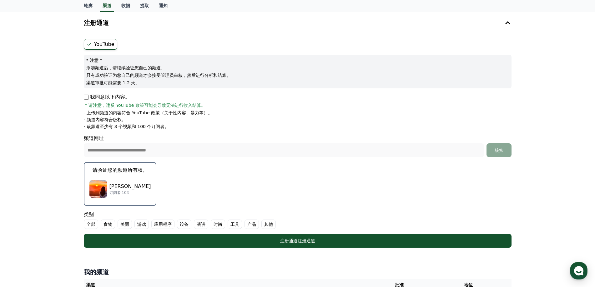
click at [233, 226] on font "工具" at bounding box center [234, 224] width 9 height 5
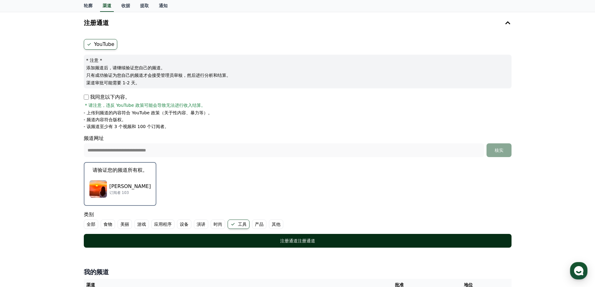
click at [251, 241] on div "注册通道 注册通道" at bounding box center [297, 241] width 403 height 6
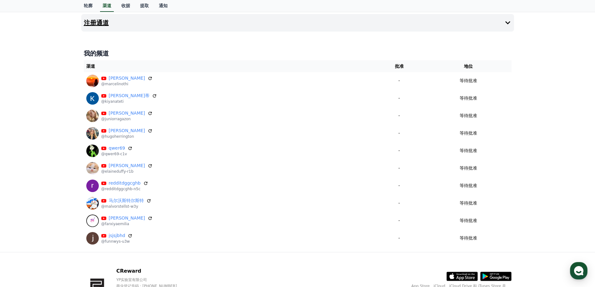
click at [124, 24] on button "注册通道" at bounding box center [297, 23] width 433 height 18
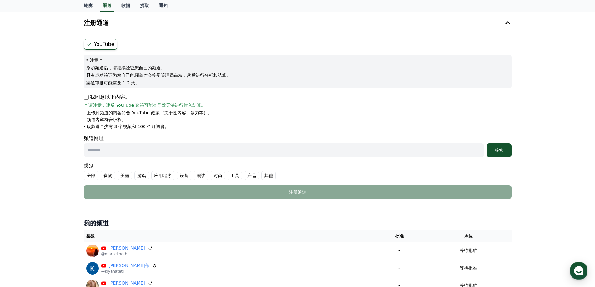
click at [104, 148] on input "text" at bounding box center [284, 151] width 400 height 14
paste input "**********"
type input "**********"
click at [496, 148] on font "核实" at bounding box center [499, 150] width 9 height 5
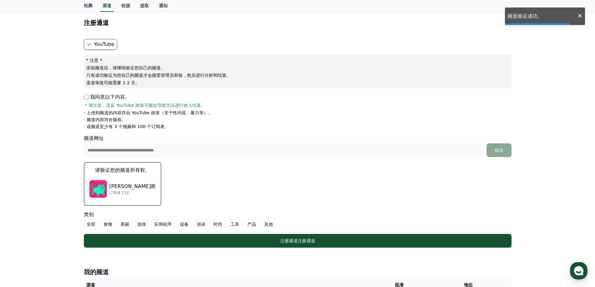
click at [124, 178] on div "安德鲁·维克斯 订阅者 118" at bounding box center [122, 189] width 67 height 25
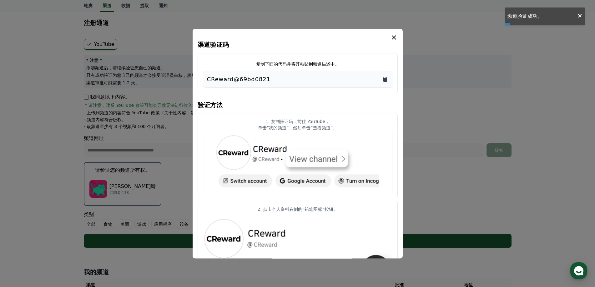
click at [383, 78] on icon "复制到剪贴板" at bounding box center [385, 79] width 4 height 5
click at [421, 189] on button "关闭模态框" at bounding box center [297, 143] width 595 height 287
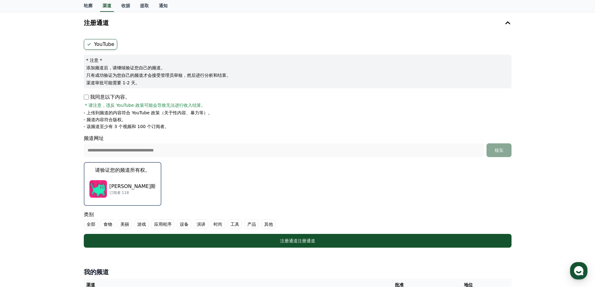
click at [263, 225] on label "其他" at bounding box center [268, 224] width 14 height 9
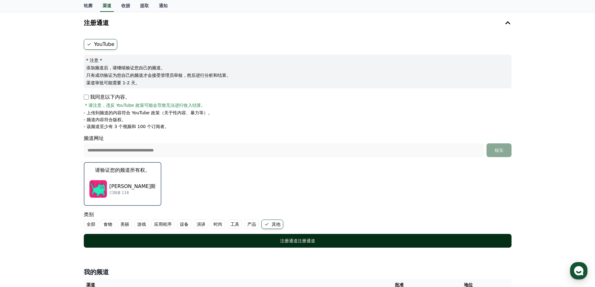
click at [278, 242] on div "注册通道 注册通道" at bounding box center [297, 241] width 403 height 6
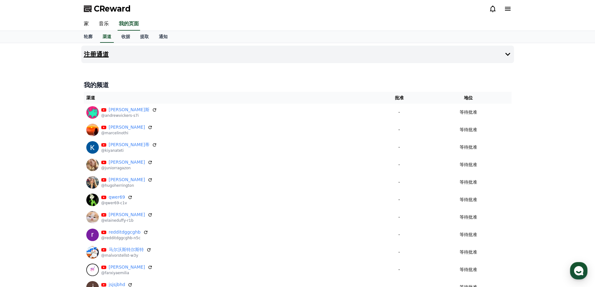
click at [134, 54] on button "注册通道" at bounding box center [297, 55] width 433 height 18
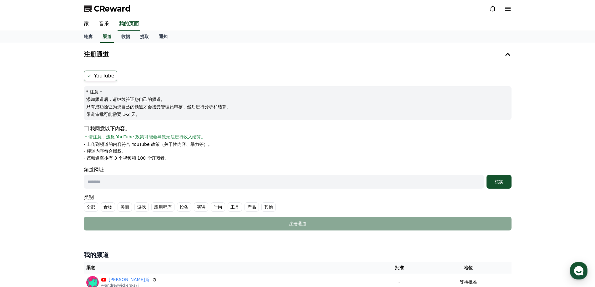
click at [87, 132] on p "我同意以下内容。" at bounding box center [107, 129] width 46 height 8
click at [104, 181] on input "text" at bounding box center [284, 182] width 400 height 14
paste input "**********"
type input "**********"
click at [507, 183] on div "核实" at bounding box center [499, 182] width 20 height 6
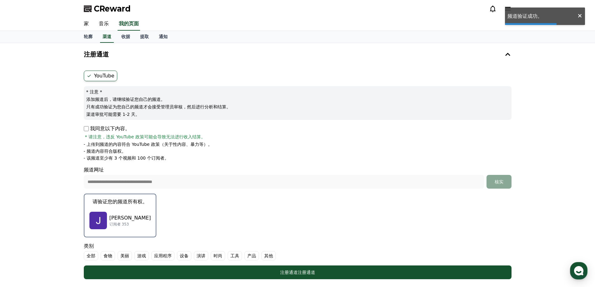
click at [130, 218] on font "[PERSON_NAME]" at bounding box center [130, 218] width 42 height 6
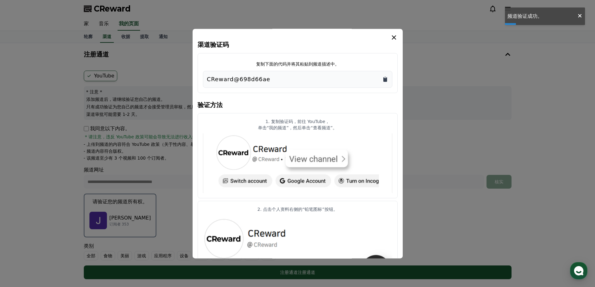
click at [384, 79] on icon "复制到剪贴板" at bounding box center [385, 79] width 4 height 5
click at [444, 122] on button "关闭模态框" at bounding box center [297, 143] width 595 height 287
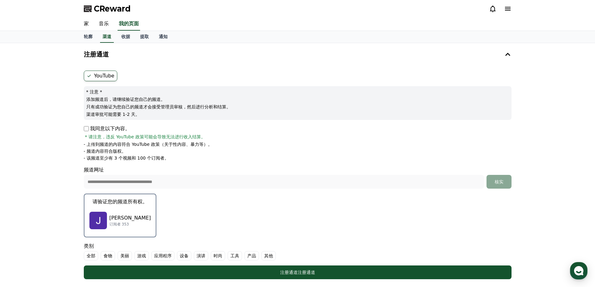
click at [268, 256] on font "其他" at bounding box center [268, 256] width 9 height 5
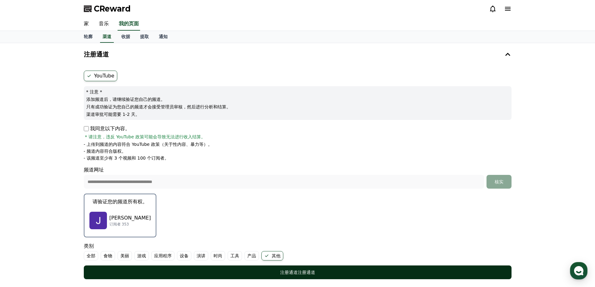
click at [270, 271] on div "注册通道 注册通道" at bounding box center [297, 273] width 403 height 6
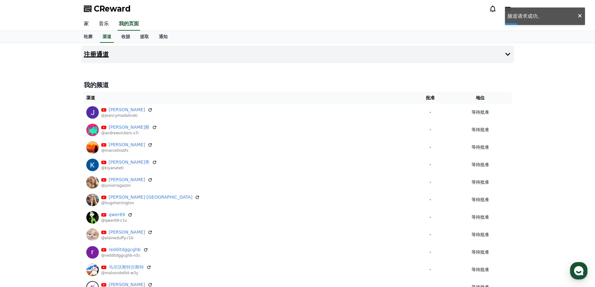
click at [144, 48] on button "注册通道" at bounding box center [297, 55] width 433 height 18
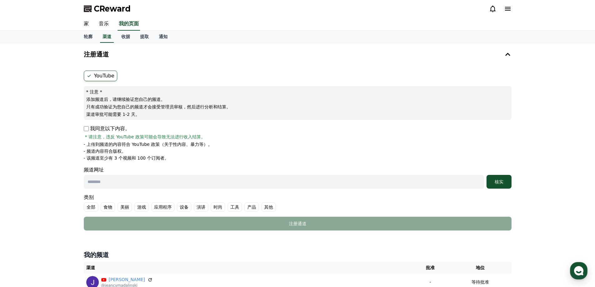
click at [86, 133] on div "我同意以下内容。 * 请注意，违反 YouTube 政策可能会导致无法进行收入结算。" at bounding box center [298, 132] width 428 height 15
click at [85, 131] on p "我同意以下内容。" at bounding box center [107, 129] width 46 height 8
click at [114, 185] on input "text" at bounding box center [284, 182] width 400 height 14
paste input "**********"
type input "**********"
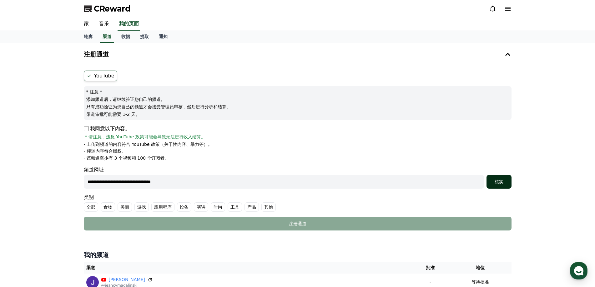
click at [505, 178] on button "核实" at bounding box center [499, 182] width 25 height 14
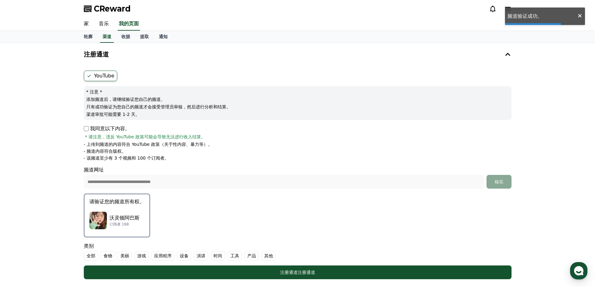
click at [133, 215] on p "沃灵顿阿巴斯" at bounding box center [124, 219] width 30 height 8
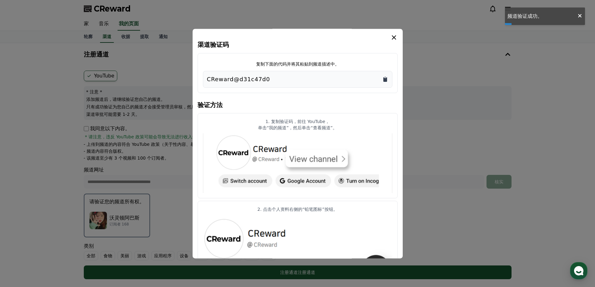
click at [384, 78] on icon "复制到剪贴板" at bounding box center [385, 79] width 4 height 5
click at [452, 153] on button "关闭模态框" at bounding box center [297, 143] width 595 height 287
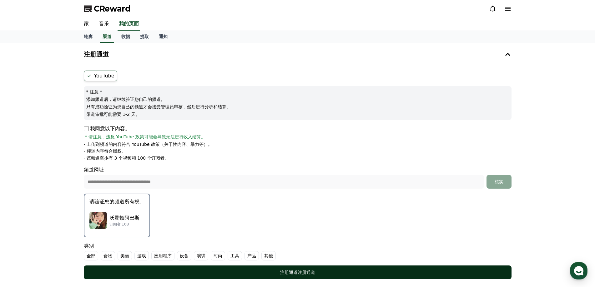
click at [271, 270] on div "注册通道 注册通道" at bounding box center [297, 273] width 403 height 6
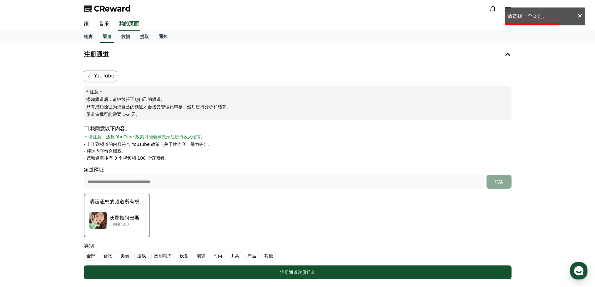
click at [267, 257] on font "其他" at bounding box center [268, 256] width 9 height 5
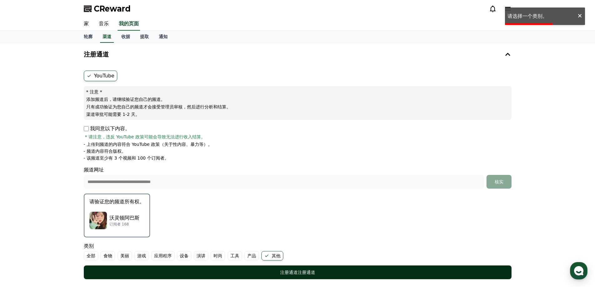
click at [257, 269] on button "注册通道 注册通道" at bounding box center [298, 273] width 428 height 14
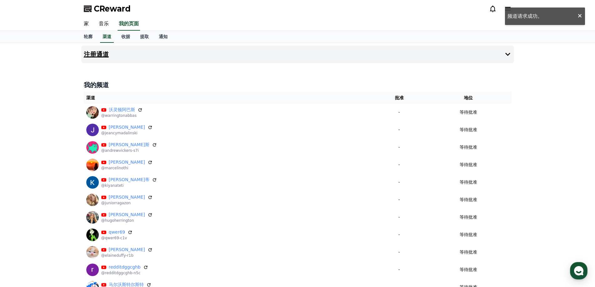
click at [124, 52] on button "注册通道" at bounding box center [297, 55] width 433 height 18
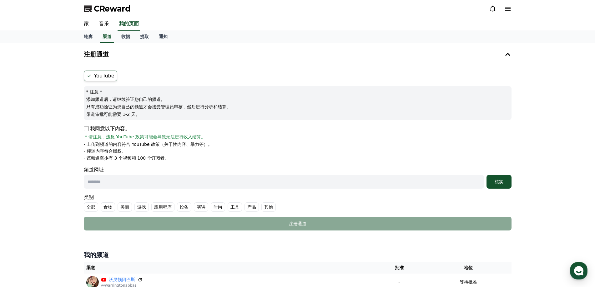
click at [111, 174] on div "频道网址 核实" at bounding box center [298, 177] width 428 height 23
click at [111, 181] on input "text" at bounding box center [284, 182] width 400 height 14
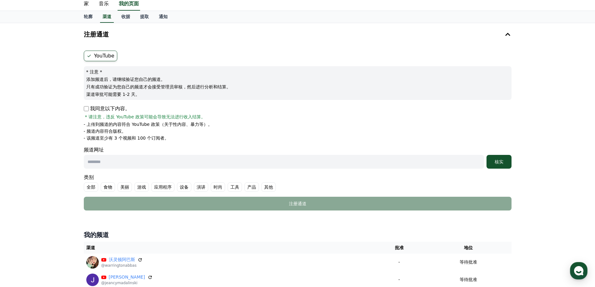
scroll to position [31, 0]
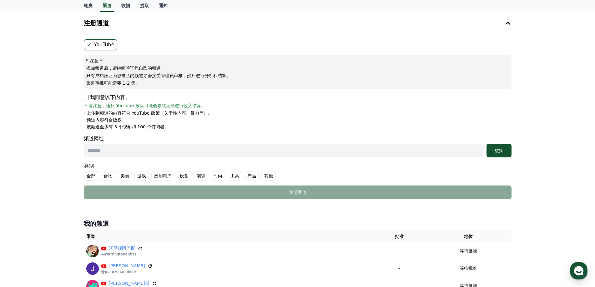
paste input "**********"
type input "**********"
click at [502, 154] on div "核实" at bounding box center [499, 151] width 20 height 6
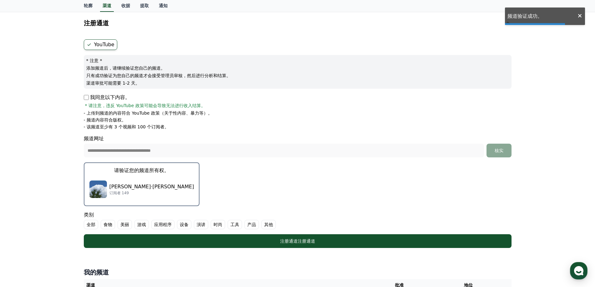
click at [130, 185] on font "[PERSON_NAME]·[PERSON_NAME]" at bounding box center [151, 187] width 85 height 6
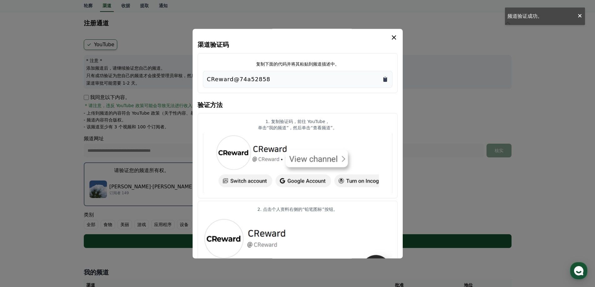
click at [385, 79] on icon "复制到剪贴板" at bounding box center [385, 79] width 4 height 5
click at [430, 122] on button "关闭模态框" at bounding box center [297, 143] width 595 height 287
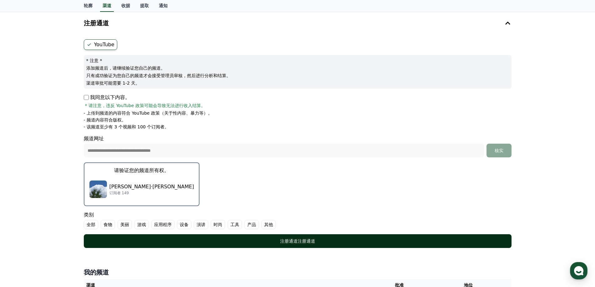
click at [267, 242] on div "注册通道 注册通道" at bounding box center [297, 241] width 403 height 6
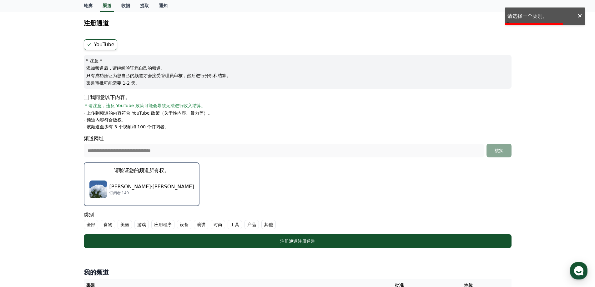
click at [268, 225] on font "其他" at bounding box center [268, 224] width 9 height 5
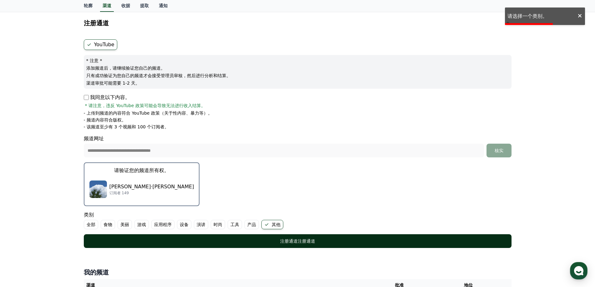
click at [264, 237] on button "注册通道 注册通道" at bounding box center [298, 242] width 428 height 14
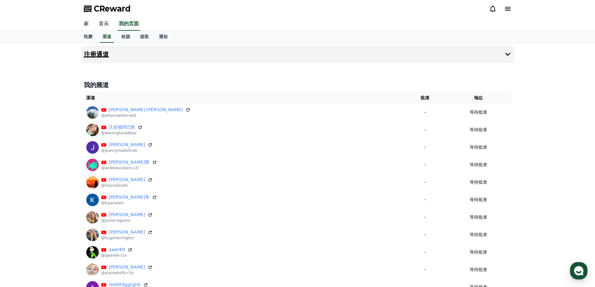
click at [104, 52] on font "注册通道" at bounding box center [96, 55] width 25 height 8
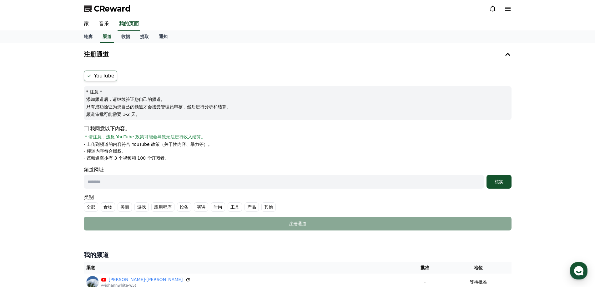
click at [105, 179] on input "text" at bounding box center [284, 182] width 400 height 14
paste input "**********"
type input "**********"
click at [499, 187] on button "核实" at bounding box center [499, 182] width 25 height 14
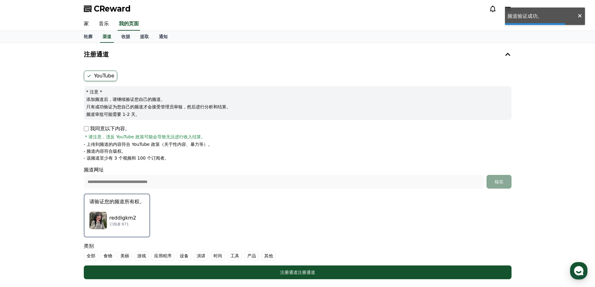
click at [127, 207] on button "请验证您的频道所有权。 reddigkm2 订阅者 871" at bounding box center [117, 216] width 66 height 44
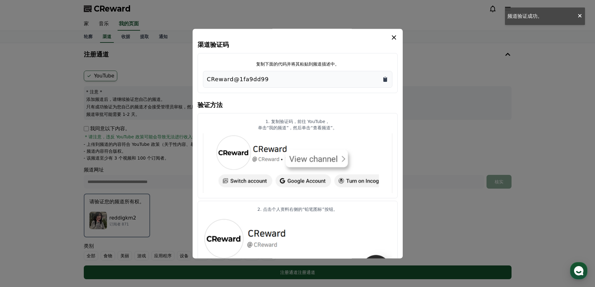
click at [384, 79] on icon "复制到剪贴板" at bounding box center [385, 79] width 4 height 5
click at [449, 149] on button "关闭模态框" at bounding box center [297, 143] width 595 height 287
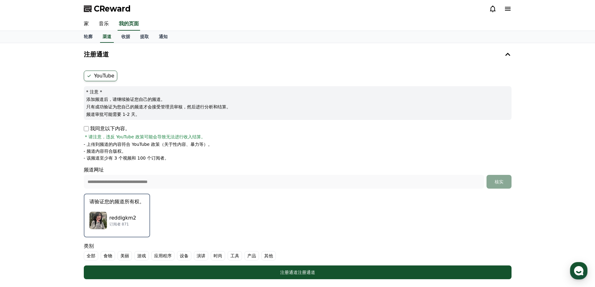
click at [275, 255] on label "其他" at bounding box center [268, 255] width 14 height 9
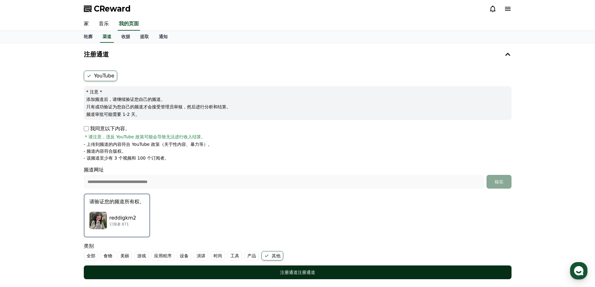
click at [264, 268] on button "注册通道 注册通道" at bounding box center [298, 273] width 428 height 14
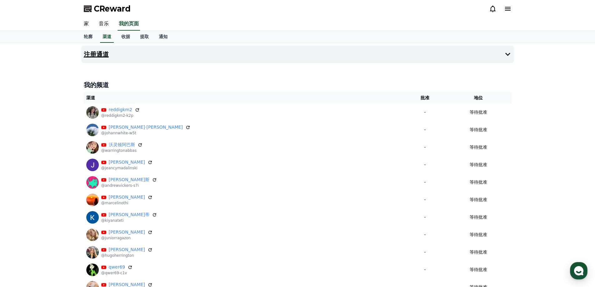
click at [122, 56] on button "注册通道" at bounding box center [297, 55] width 433 height 18
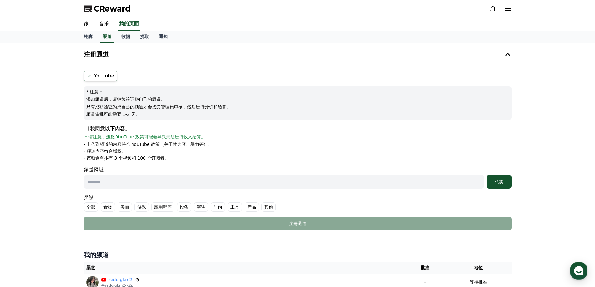
click at [99, 184] on input "text" at bounding box center [284, 182] width 400 height 14
paste input "**********"
type input "**********"
click at [499, 184] on font "核实" at bounding box center [499, 182] width 9 height 5
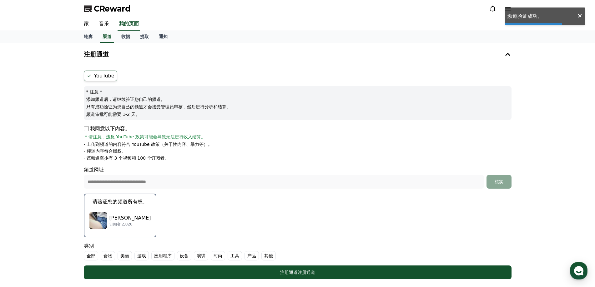
click at [145, 209] on button "请验证您的频道所有权。 [PERSON_NAME] 订阅者 2,020" at bounding box center [120, 216] width 73 height 44
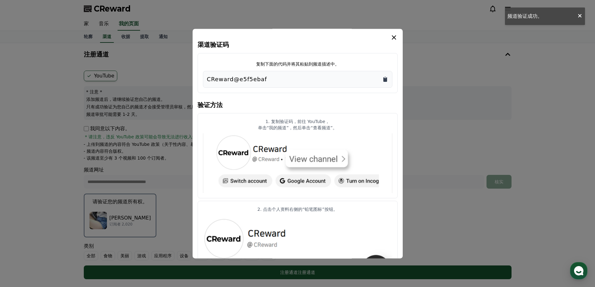
click at [386, 78] on icon "复制到剪贴板" at bounding box center [385, 79] width 4 height 5
click at [444, 178] on button "关闭模态框" at bounding box center [297, 143] width 595 height 287
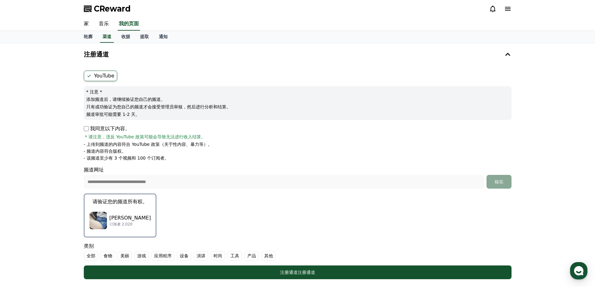
click at [235, 255] on font "工具" at bounding box center [234, 256] width 9 height 5
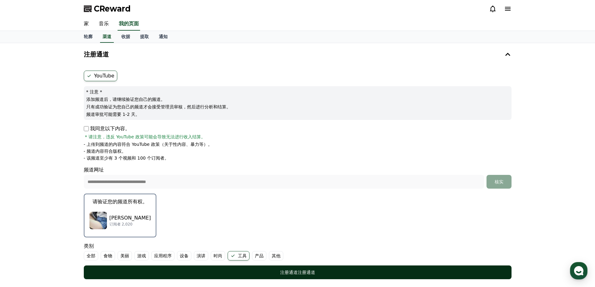
click at [249, 270] on div "注册通道 注册通道" at bounding box center [297, 273] width 403 height 6
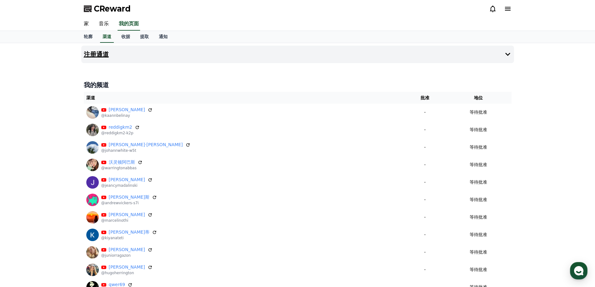
click at [121, 52] on button "注册通道" at bounding box center [297, 55] width 433 height 18
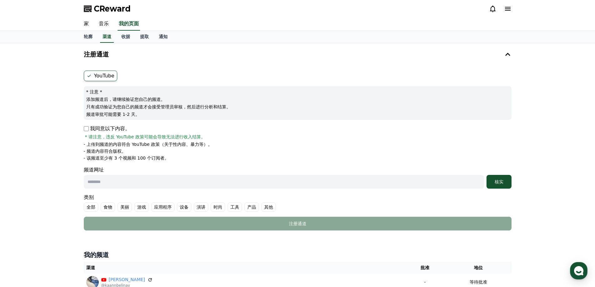
click at [110, 181] on input "text" at bounding box center [284, 182] width 400 height 14
paste input "**********"
type input "**********"
click at [503, 180] on div "核实" at bounding box center [499, 182] width 20 height 6
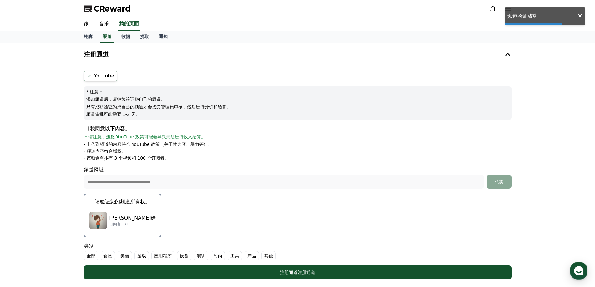
click at [129, 213] on div "雷布瓦尔·塔什卡耶娃 订阅者 171" at bounding box center [122, 220] width 67 height 25
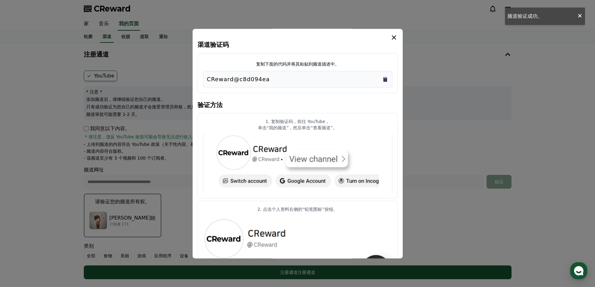
click at [384, 79] on icon "复制到剪贴板" at bounding box center [385, 79] width 4 height 5
click at [444, 121] on button "关闭模态框" at bounding box center [297, 143] width 595 height 287
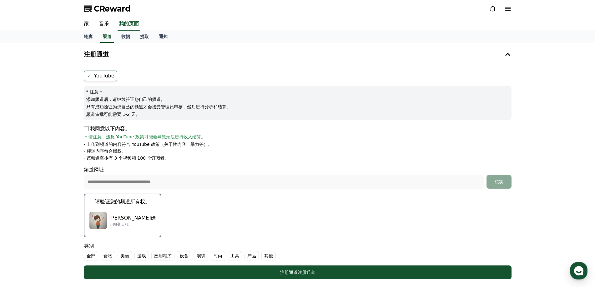
click at [265, 254] on font "其他" at bounding box center [268, 256] width 9 height 5
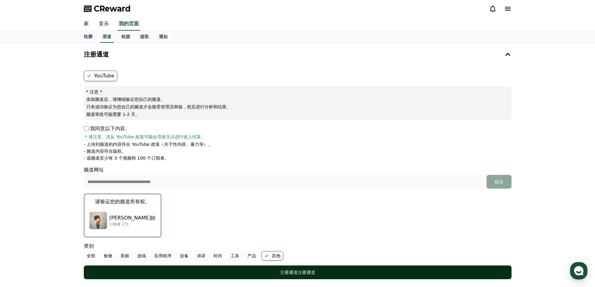
click at [265, 271] on div "注册通道 注册通道" at bounding box center [297, 273] width 403 height 6
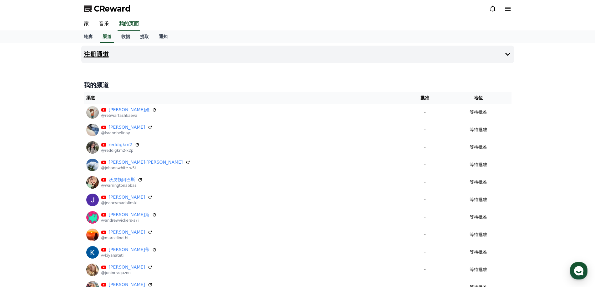
click at [130, 55] on button "注册通道" at bounding box center [297, 55] width 433 height 18
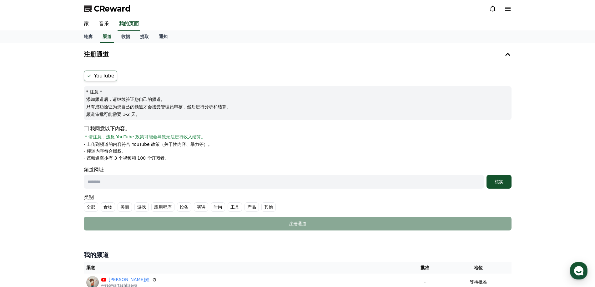
click at [103, 182] on input "text" at bounding box center [284, 182] width 400 height 14
paste input "**********"
type input "**********"
click at [496, 184] on font "核实" at bounding box center [499, 182] width 9 height 5
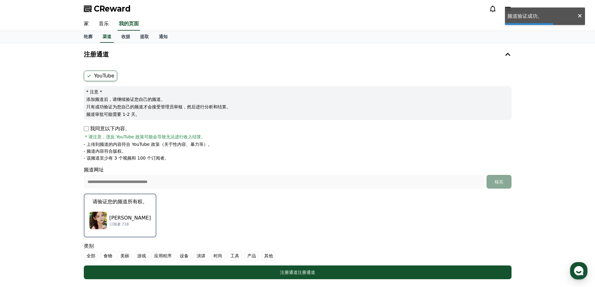
click at [124, 213] on div "[PERSON_NAME] 订阅者 718" at bounding box center [120, 220] width 62 height 25
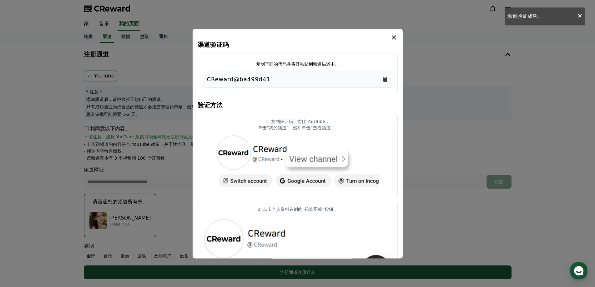
click at [386, 77] on icon "复制到剪贴板" at bounding box center [385, 79] width 6 height 6
click at [421, 208] on button "关闭模态框" at bounding box center [297, 143] width 595 height 287
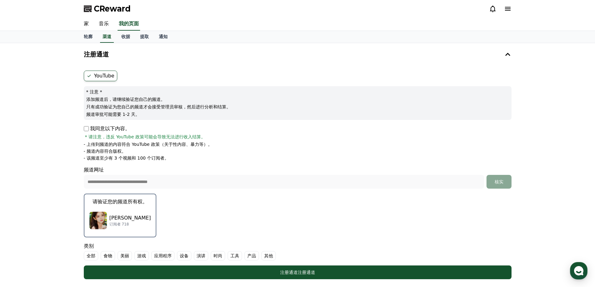
click at [266, 257] on font "其他" at bounding box center [268, 256] width 9 height 5
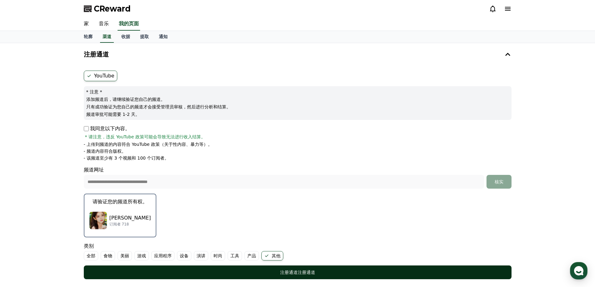
click at [251, 271] on div "注册通道 注册通道" at bounding box center [297, 273] width 403 height 6
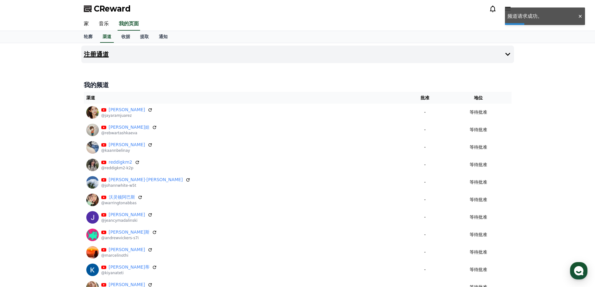
click at [102, 52] on font "注册通道" at bounding box center [96, 55] width 25 height 8
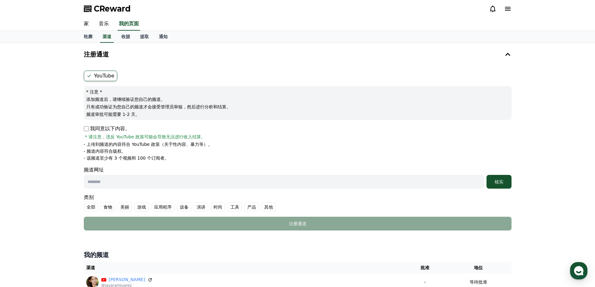
click at [106, 179] on input "text" at bounding box center [284, 182] width 400 height 14
paste input "**********"
type input "**********"
drag, startPoint x: 523, startPoint y: 180, endPoint x: 510, endPoint y: 182, distance: 12.6
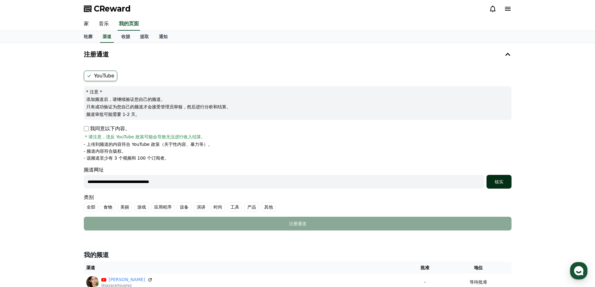
click at [504, 182] on div "核实" at bounding box center [499, 182] width 20 height 6
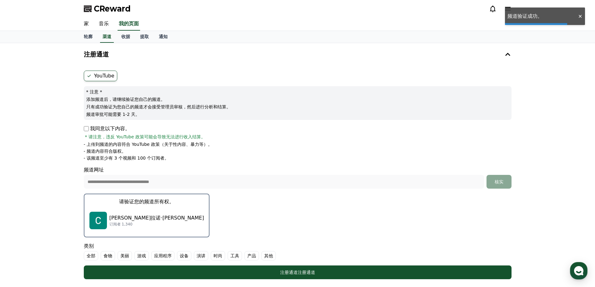
click at [105, 214] on img "button" at bounding box center [98, 221] width 18 height 18
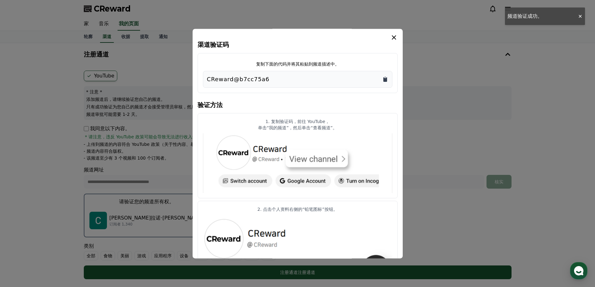
click at [385, 79] on icon "复制到剪贴板" at bounding box center [385, 79] width 4 height 5
click at [426, 199] on button "关闭模态框" at bounding box center [297, 143] width 595 height 287
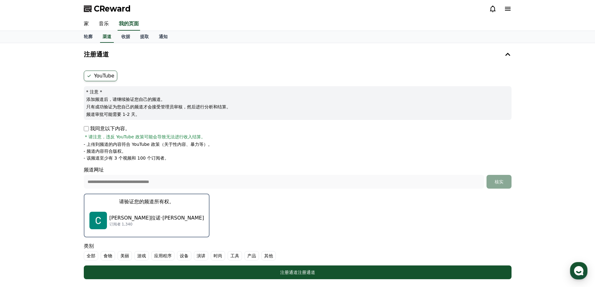
click at [265, 255] on font "其他" at bounding box center [268, 256] width 9 height 5
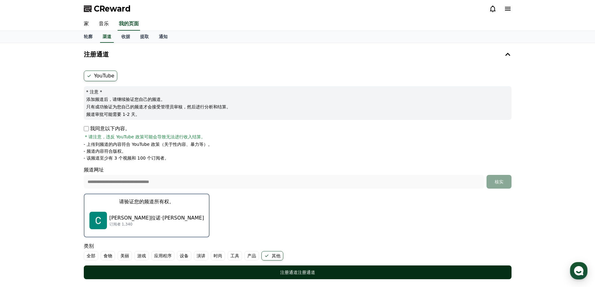
click at [265, 272] on div "注册通道 注册通道" at bounding box center [297, 273] width 403 height 6
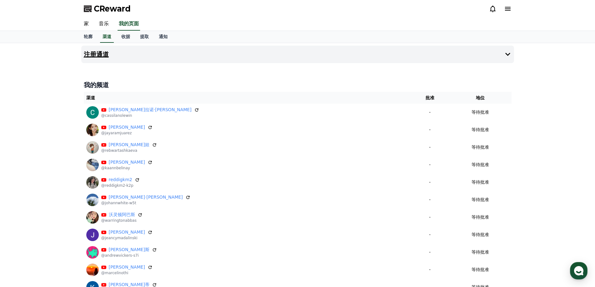
click at [120, 54] on button "注册通道" at bounding box center [297, 55] width 433 height 18
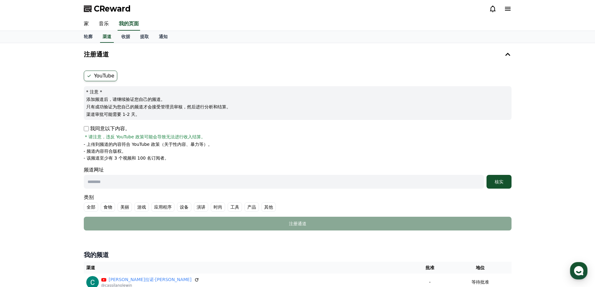
click at [101, 180] on input "text" at bounding box center [284, 182] width 400 height 14
paste input "**********"
type input "**********"
click at [496, 187] on button "核实" at bounding box center [499, 182] width 25 height 14
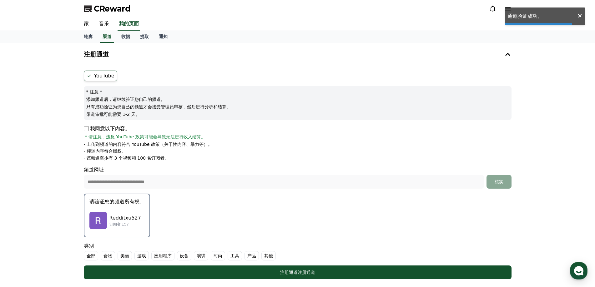
click at [114, 210] on div "Redditxu527 订阅者 157" at bounding box center [116, 220] width 55 height 25
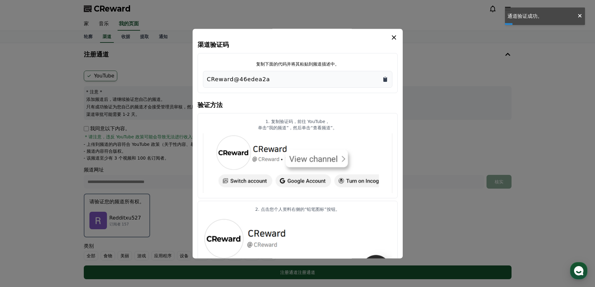
click at [383, 78] on icon "复制到剪贴板" at bounding box center [385, 79] width 6 height 6
click at [413, 229] on button "关闭模态框" at bounding box center [297, 143] width 595 height 287
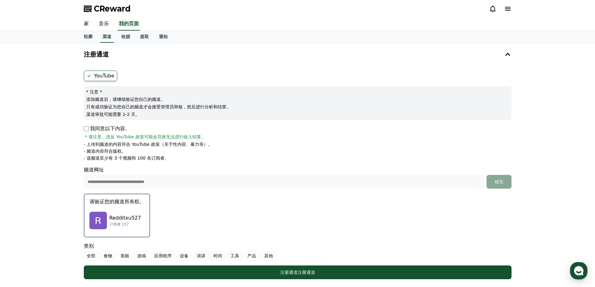
click at [268, 258] on font "其他" at bounding box center [268, 256] width 9 height 5
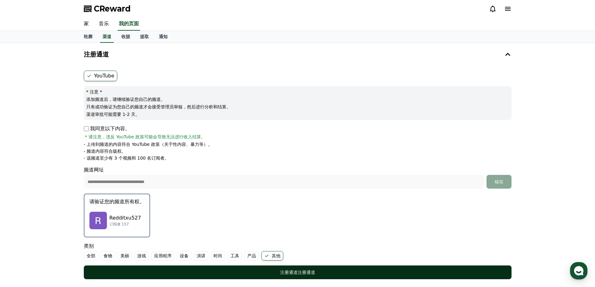
click at [272, 270] on div "注册通道 注册通道" at bounding box center [297, 273] width 403 height 6
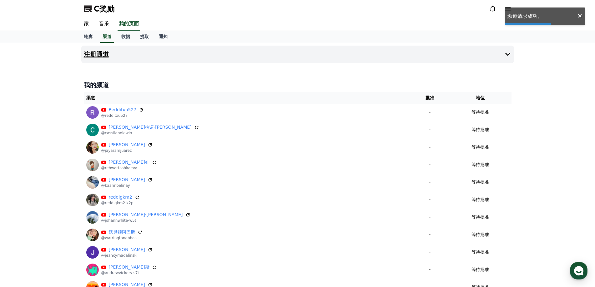
click at [107, 57] on font "注册通道" at bounding box center [96, 55] width 25 height 8
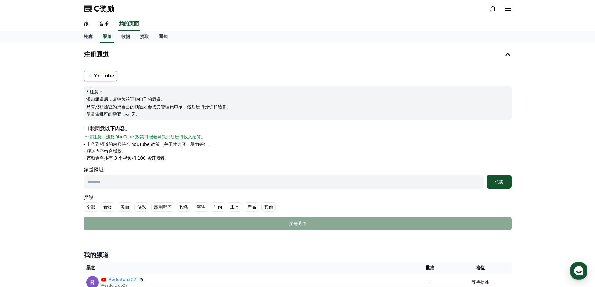
click at [96, 179] on input "text" at bounding box center [284, 182] width 400 height 14
paste input "**********"
type input "**********"
click at [501, 182] on font "核实" at bounding box center [499, 182] width 9 height 5
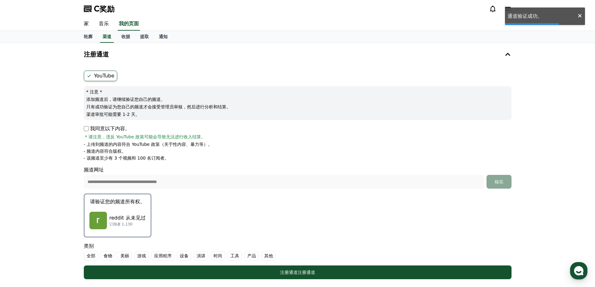
click at [121, 217] on font "reddit 从未见过" at bounding box center [127, 218] width 36 height 6
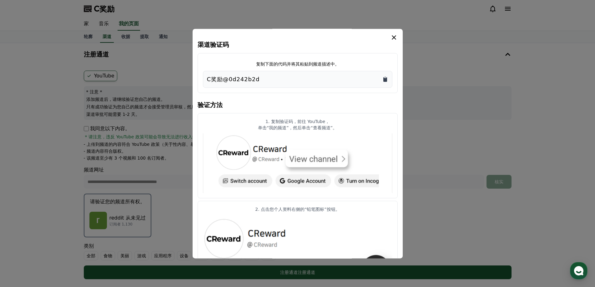
click at [383, 78] on icon "复制到剪贴板" at bounding box center [385, 79] width 4 height 5
click at [425, 203] on button "关闭模态框" at bounding box center [297, 143] width 595 height 287
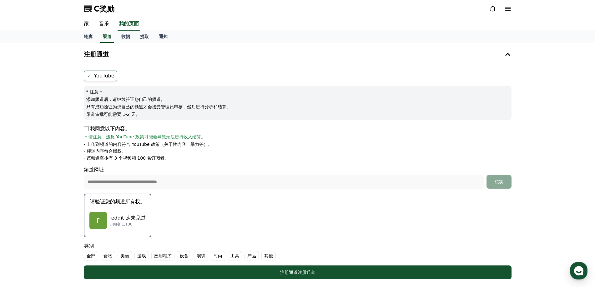
click at [270, 258] on font "其他" at bounding box center [268, 256] width 9 height 5
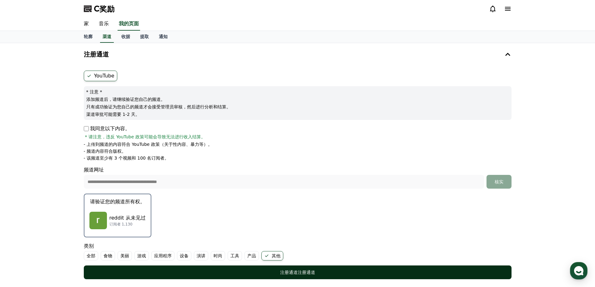
click at [255, 271] on div "注册通道 注册通道" at bounding box center [297, 273] width 403 height 6
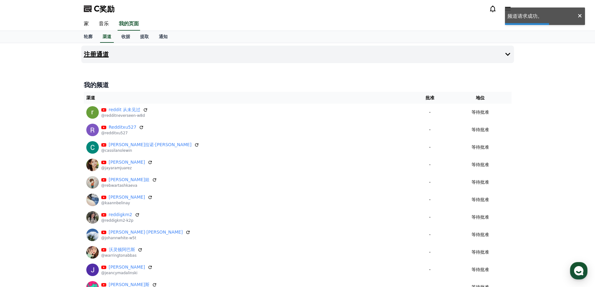
click at [100, 54] on font "注册通道" at bounding box center [96, 55] width 25 height 8
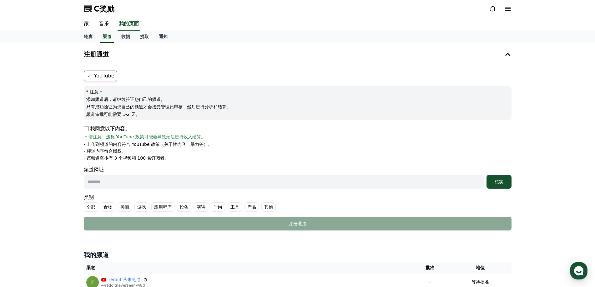
click at [104, 180] on input "text" at bounding box center [284, 182] width 400 height 14
paste input "**********"
type input "**********"
click at [503, 180] on font "核实" at bounding box center [499, 182] width 9 height 5
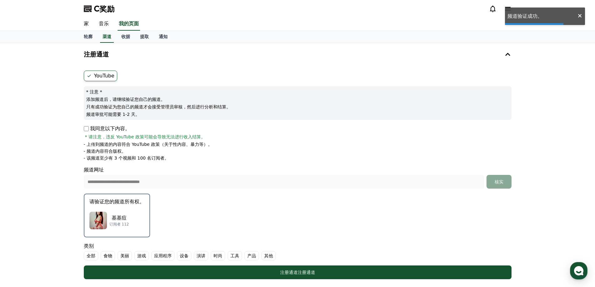
click at [109, 215] on p "基基痘" at bounding box center [119, 219] width 20 height 8
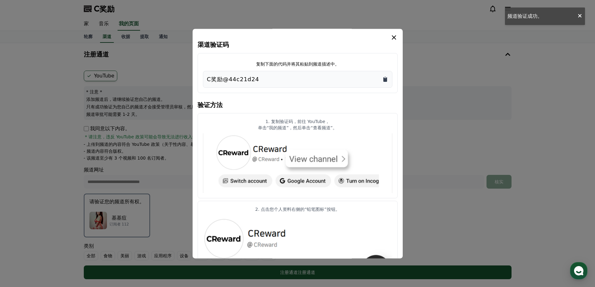
click at [385, 78] on icon "复制到剪贴板" at bounding box center [385, 79] width 6 height 6
click at [412, 210] on button "关闭模态框" at bounding box center [297, 143] width 595 height 287
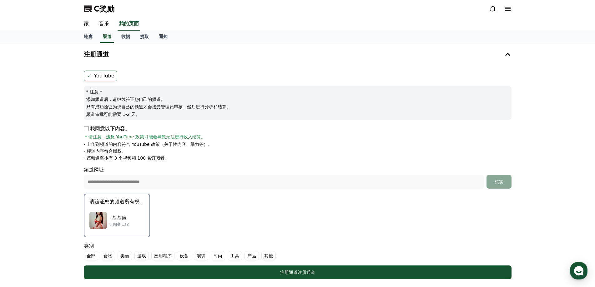
click at [266, 255] on font "其他" at bounding box center [268, 256] width 9 height 5
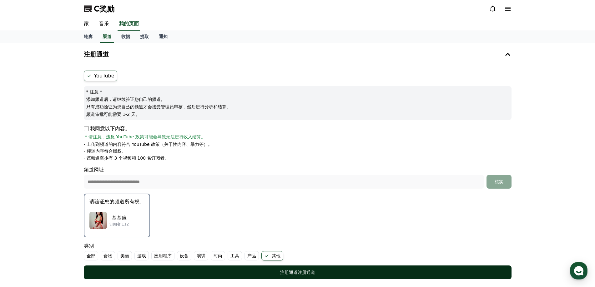
click at [254, 270] on div "注册通道 注册通道" at bounding box center [297, 273] width 403 height 6
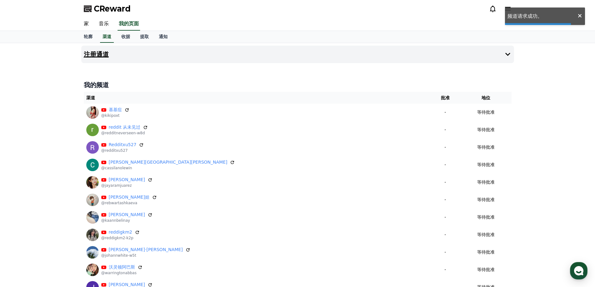
click at [145, 54] on button "注册通道" at bounding box center [297, 55] width 433 height 18
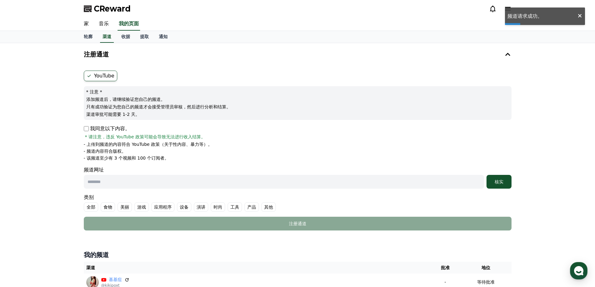
click at [83, 131] on div "YouTube * 注意 * 添加频道后，请继续验证您自己的频道。 只有成功验证为您自己的频道才会接受管理员审核，然后进行分析和结算。 渠道审批可能需要 1-…" at bounding box center [297, 150] width 433 height 165
click at [86, 131] on p "我同意以下内容。" at bounding box center [107, 129] width 46 height 8
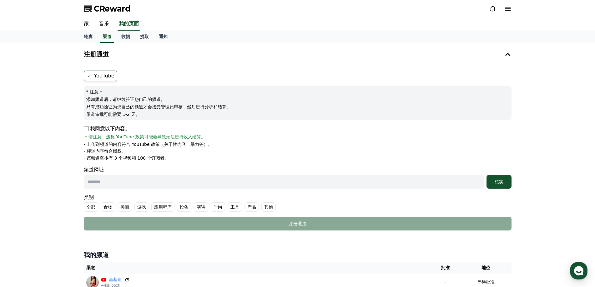
click at [118, 181] on input "text" at bounding box center [284, 182] width 400 height 14
paste input "**********"
type input "**********"
click at [502, 181] on font "核实" at bounding box center [499, 182] width 9 height 5
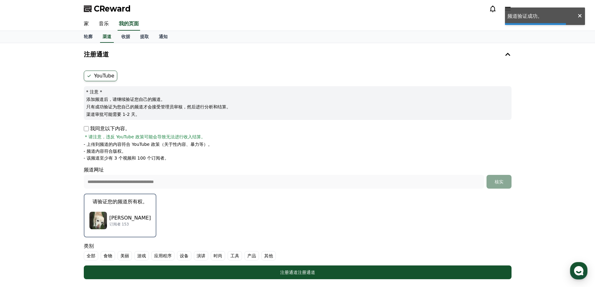
click at [125, 212] on div "[PERSON_NAME]查多 订阅者 153" at bounding box center [120, 220] width 62 height 25
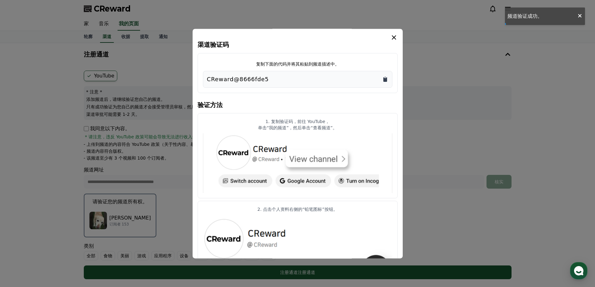
click at [384, 78] on icon "复制到剪贴板" at bounding box center [385, 79] width 4 height 5
click at [410, 202] on button "关闭模态框" at bounding box center [297, 143] width 595 height 287
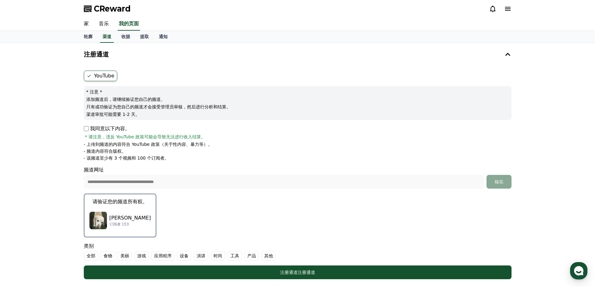
click at [267, 254] on font "其他" at bounding box center [268, 256] width 9 height 5
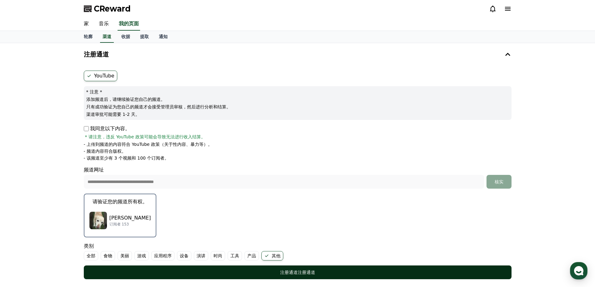
click at [258, 271] on div "注册通道 注册通道" at bounding box center [297, 273] width 403 height 6
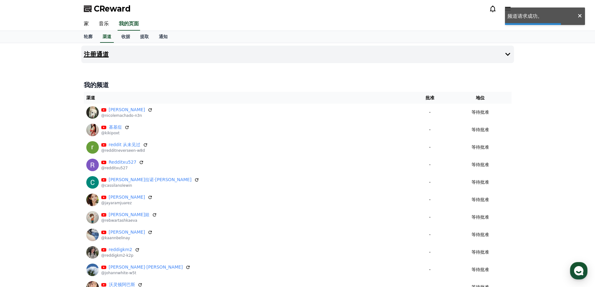
click at [111, 51] on button "注册通道" at bounding box center [297, 55] width 433 height 18
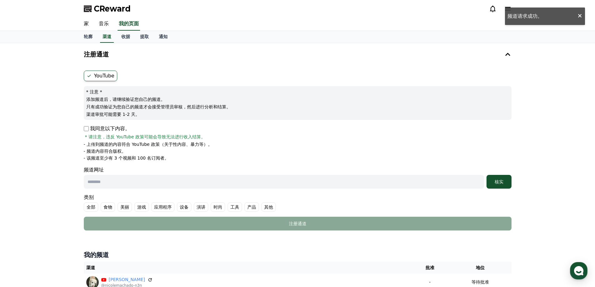
click at [106, 178] on input "text" at bounding box center [284, 182] width 400 height 14
paste input "**********"
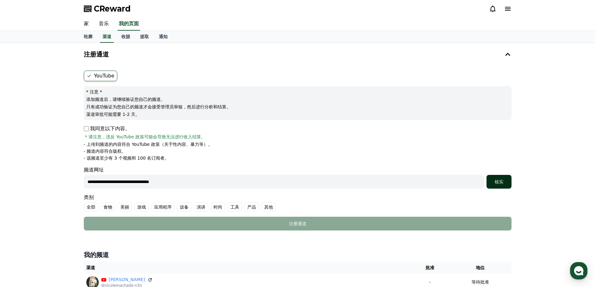
type input "**********"
click at [504, 178] on button "核实" at bounding box center [499, 182] width 25 height 14
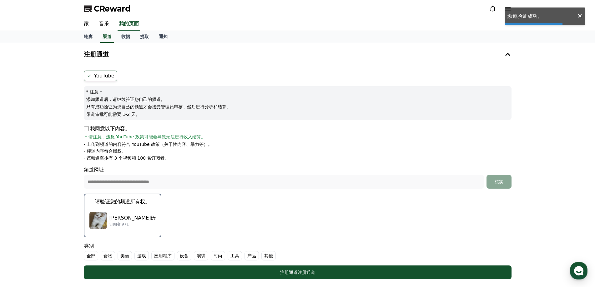
click at [112, 215] on p "纳斯林·比舍姆" at bounding box center [132, 219] width 47 height 8
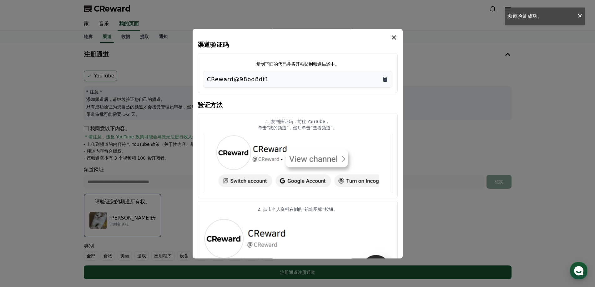
click at [386, 78] on icon "复制到剪贴板" at bounding box center [385, 79] width 4 height 5
click at [432, 161] on button "关闭模态框" at bounding box center [297, 143] width 595 height 287
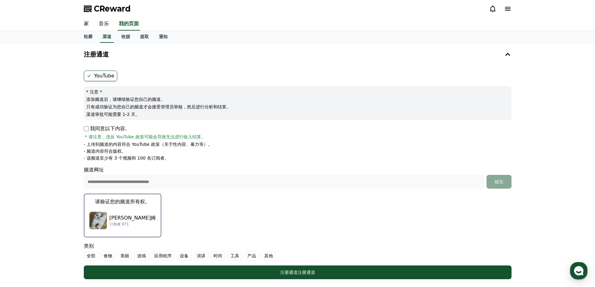
click at [265, 256] on font "其他" at bounding box center [268, 256] width 9 height 5
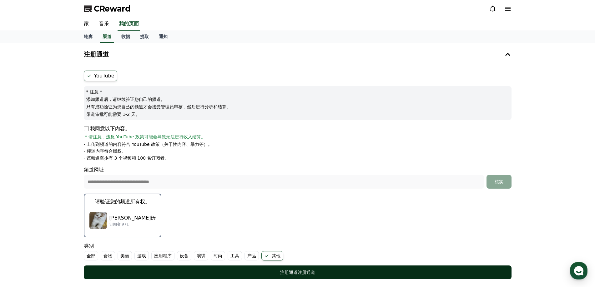
click at [258, 269] on button "注册通道 注册通道" at bounding box center [298, 273] width 428 height 14
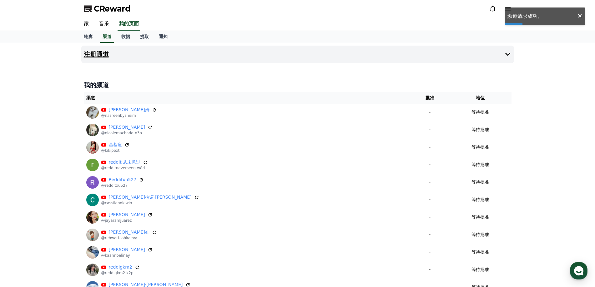
click at [98, 51] on font "注册通道" at bounding box center [96, 55] width 25 height 8
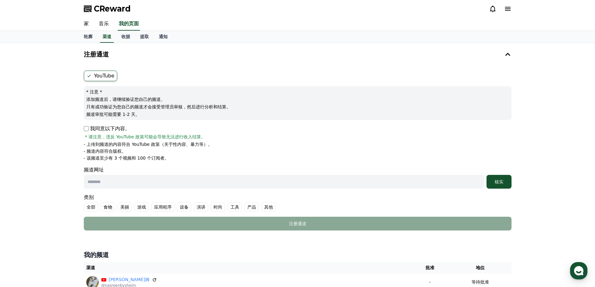
click at [101, 186] on input "text" at bounding box center [284, 182] width 400 height 14
paste input "**********"
type input "**********"
click at [498, 181] on font "核实" at bounding box center [499, 182] width 9 height 5
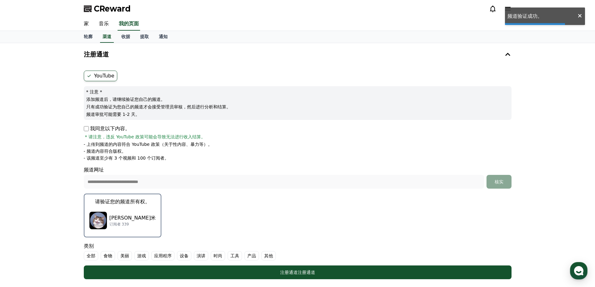
click at [120, 215] on p "[PERSON_NAME]米" at bounding box center [132, 219] width 47 height 8
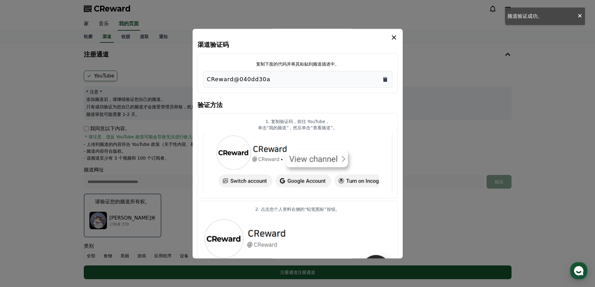
click at [385, 79] on icon "复制到剪贴板" at bounding box center [385, 79] width 4 height 5
click at [451, 205] on button "关闭模态框" at bounding box center [297, 143] width 595 height 287
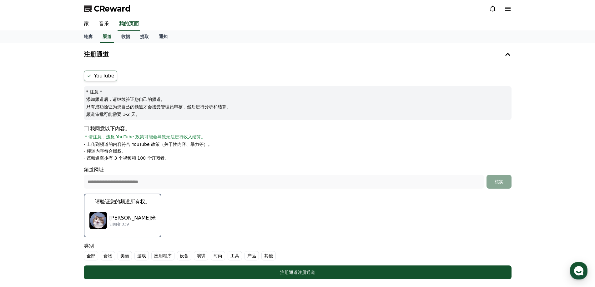
click at [235, 254] on font "工具" at bounding box center [234, 256] width 9 height 5
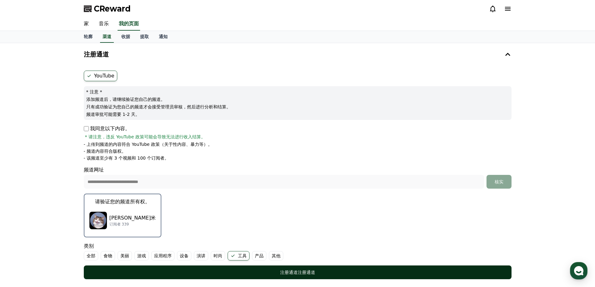
click at [242, 271] on div "注册通道 注册通道" at bounding box center [297, 273] width 403 height 6
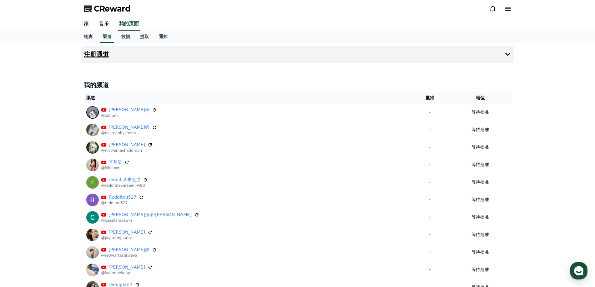
click at [106, 51] on font "注册通道" at bounding box center [96, 55] width 25 height 8
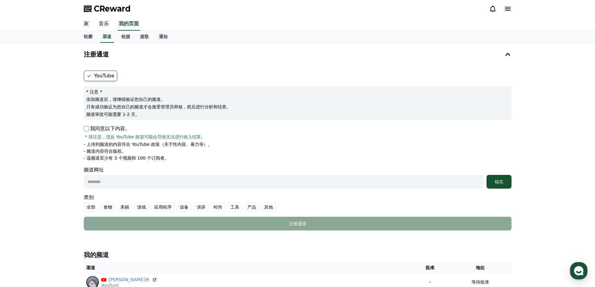
click at [110, 181] on input "text" at bounding box center [284, 182] width 400 height 14
paste input "**********"
type input "**********"
click at [505, 185] on button "核实" at bounding box center [499, 182] width 25 height 14
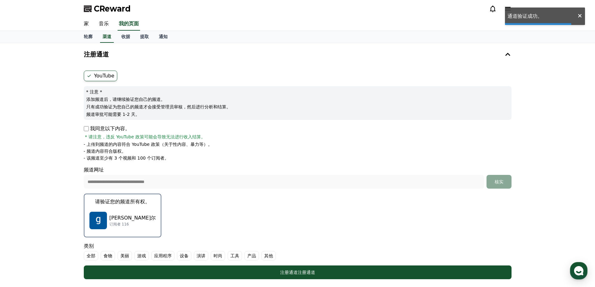
click at [127, 216] on font "[PERSON_NAME]尔" at bounding box center [132, 218] width 47 height 6
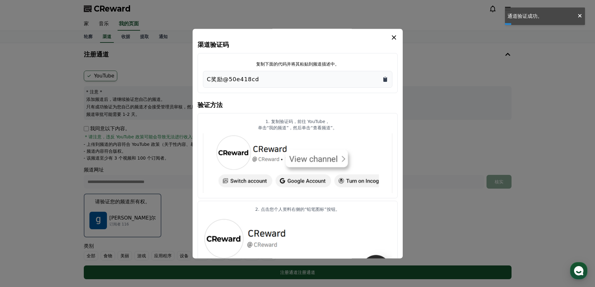
click at [385, 78] on icon "复制到剪贴板" at bounding box center [385, 79] width 4 height 5
click at [394, 37] on icon "情态动词" at bounding box center [394, 37] width 4 height 4
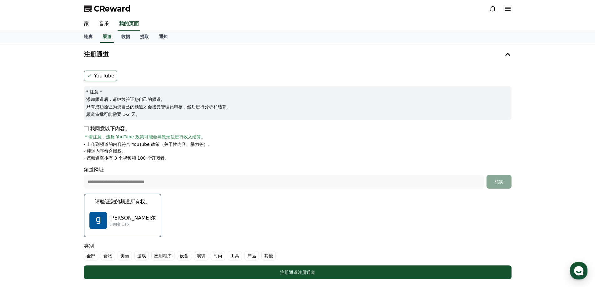
click at [268, 253] on label "其他" at bounding box center [268, 255] width 14 height 9
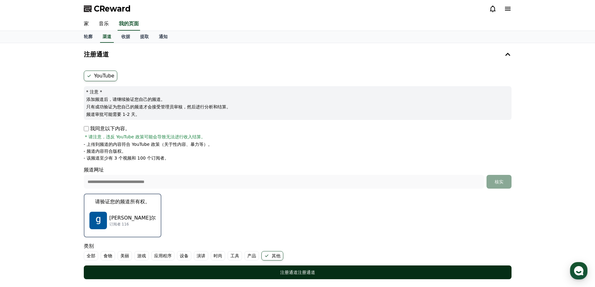
click at [255, 273] on div "注册通道 注册通道" at bounding box center [297, 273] width 403 height 6
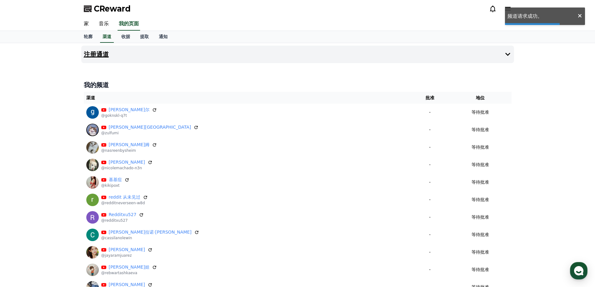
click at [99, 53] on font "注册通道" at bounding box center [96, 55] width 25 height 8
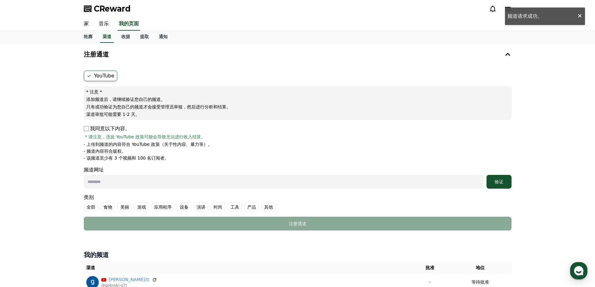
click at [98, 173] on font "频道网址" at bounding box center [94, 170] width 20 height 6
click at [97, 181] on input "text" at bounding box center [284, 182] width 400 height 14
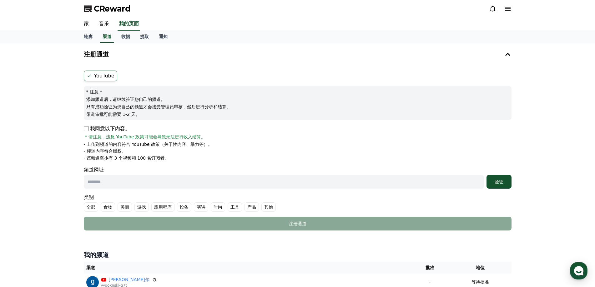
paste input "**********"
type input "**********"
click at [499, 183] on font "验证" at bounding box center [499, 182] width 9 height 5
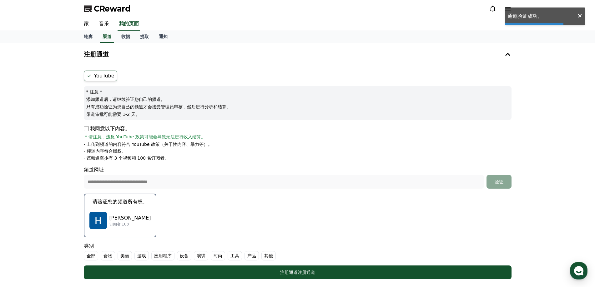
click at [114, 214] on div "[PERSON_NAME] 订阅者 103" at bounding box center [120, 220] width 62 height 25
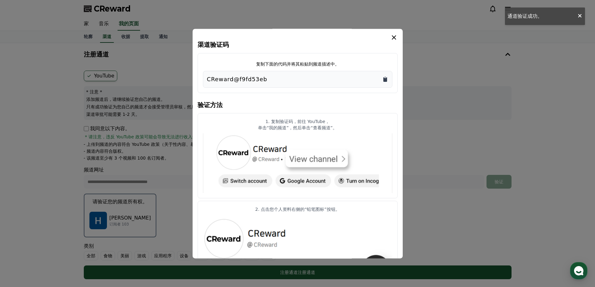
click at [384, 78] on icon "复制到剪贴板" at bounding box center [385, 79] width 4 height 5
click at [418, 152] on button "关闭模态框" at bounding box center [297, 143] width 595 height 287
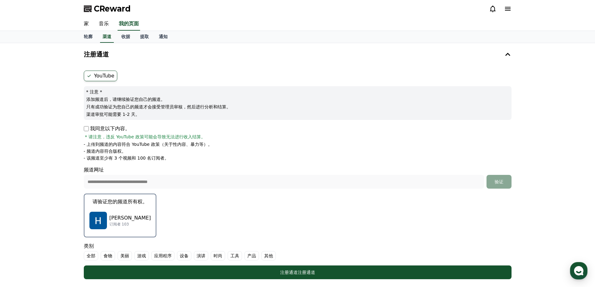
click at [271, 255] on font "其他" at bounding box center [268, 256] width 9 height 5
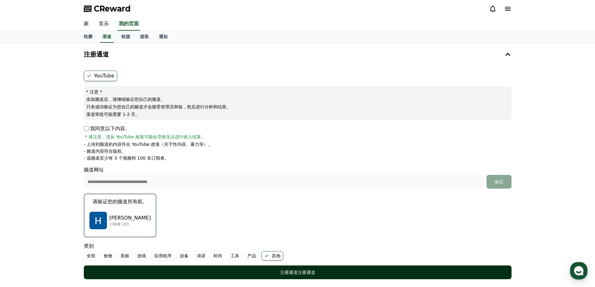
click at [266, 270] on div "注册通道 注册通道" at bounding box center [297, 273] width 403 height 6
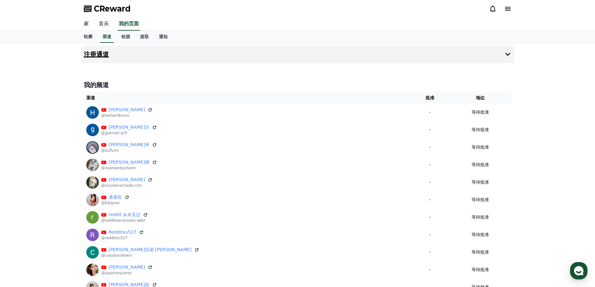
click at [132, 55] on button "注册通道" at bounding box center [297, 55] width 433 height 18
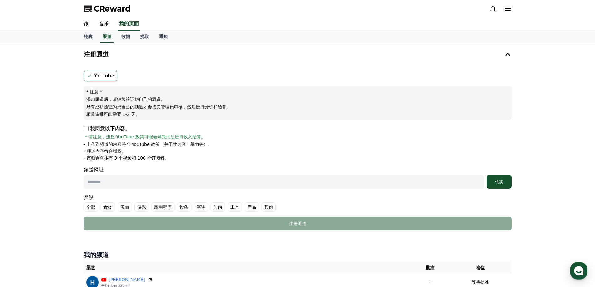
click at [112, 179] on input "text" at bounding box center [284, 182] width 400 height 14
paste input "**********"
type input "**********"
click at [496, 179] on button "核实" at bounding box center [499, 182] width 25 height 14
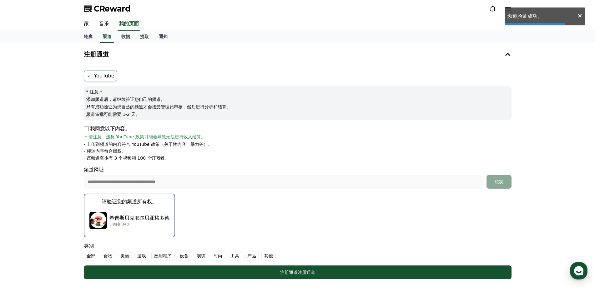
click at [123, 215] on p "希普斯贝克耶尔贝亚格多德" at bounding box center [139, 219] width 60 height 8
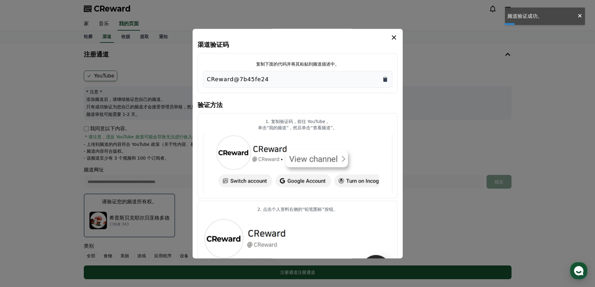
click at [383, 80] on icon "复制到剪贴板" at bounding box center [385, 79] width 6 height 6
click at [448, 166] on button "关闭模态框" at bounding box center [297, 143] width 595 height 287
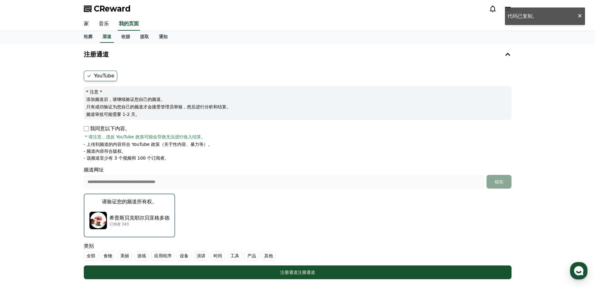
click at [265, 251] on div "类别 全部 食物 美丽 游戏 应用程序 设备 演讲 时尚 工具 产品 其他" at bounding box center [298, 252] width 428 height 18
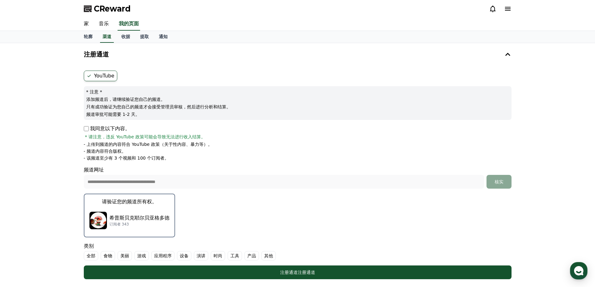
click at [267, 255] on font "其他" at bounding box center [268, 256] width 9 height 5
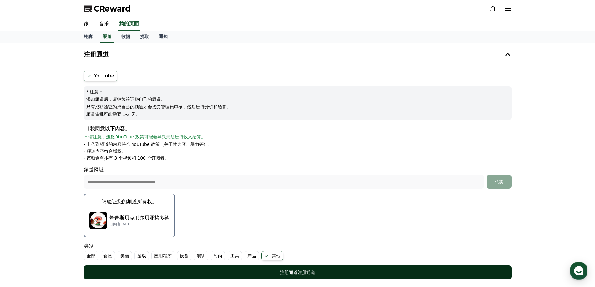
click at [256, 270] on div "注册通道 注册通道" at bounding box center [297, 273] width 403 height 6
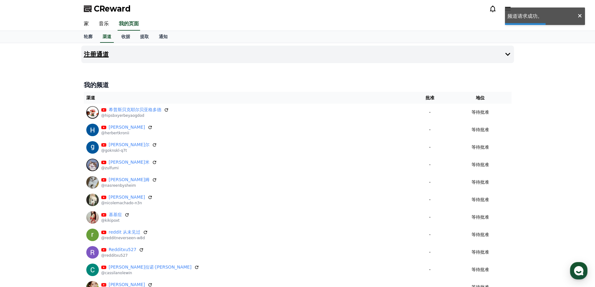
click at [104, 53] on font "注册通道" at bounding box center [96, 55] width 25 height 8
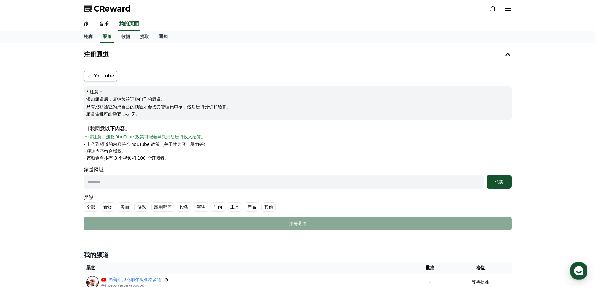
click at [98, 180] on input "text" at bounding box center [284, 182] width 400 height 14
paste input "**********"
type input "**********"
click at [496, 181] on font "核实" at bounding box center [499, 182] width 9 height 5
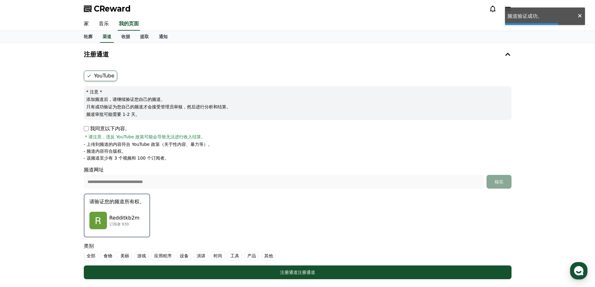
click at [109, 216] on div "Redditkb2m 订阅者 930" at bounding box center [116, 220] width 55 height 25
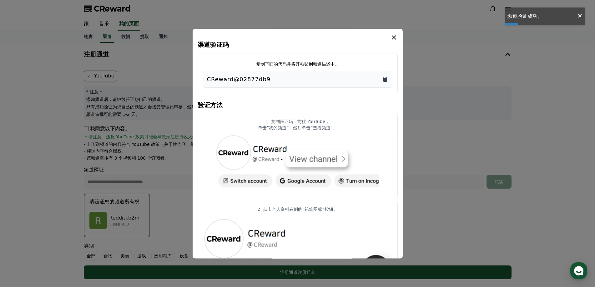
click at [383, 79] on icon "复制到剪贴板" at bounding box center [385, 79] width 6 height 6
click at [436, 160] on button "关闭模态框" at bounding box center [297, 143] width 595 height 287
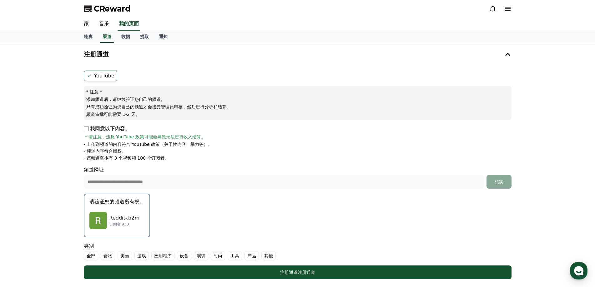
click at [267, 256] on font "其他" at bounding box center [268, 256] width 9 height 5
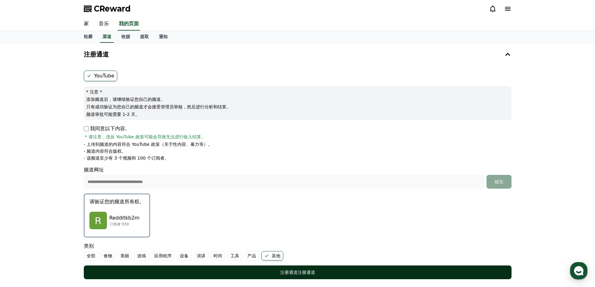
click at [259, 272] on div "注册通道 注册通道" at bounding box center [297, 273] width 403 height 6
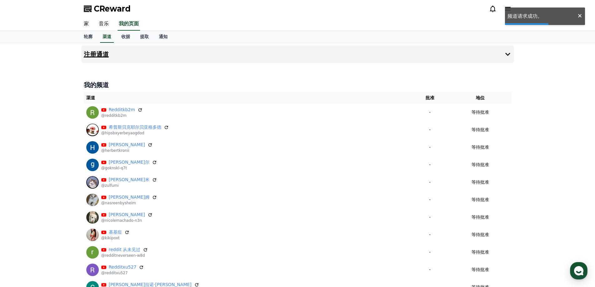
click at [117, 56] on button "注册通道" at bounding box center [297, 55] width 433 height 18
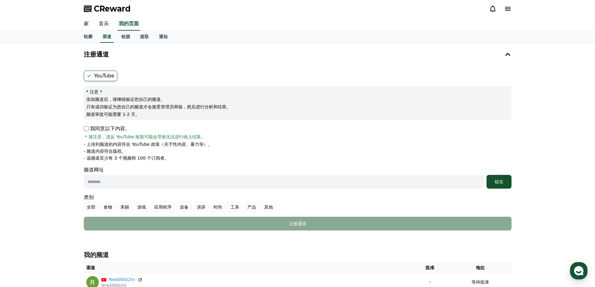
click at [108, 187] on input "text" at bounding box center [284, 182] width 400 height 14
paste input "**********"
type input "**********"
click at [499, 180] on font "核实" at bounding box center [499, 182] width 9 height 5
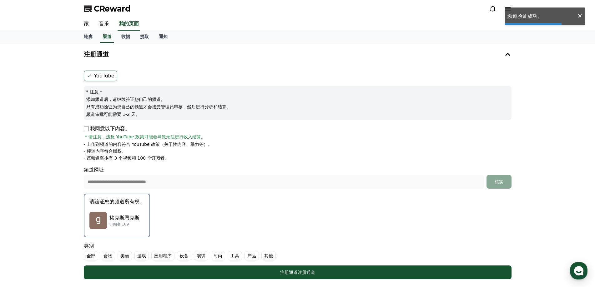
click at [108, 220] on div "格[PERSON_NAME]恩[PERSON_NAME] 订阅者 109" at bounding box center [116, 220] width 55 height 25
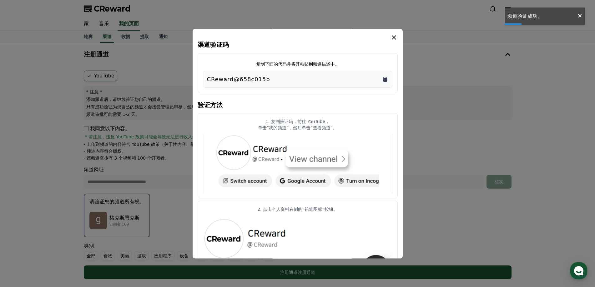
click at [386, 78] on icon "复制到剪贴板" at bounding box center [385, 79] width 4 height 5
click at [420, 153] on button "关闭模态框" at bounding box center [297, 143] width 595 height 287
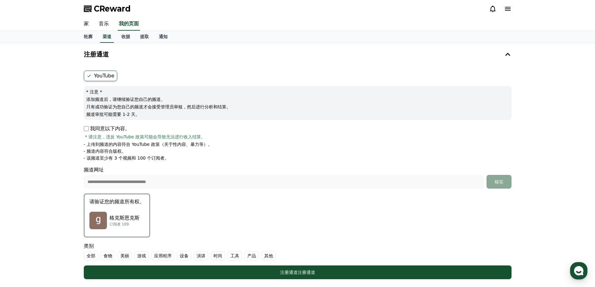
click at [263, 256] on label "其他" at bounding box center [268, 255] width 14 height 9
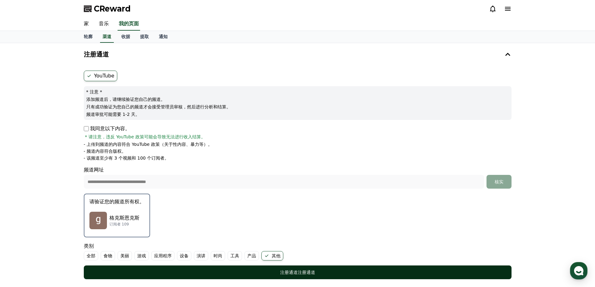
click at [247, 272] on div "注册通道 注册通道" at bounding box center [297, 273] width 403 height 6
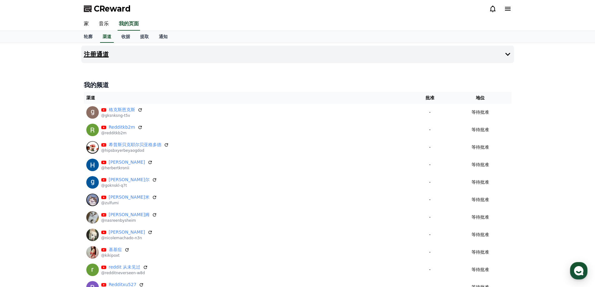
click at [100, 56] on font "注册通道" at bounding box center [96, 55] width 25 height 8
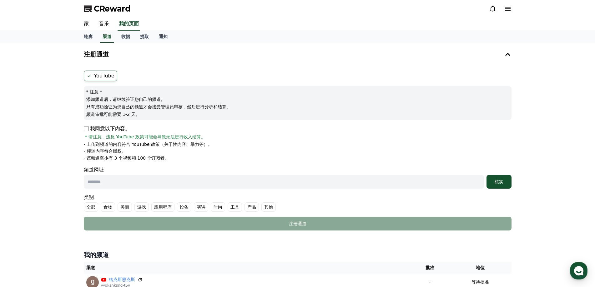
click at [113, 184] on input "text" at bounding box center [284, 182] width 400 height 14
paste input "**********"
type input "**********"
click at [502, 185] on font "核实" at bounding box center [499, 182] width 9 height 5
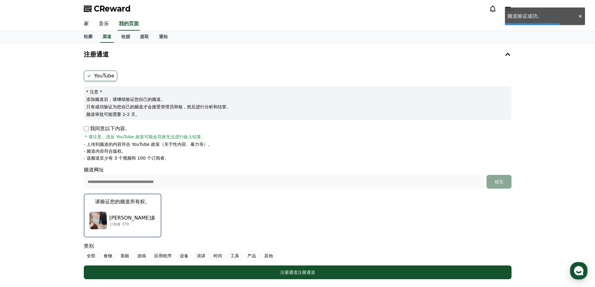
click at [118, 217] on font "[PERSON_NAME]多" at bounding box center [132, 218] width 47 height 6
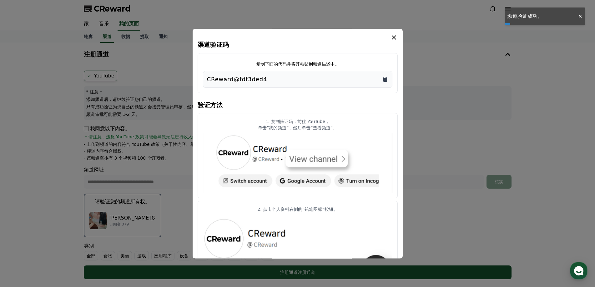
click at [385, 79] on icon "复制到剪贴板" at bounding box center [385, 79] width 4 height 5
click at [446, 194] on button "关闭模态框" at bounding box center [297, 143] width 595 height 287
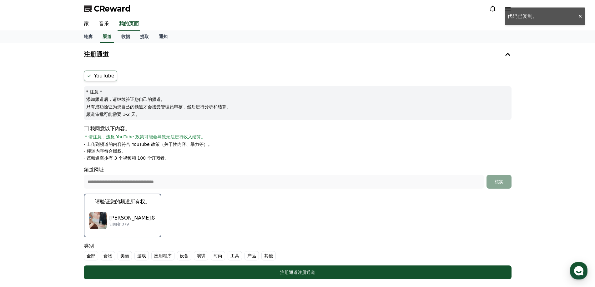
click at [269, 255] on font "其他" at bounding box center [268, 256] width 9 height 5
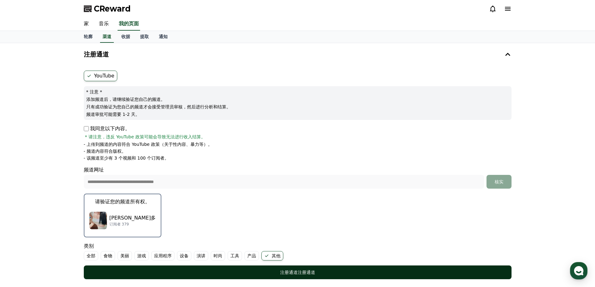
click at [270, 268] on button "注册通道 注册通道" at bounding box center [298, 273] width 428 height 14
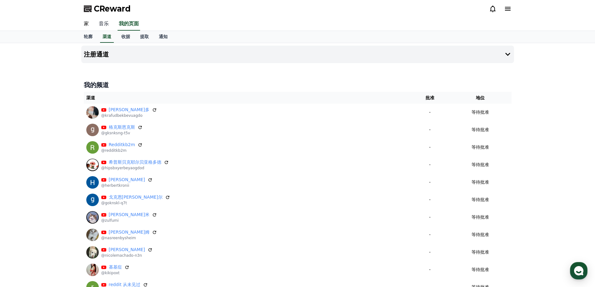
click at [104, 23] on font "音乐" at bounding box center [104, 24] width 10 height 6
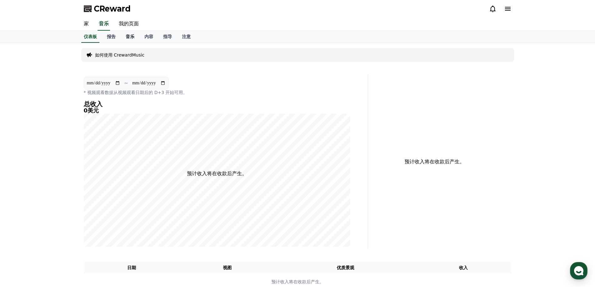
click at [124, 38] on link "音乐" at bounding box center [130, 37] width 19 height 12
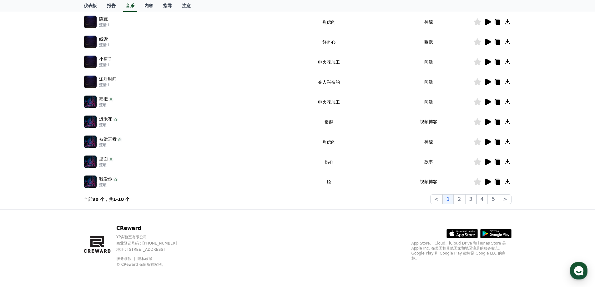
scroll to position [74, 0]
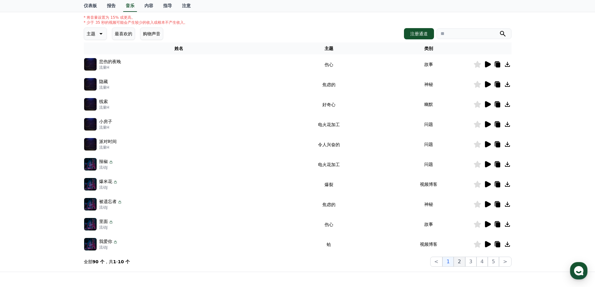
click at [459, 262] on button "2" at bounding box center [459, 262] width 11 height 10
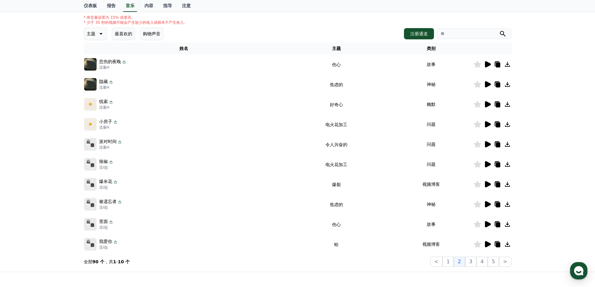
click at [486, 125] on icon at bounding box center [488, 124] width 6 height 6
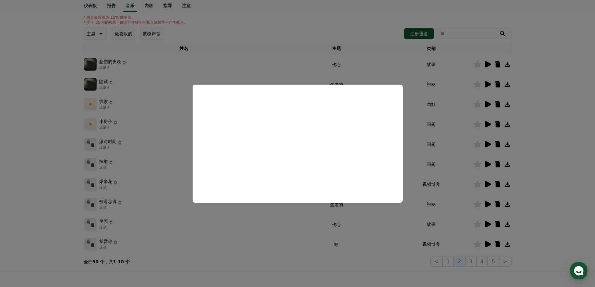
click at [534, 115] on button "close modal" at bounding box center [297, 143] width 595 height 287
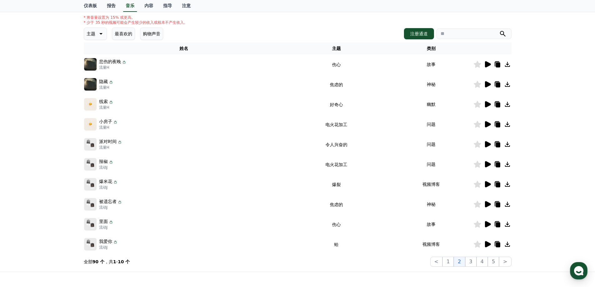
click at [486, 143] on icon at bounding box center [488, 144] width 6 height 6
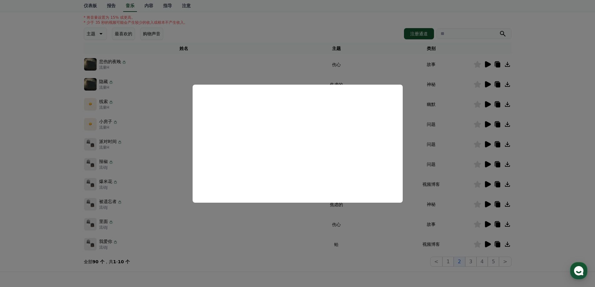
click at [526, 120] on button "close modal" at bounding box center [297, 143] width 595 height 287
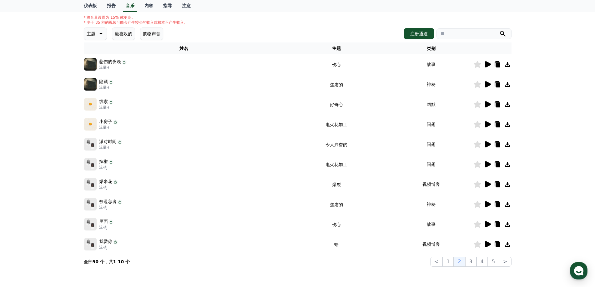
click at [497, 106] on icon at bounding box center [498, 104] width 4 height 5
click at [497, 104] on icon at bounding box center [498, 104] width 4 height 5
click at [553, 104] on div "使用CReward音乐服务的重要注意事项 音乐 * 将音量设置为 15% 或更高。 * 少于 35 秒的视频可能会产生较少的收入或根本不产生收入。 主题 最喜…" at bounding box center [297, 120] width 595 height 303
click at [498, 104] on icon at bounding box center [498, 104] width 4 height 5
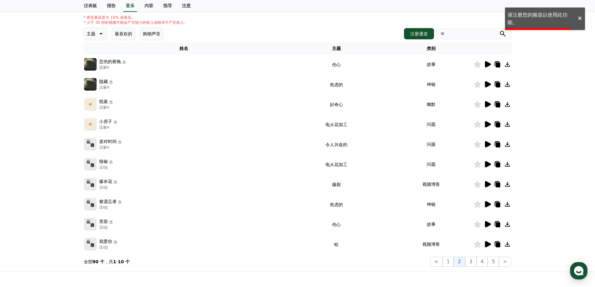
click at [525, 22] on div "使用CReward音乐服务的重要注意事项 音乐 * 将音量设置为 15% 或更高。 * 少于 35 秒的视频可能会产生较少的收入或根本不产生收入。 主题 最喜…" at bounding box center [297, 120] width 595 height 303
click at [417, 32] on font "注册通道" at bounding box center [419, 33] width 18 height 5
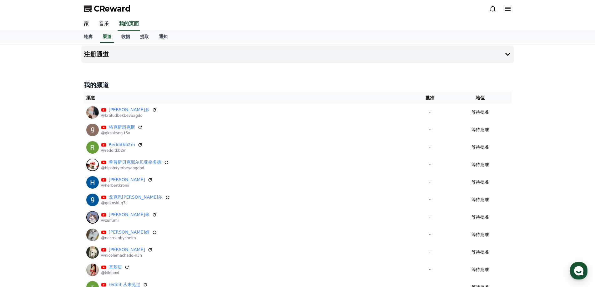
click at [102, 25] on font "音乐" at bounding box center [104, 24] width 10 height 6
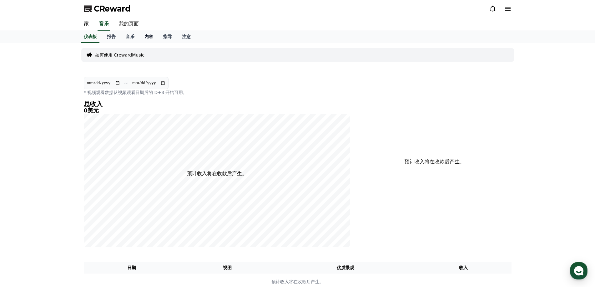
click at [140, 38] on link "内容" at bounding box center [148, 37] width 19 height 12
click at [126, 36] on font "音乐" at bounding box center [130, 36] width 9 height 5
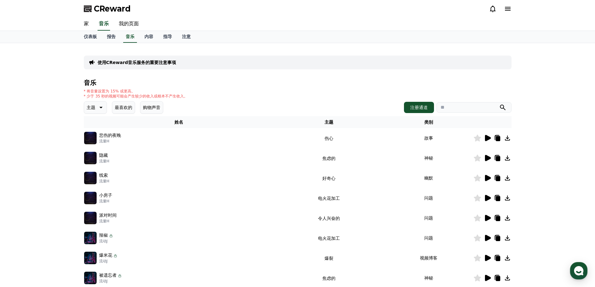
click at [497, 140] on icon at bounding box center [498, 138] width 4 height 5
click at [538, 106] on div "使用CReward音乐服务的重要注意事项 音乐 * 将音量设置为 15% 或更高。 * 少于 35 秒的视频可能会产生较少的收入或根本不产生收入。 主题 最喜…" at bounding box center [297, 194] width 595 height 303
drag, startPoint x: 96, startPoint y: 94, endPoint x: 157, endPoint y: 94, distance: 61.6
click at [157, 94] on font "* 少于 35 秒的视频可能会产生较少的收入或根本不产生收入。" at bounding box center [136, 96] width 104 height 4
click at [208, 98] on div "* 将音量设置为 15% 或更高。 * 少于 35 秒的视频可能会产生较少的收入或根本不产生收入。" at bounding box center [298, 94] width 428 height 10
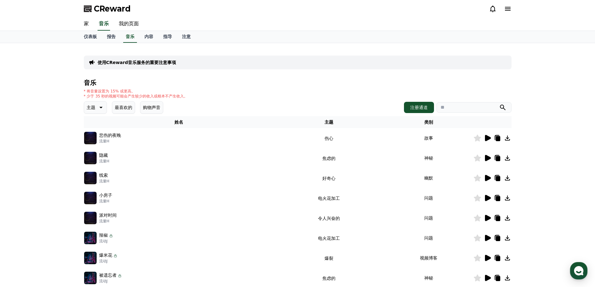
click at [103, 106] on icon at bounding box center [101, 108] width 8 height 8
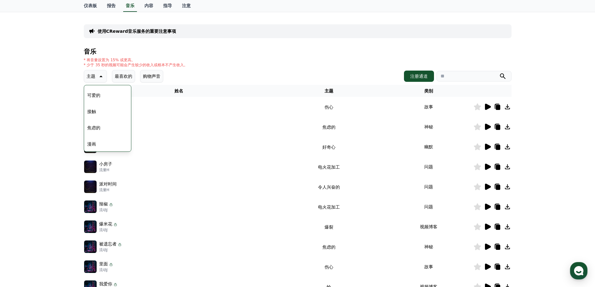
click at [46, 140] on div "使用CReward音乐服务的重要注意事项 音乐 * 将音量设置为 15% 或更高。 * 少于 35 秒的视频可能会产生较少的收入或根本不产生收入。 主题 主题…" at bounding box center [297, 163] width 595 height 303
click at [423, 75] on font "注册通道" at bounding box center [419, 76] width 18 height 5
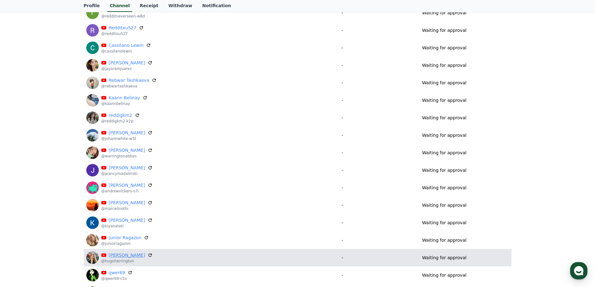
scroll to position [250, 0]
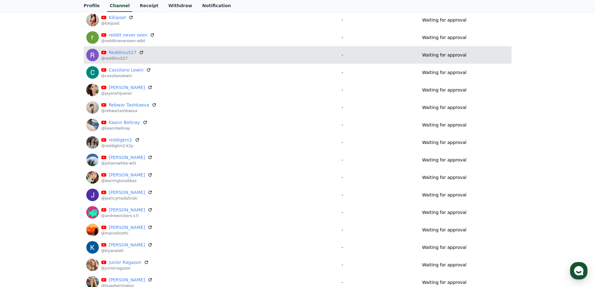
drag, startPoint x: 181, startPoint y: 108, endPoint x: 300, endPoint y: 53, distance: 131.7
click at [300, 53] on div "Redditxu527 @redditxu527" at bounding box center [195, 55] width 219 height 13
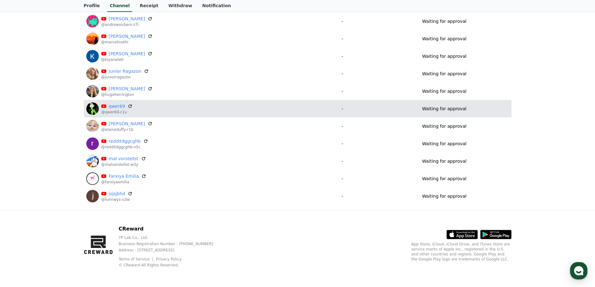
scroll to position [442, 0]
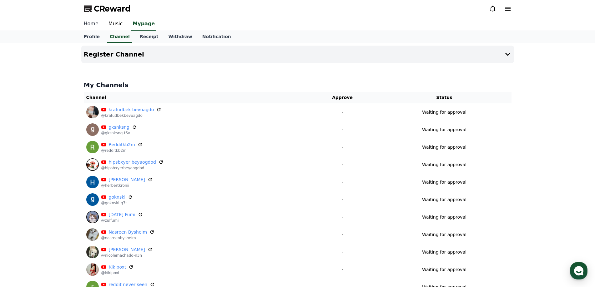
click at [95, 24] on link "Home" at bounding box center [91, 24] width 25 height 13
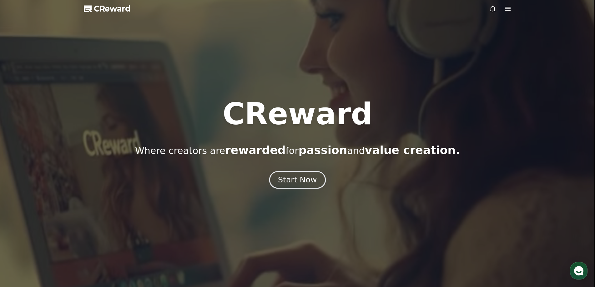
click at [292, 180] on div "Start Now" at bounding box center [297, 180] width 39 height 11
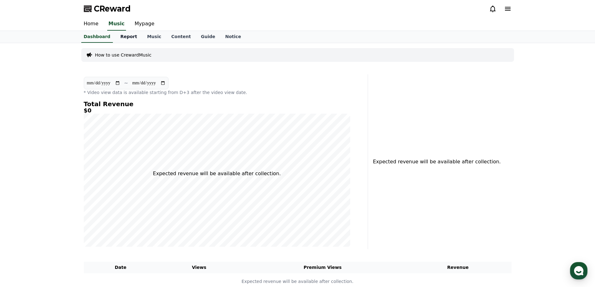
click at [127, 40] on link "Report" at bounding box center [128, 37] width 27 height 12
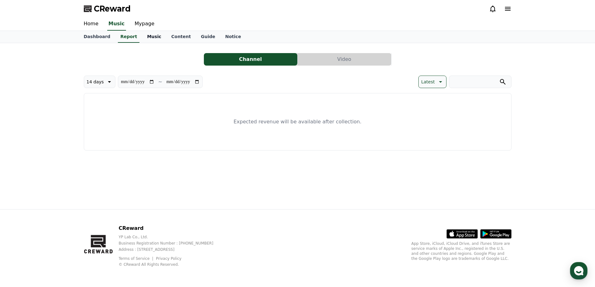
click at [148, 37] on link "Music" at bounding box center [154, 37] width 24 height 12
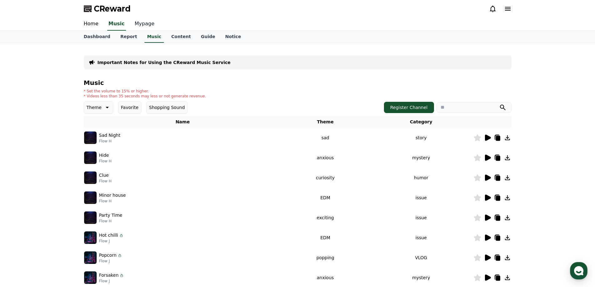
click at [147, 28] on link "Mypage" at bounding box center [145, 24] width 30 height 13
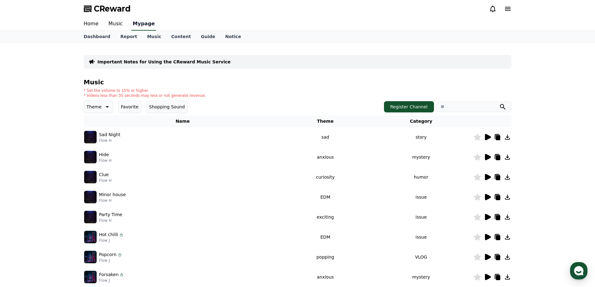
select select "**********"
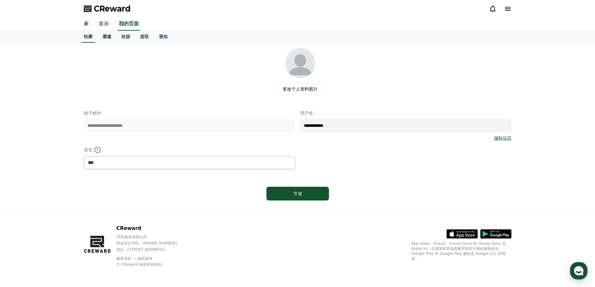
click at [108, 36] on font "渠道" at bounding box center [107, 36] width 9 height 5
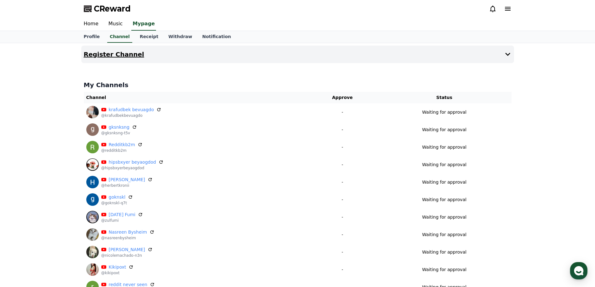
click at [132, 56] on h4 "Register Channel" at bounding box center [114, 54] width 60 height 7
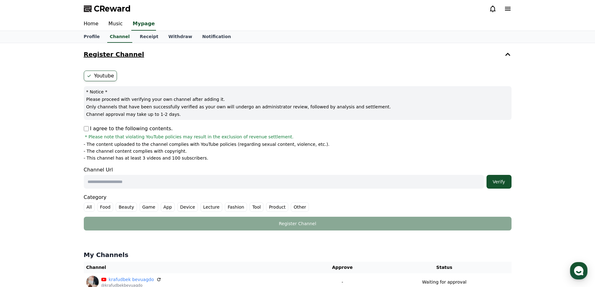
click at [326, 61] on button "Register Channel" at bounding box center [297, 55] width 433 height 18
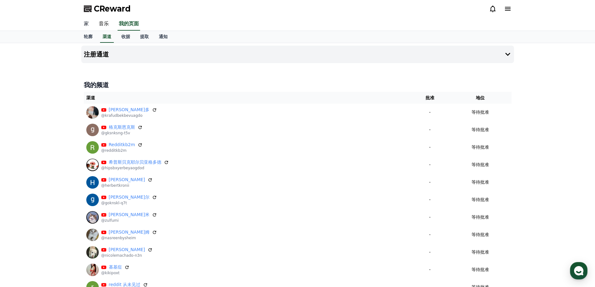
click at [86, 26] on font "家" at bounding box center [86, 24] width 5 height 6
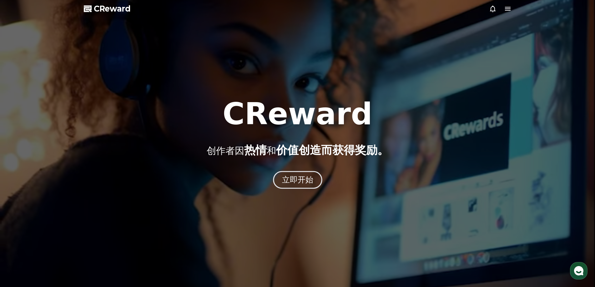
click at [294, 182] on font "立即开始" at bounding box center [298, 179] width 32 height 9
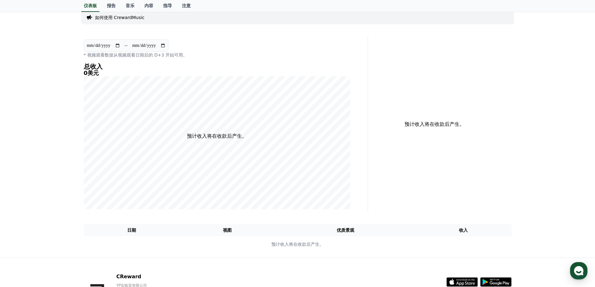
scroll to position [86, 0]
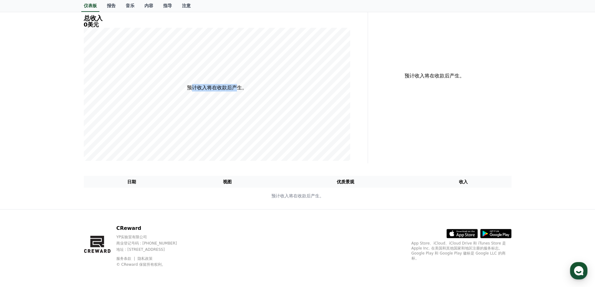
drag, startPoint x: 193, startPoint y: 87, endPoint x: 237, endPoint y: 88, distance: 44.1
click at [237, 88] on font "预计收入将在收款后产生。" at bounding box center [217, 88] width 60 height 6
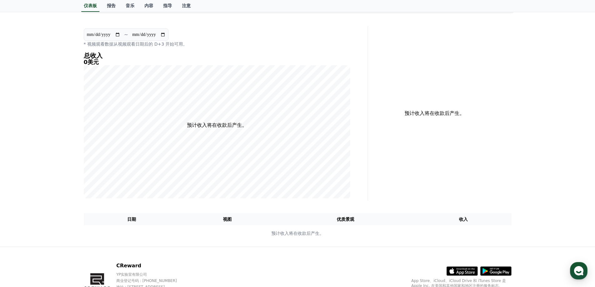
scroll to position [0, 0]
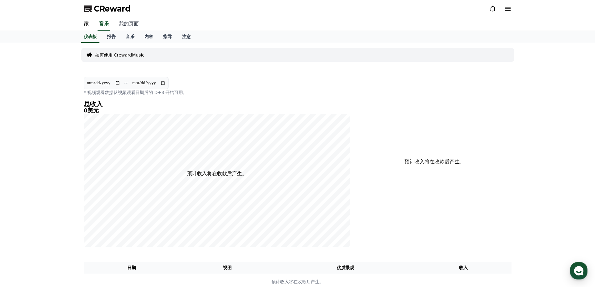
click at [132, 22] on font "我的页面" at bounding box center [129, 24] width 20 height 6
select select "**********"
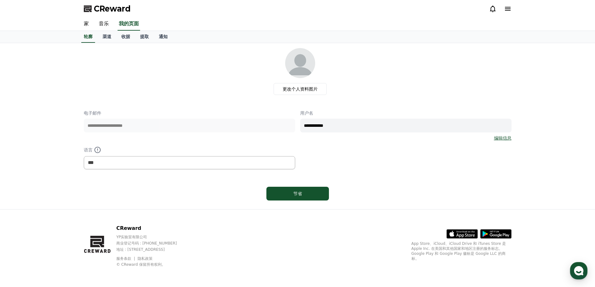
click at [228, 191] on div "节省" at bounding box center [298, 194] width 428 height 19
